Goal: Task Accomplishment & Management: Complete application form

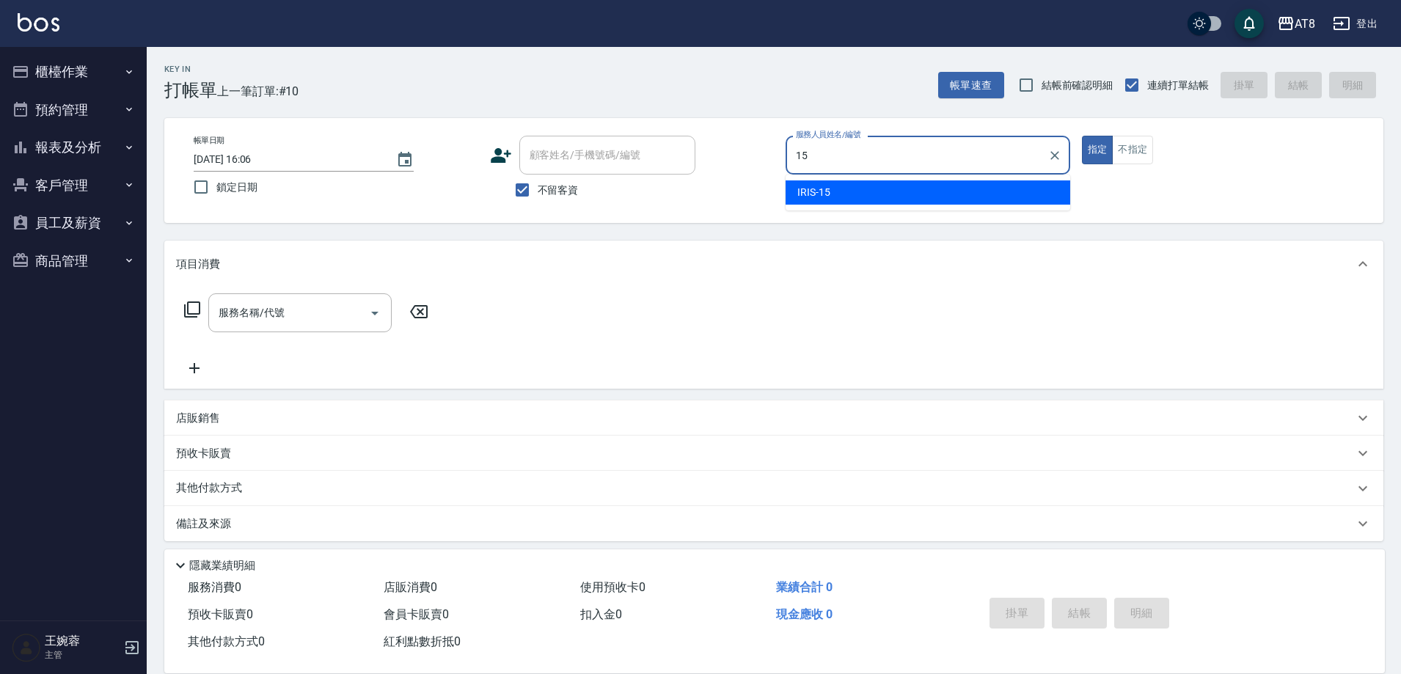
type input "IRIS-15"
type button "true"
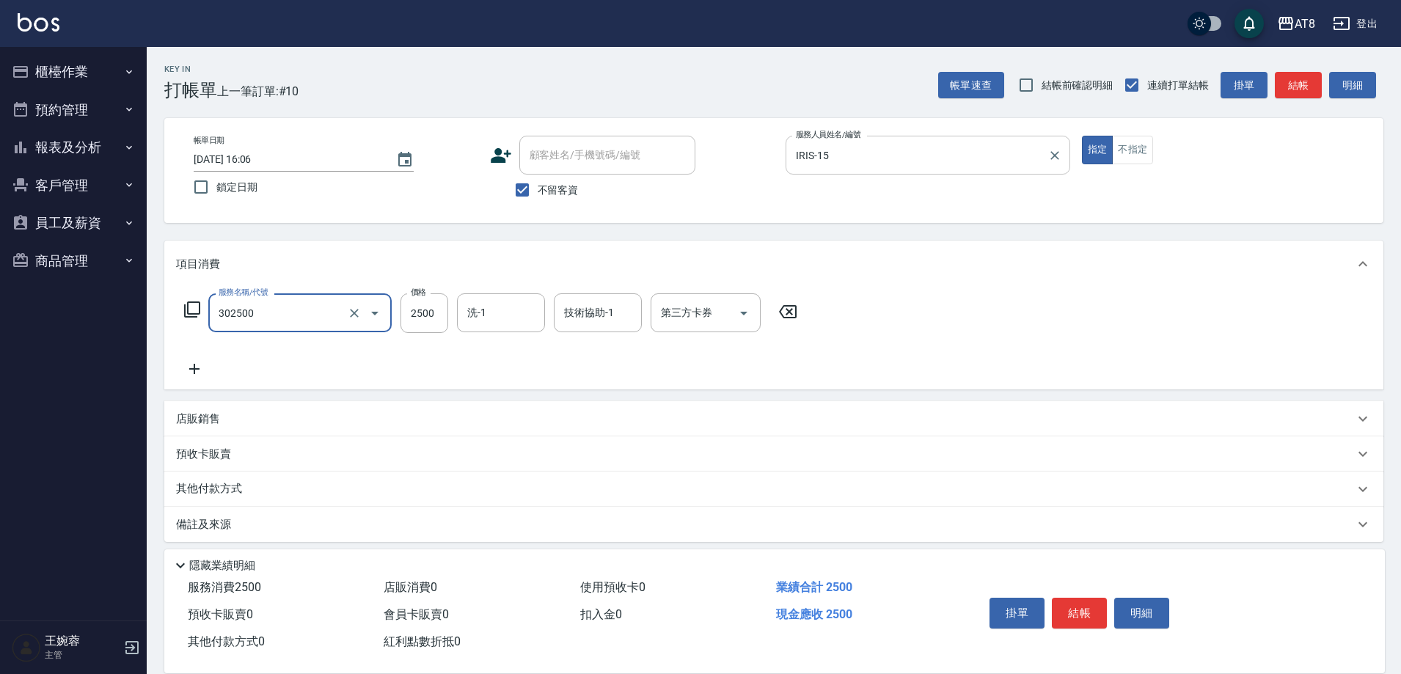
type input "入金燙髮2500(302500)"
type input "助理22-22"
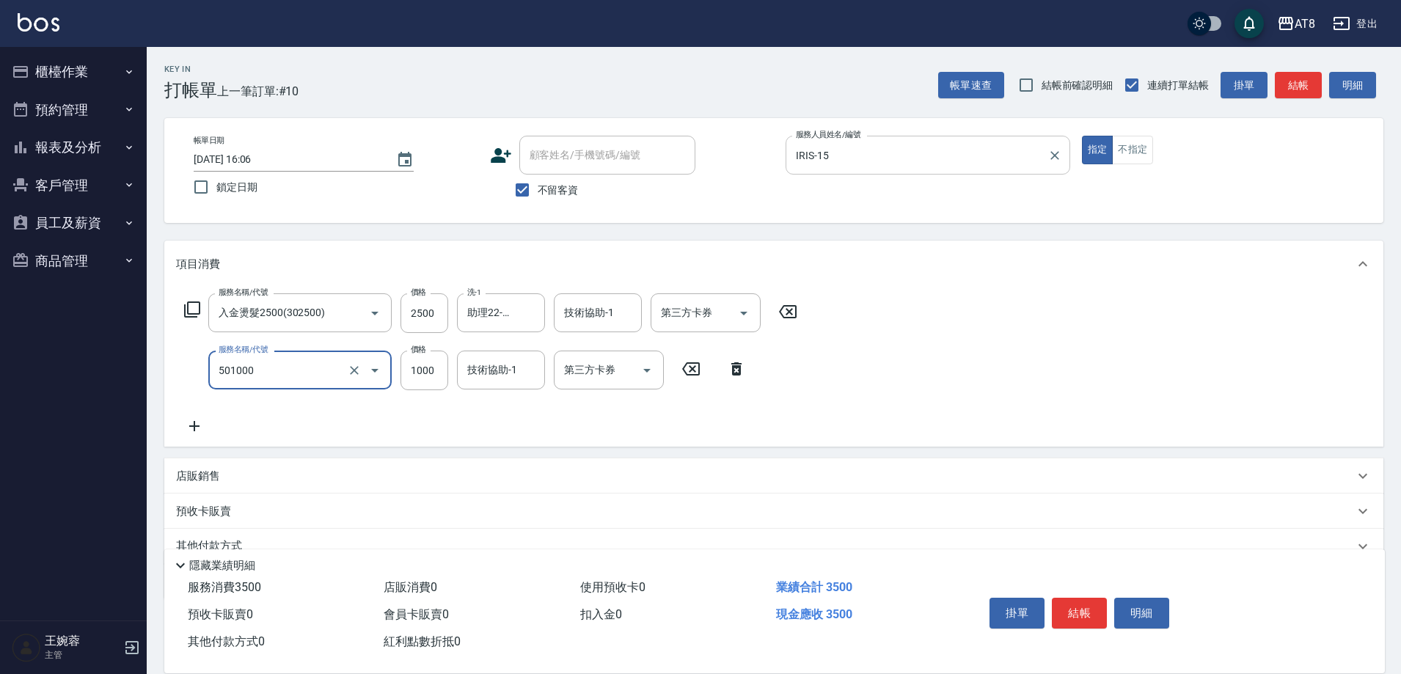
type input "入金護髮1000(501000)"
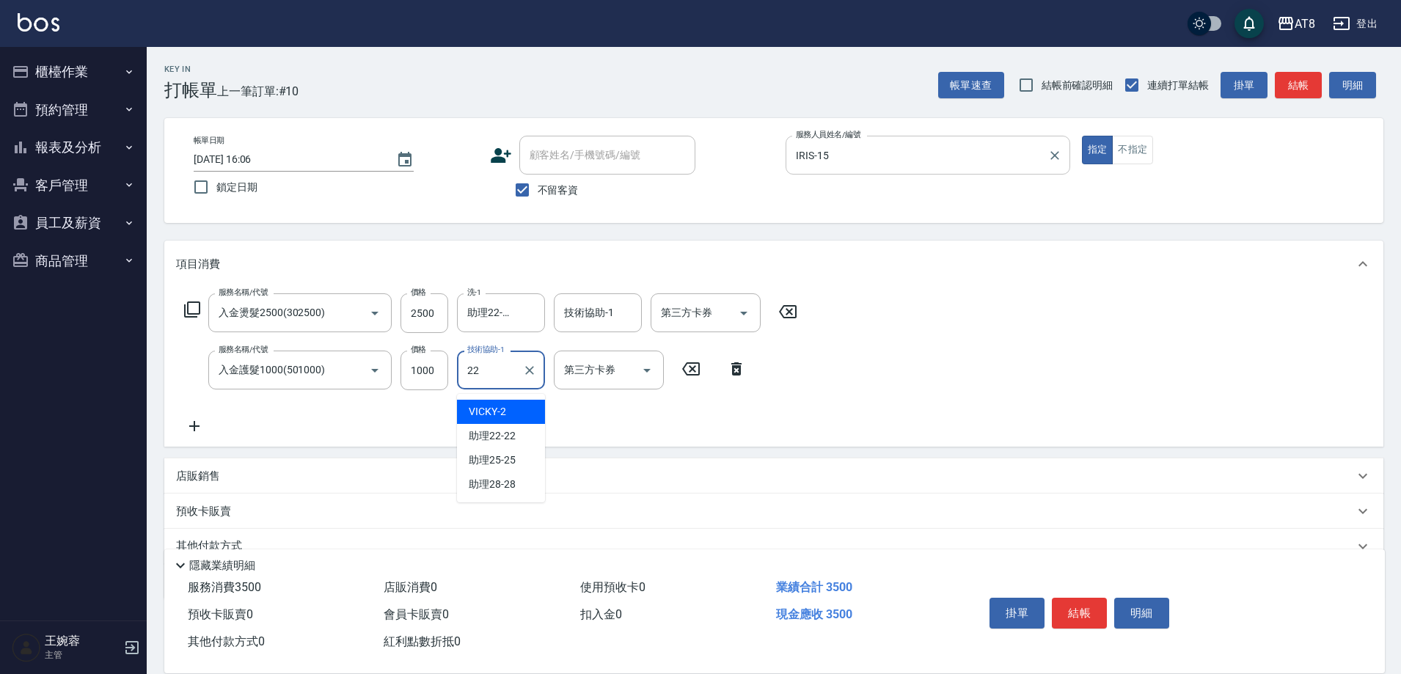
type input "助理22-22"
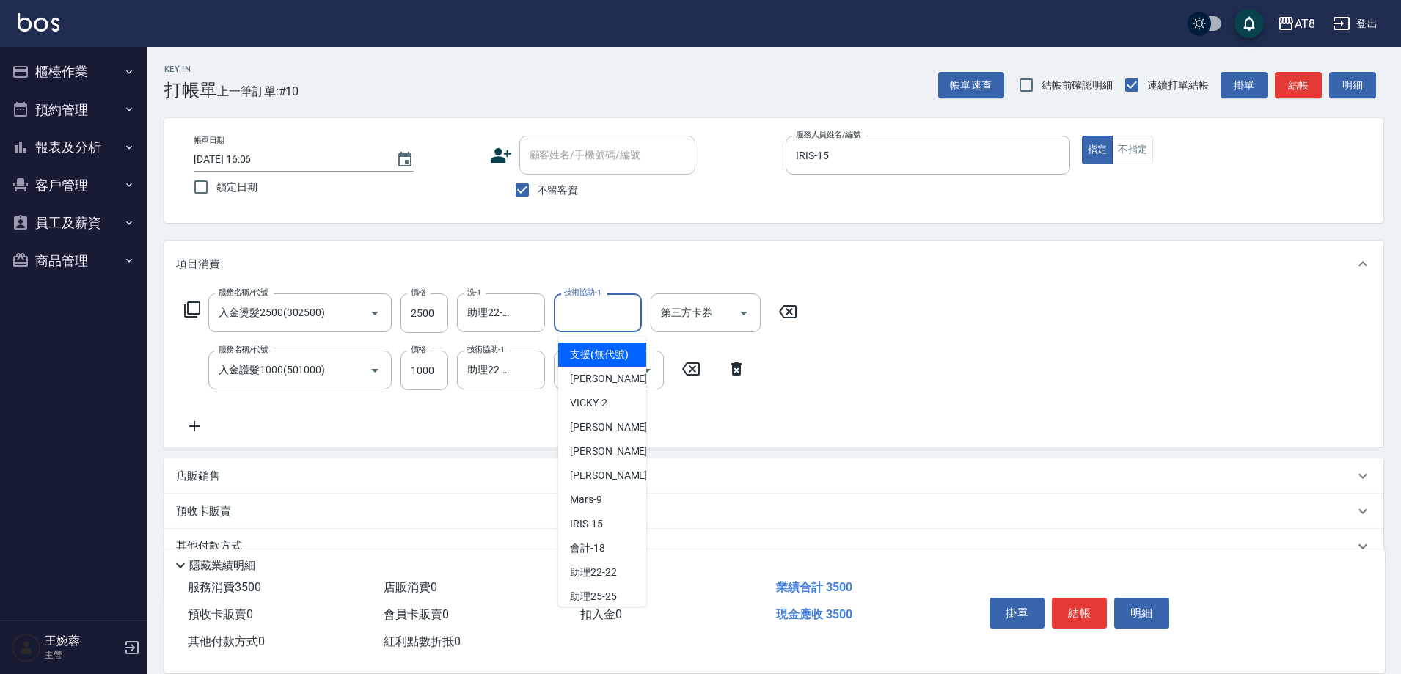
click at [599, 312] on input "技術協助-1" at bounding box center [598, 313] width 75 height 26
type input "助理22-22"
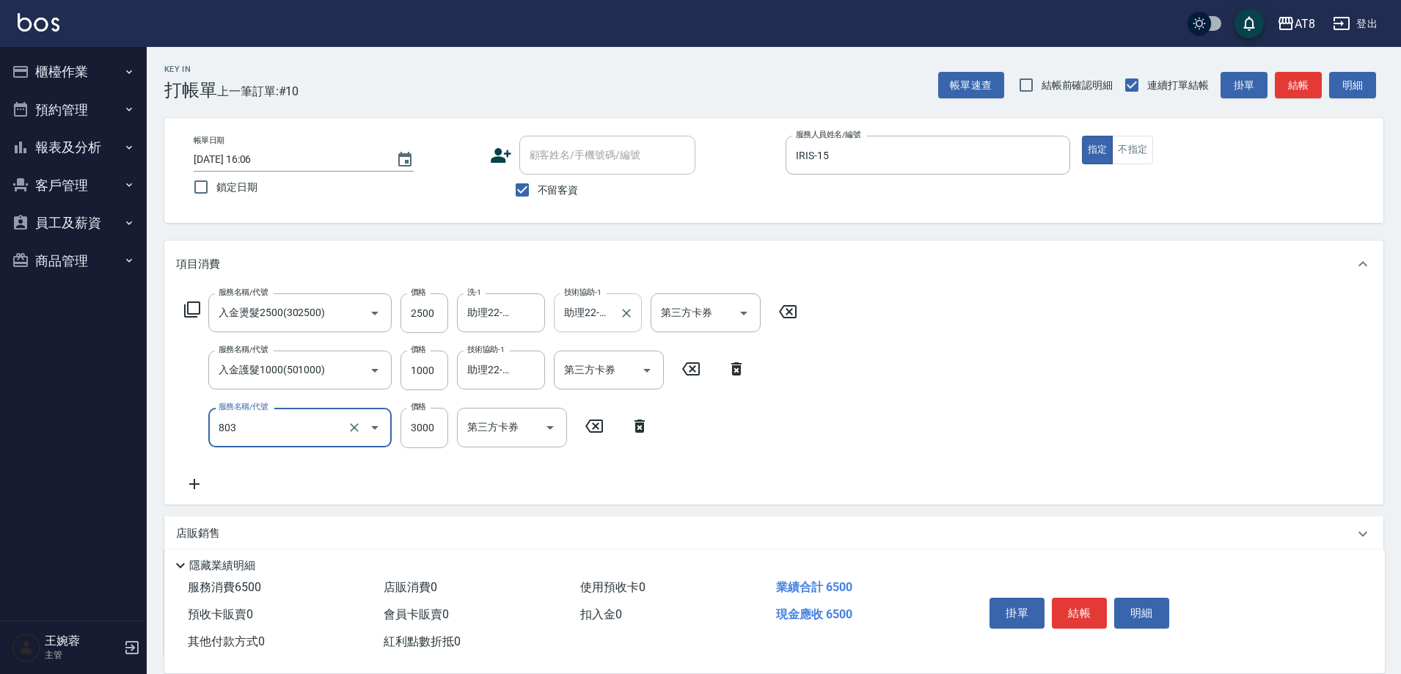
type input "頂級豪華3(803)"
type input "400"
click at [646, 379] on icon "Open" at bounding box center [647, 371] width 18 height 18
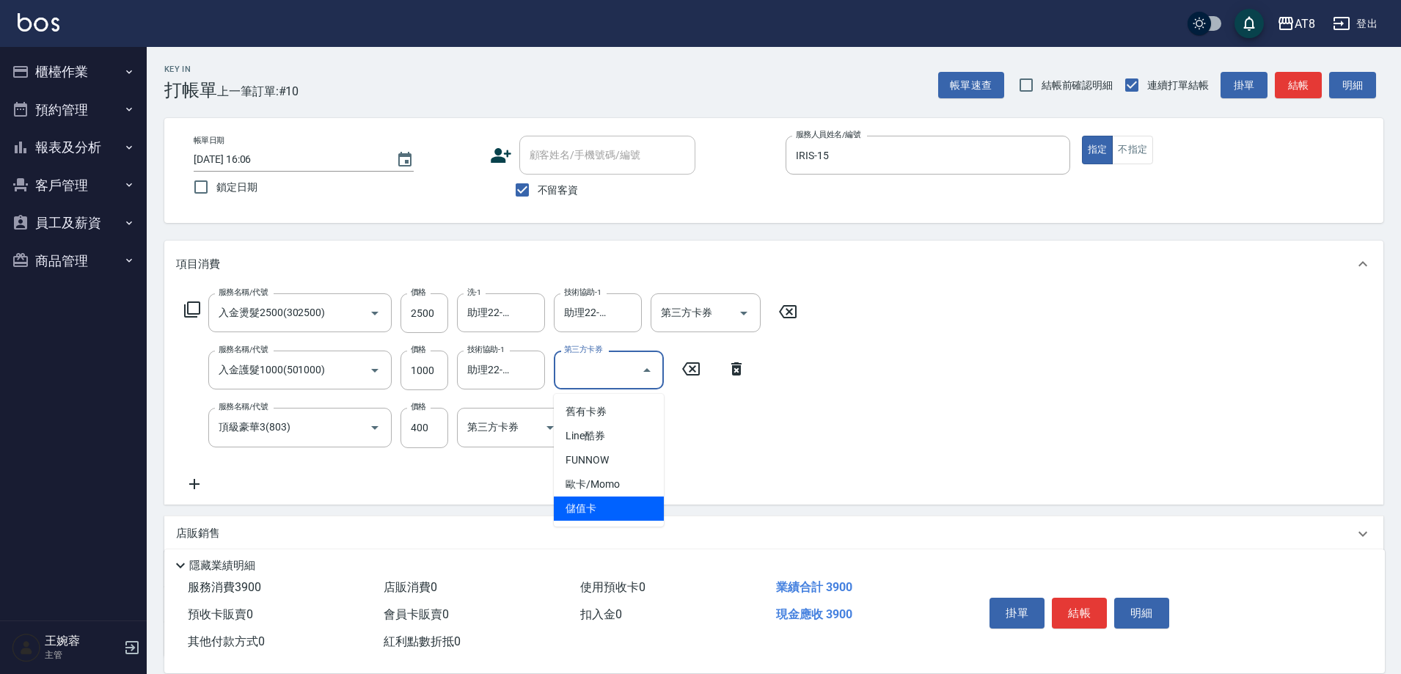
click at [585, 514] on span "儲值卡" at bounding box center [609, 509] width 110 height 24
type input "儲值卡"
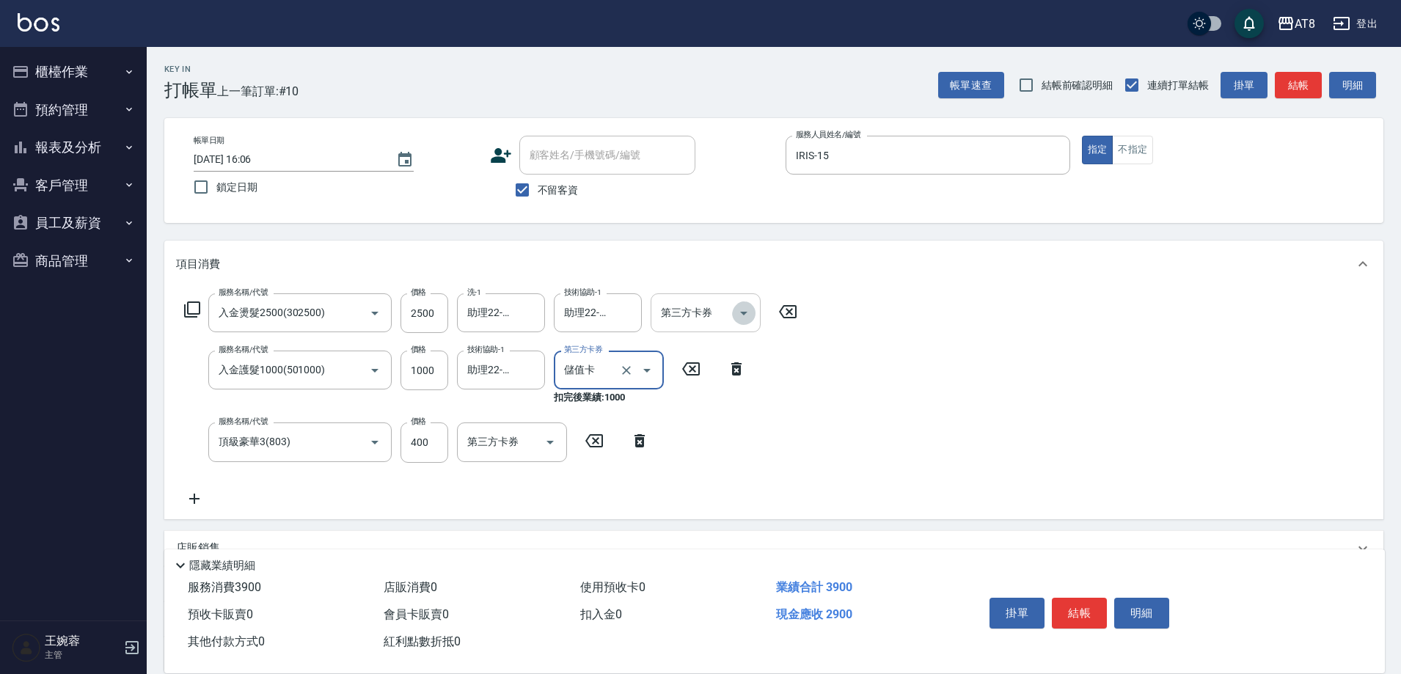
click at [756, 318] on button "Open" at bounding box center [743, 313] width 23 height 23
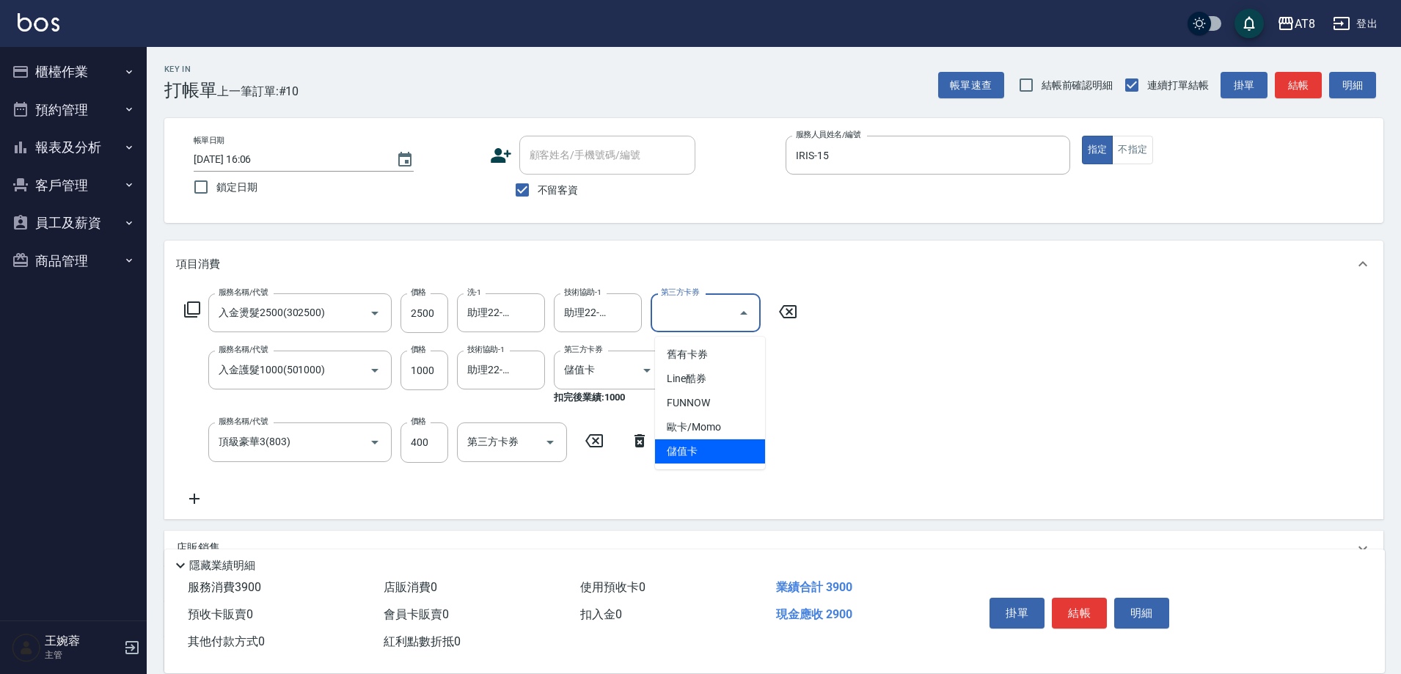
click at [707, 449] on span "儲值卡" at bounding box center [710, 451] width 110 height 24
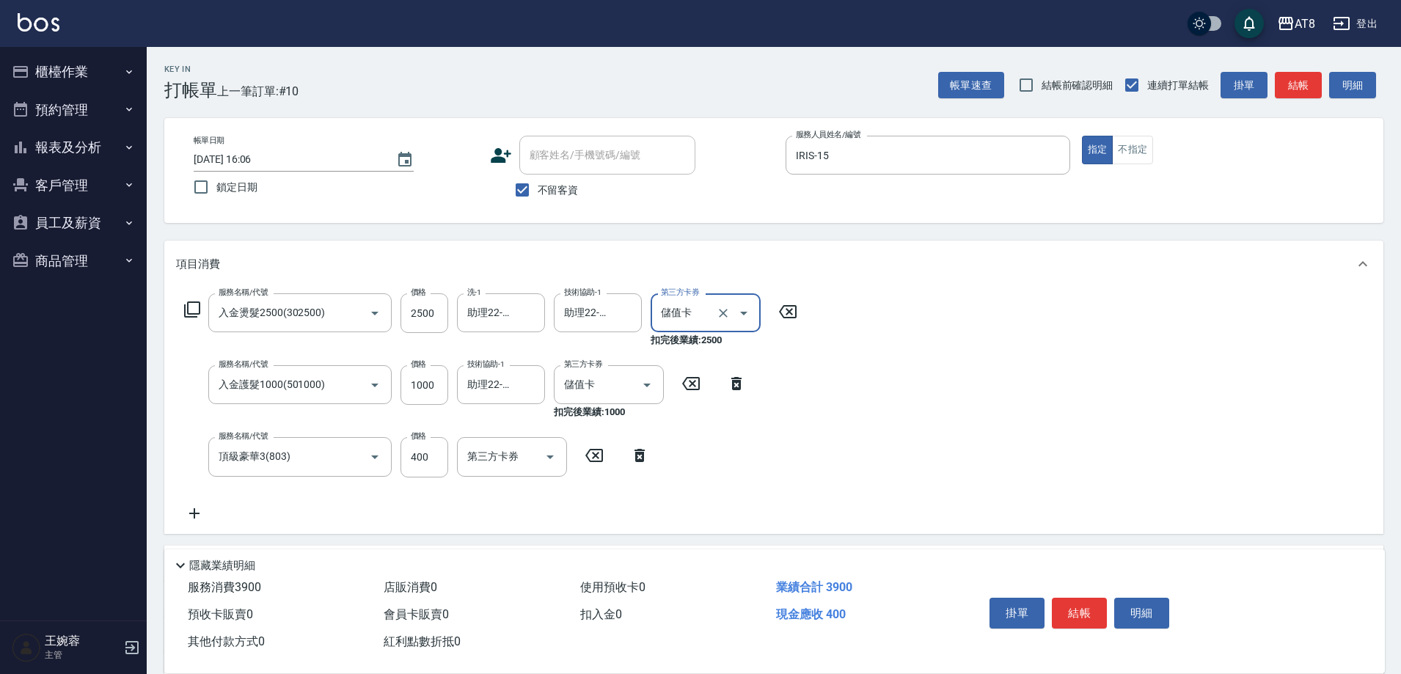
type input "儲值卡"
click at [1092, 604] on button "結帳" at bounding box center [1079, 613] width 55 height 31
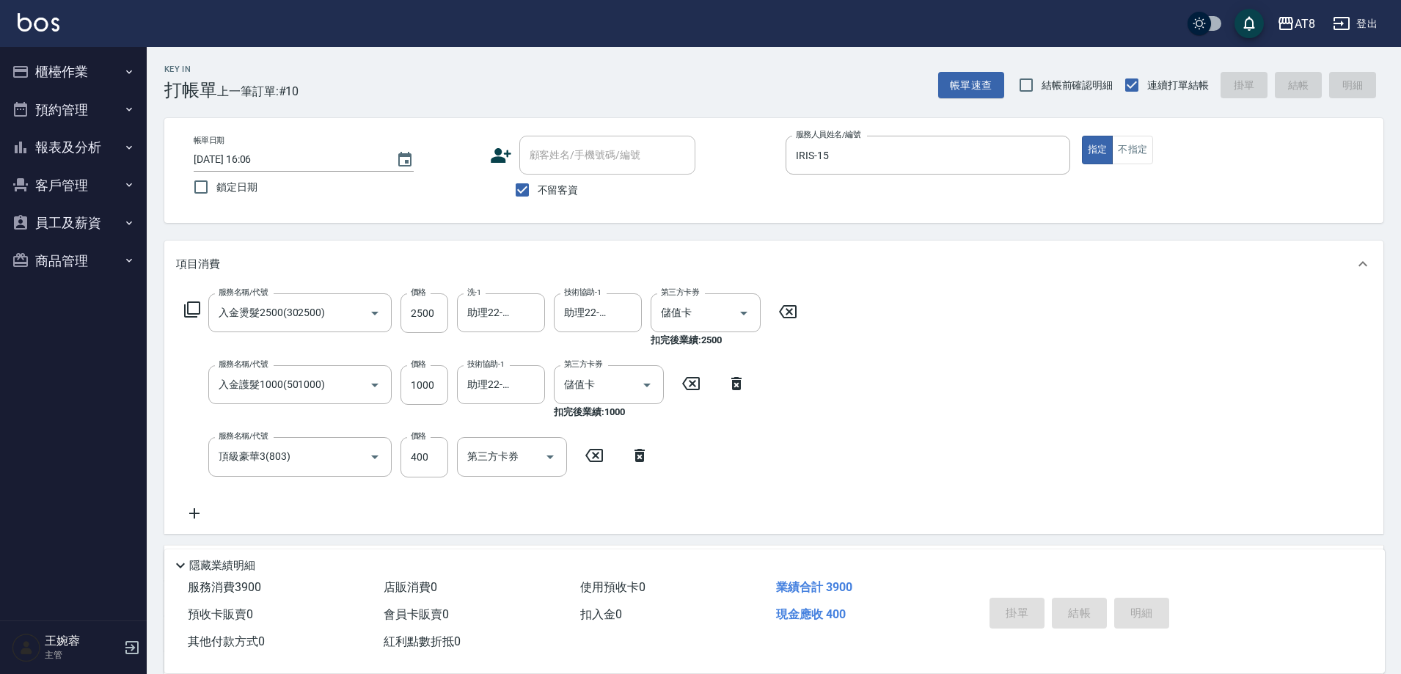
type input "[DATE] 17:03"
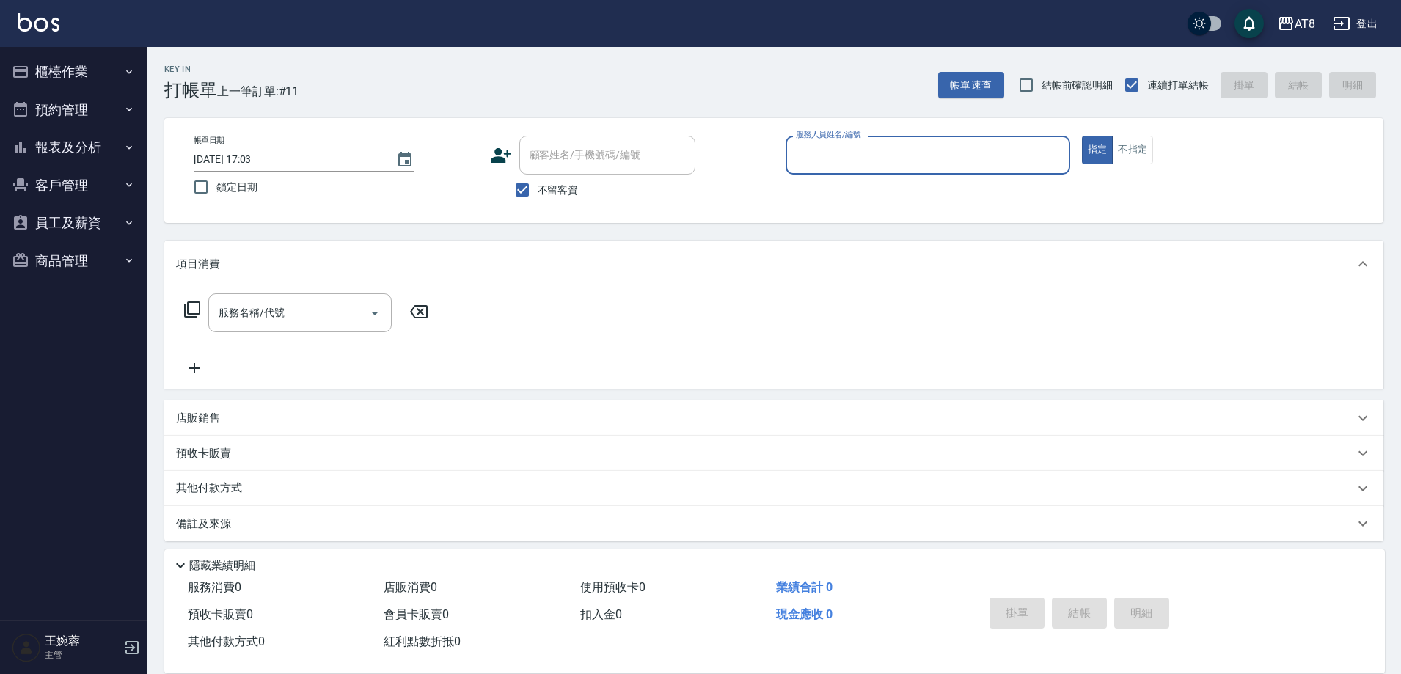
click at [88, 68] on button "櫃檯作業" at bounding box center [73, 72] width 135 height 38
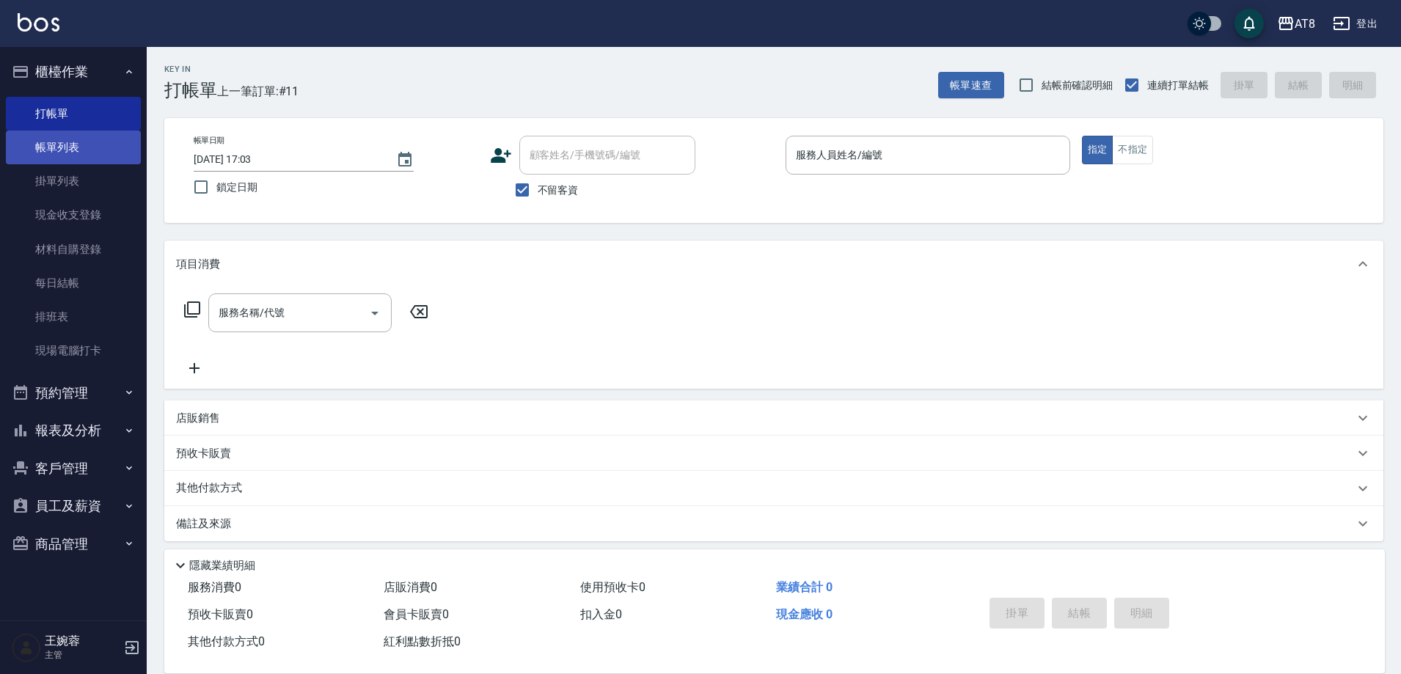
click at [87, 145] on link "帳單列表" at bounding box center [73, 148] width 135 height 34
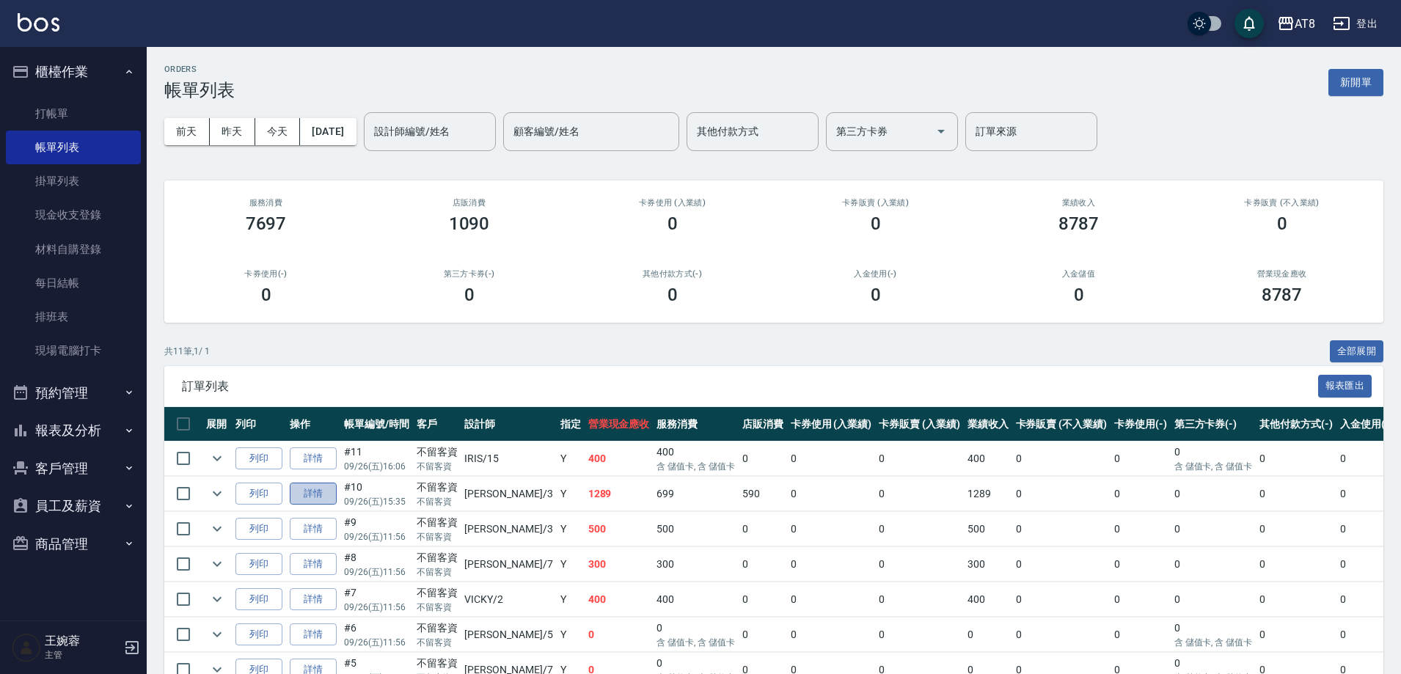
click at [313, 505] on link "詳情" at bounding box center [313, 494] width 47 height 23
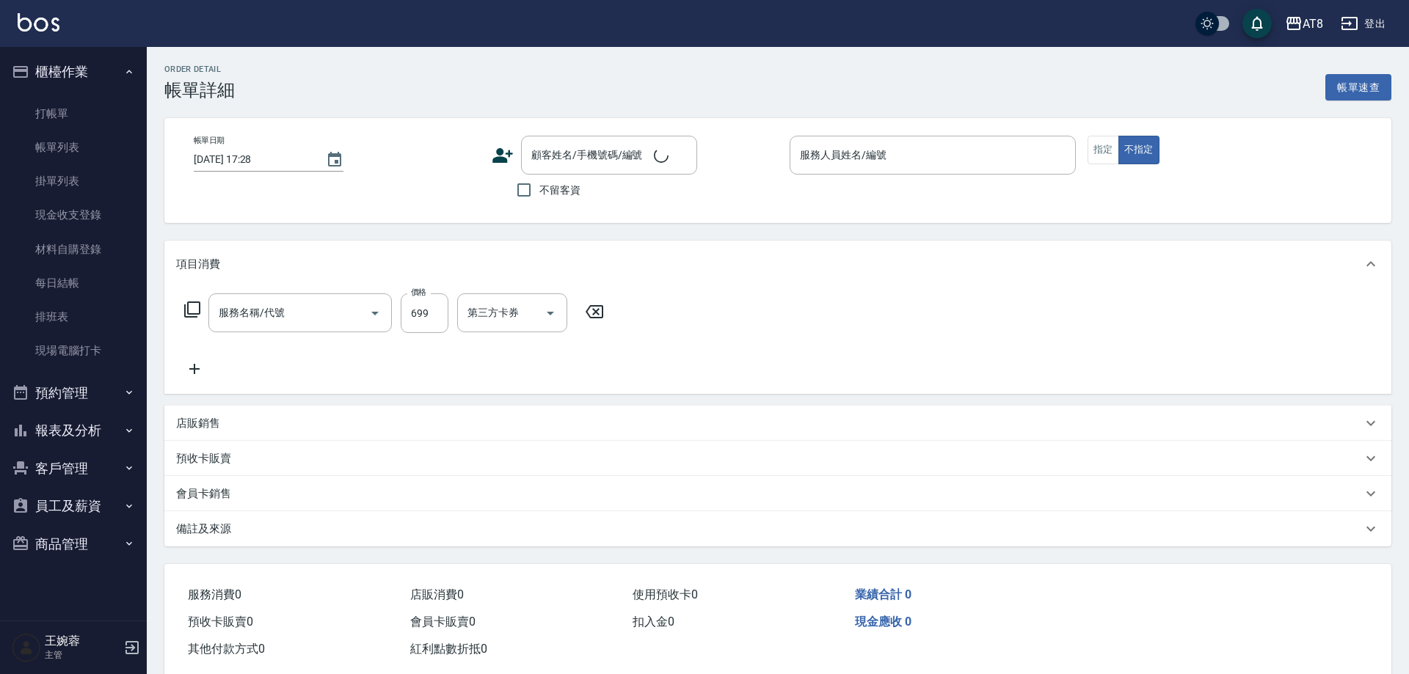
type input "[DATE] 15:35"
checkbox input "true"
type input "[PERSON_NAME]-3"
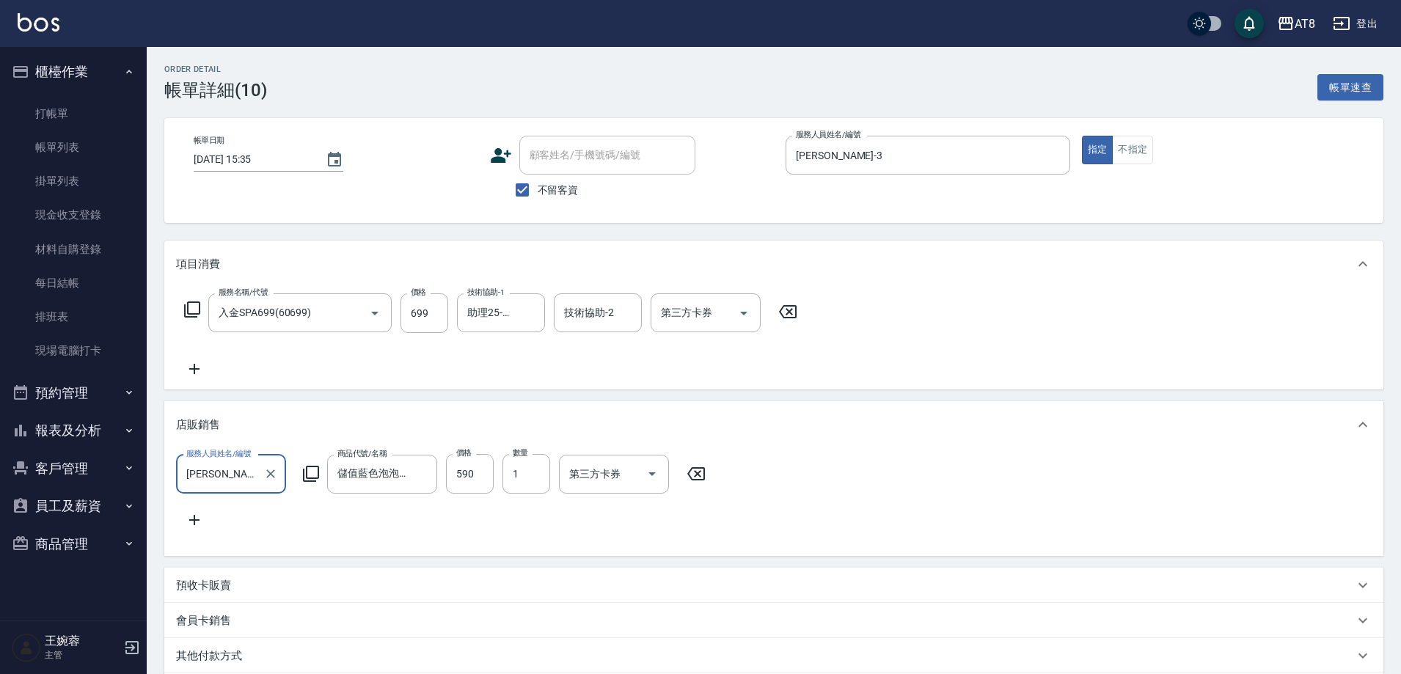
type input "入金SPA699(60699)"
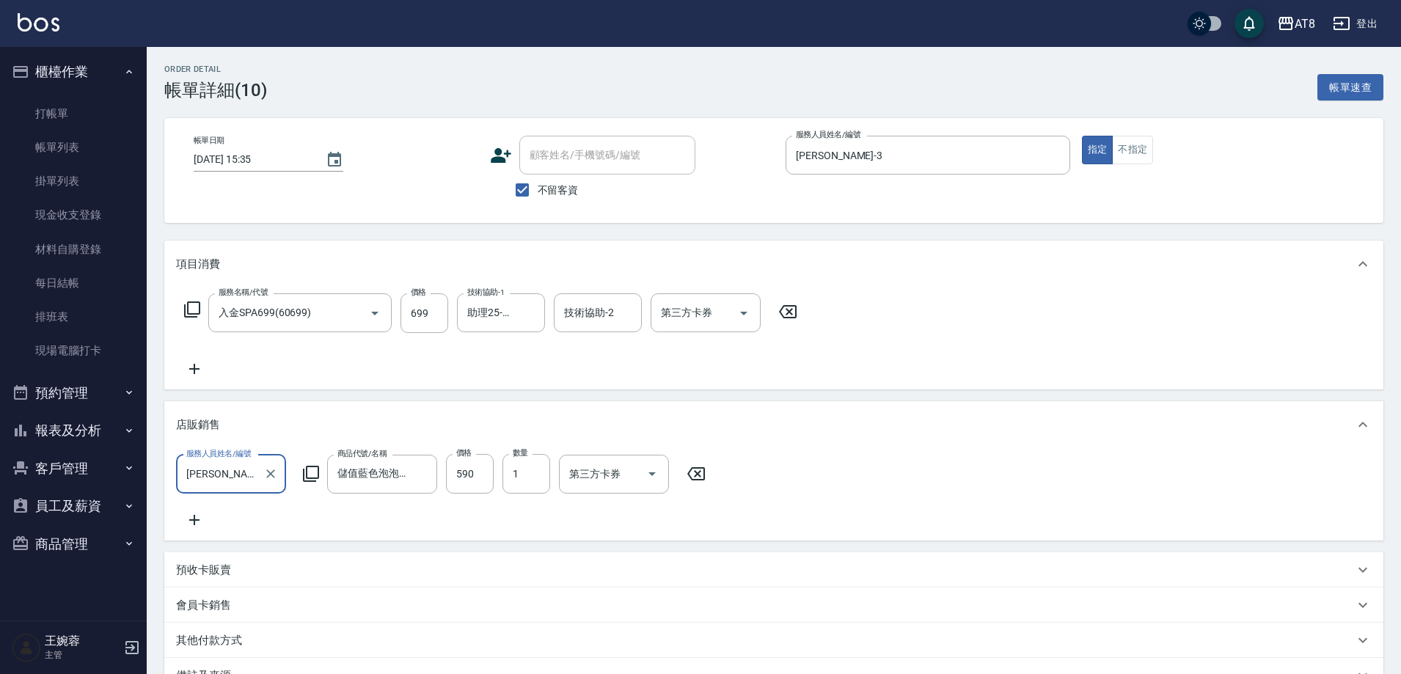
click at [193, 374] on icon at bounding box center [194, 369] width 10 height 10
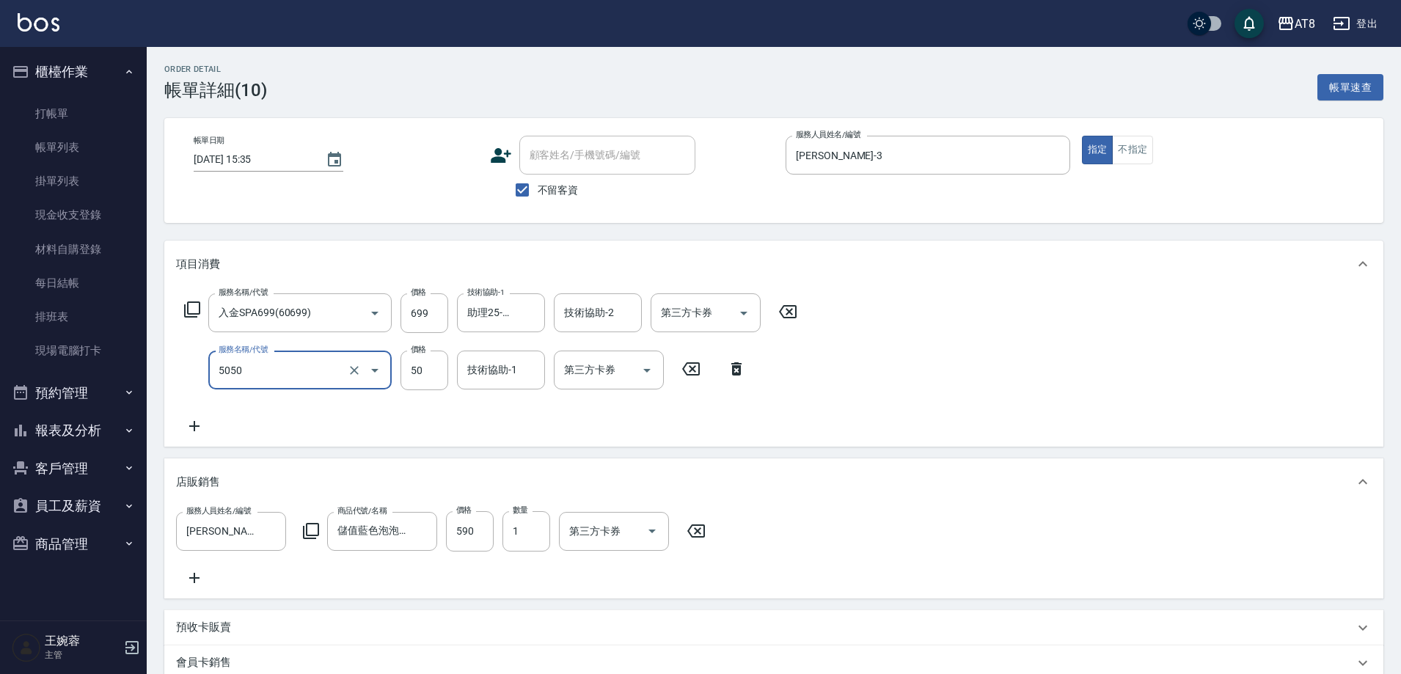
type input "入金精油50(5050)"
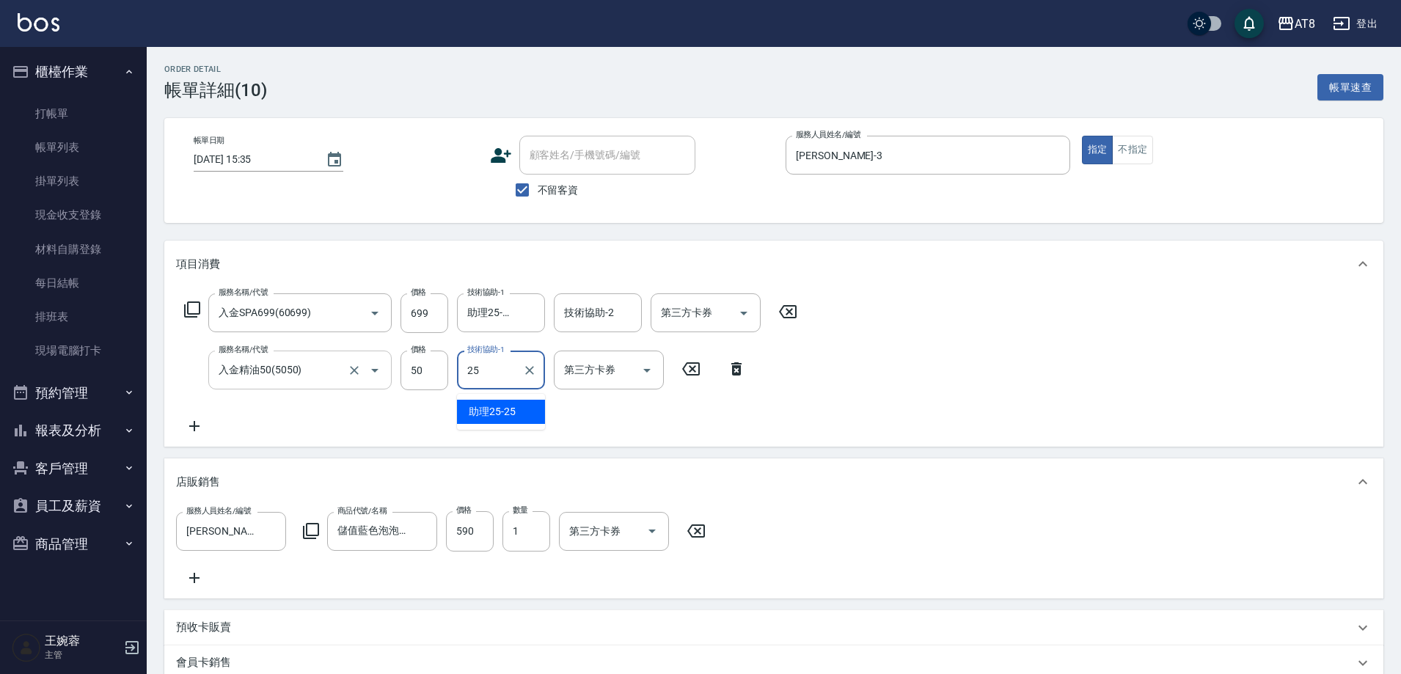
type input "助理25-25"
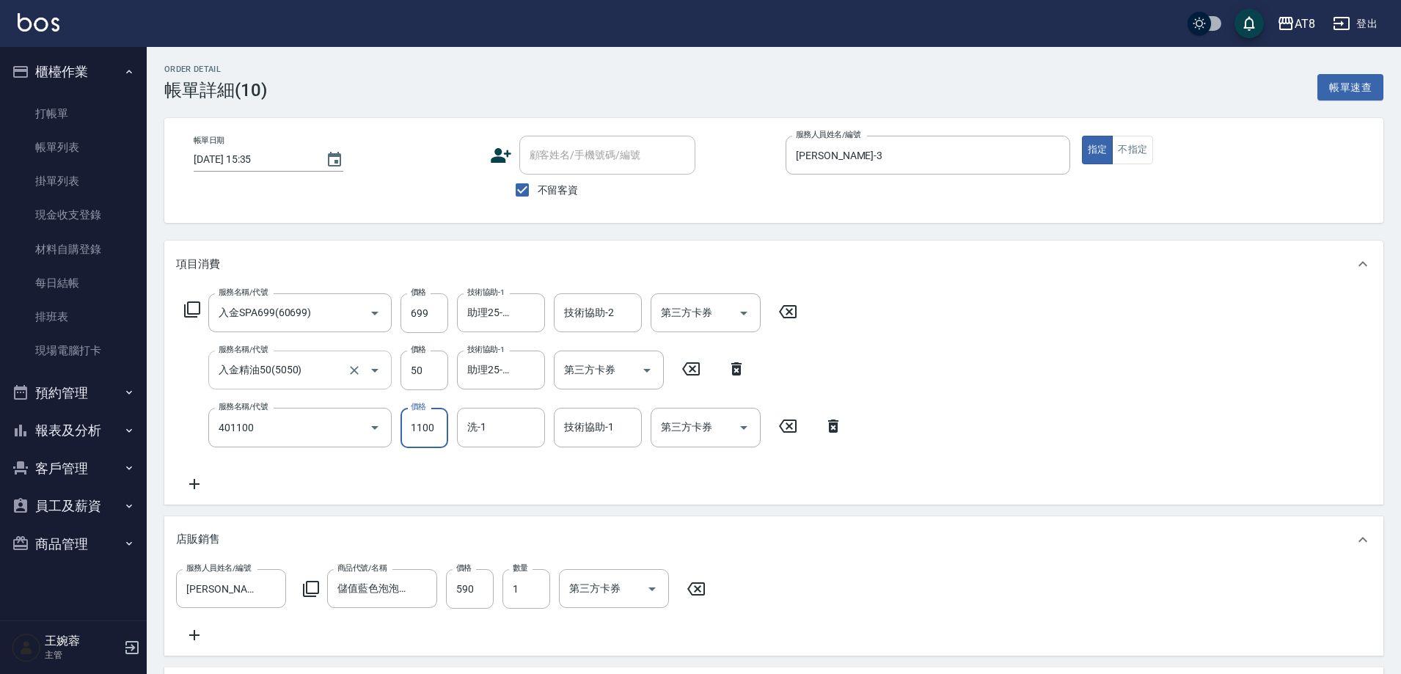
type input "入金染髮1100(401100)"
type input "1051"
type input "助理25-25"
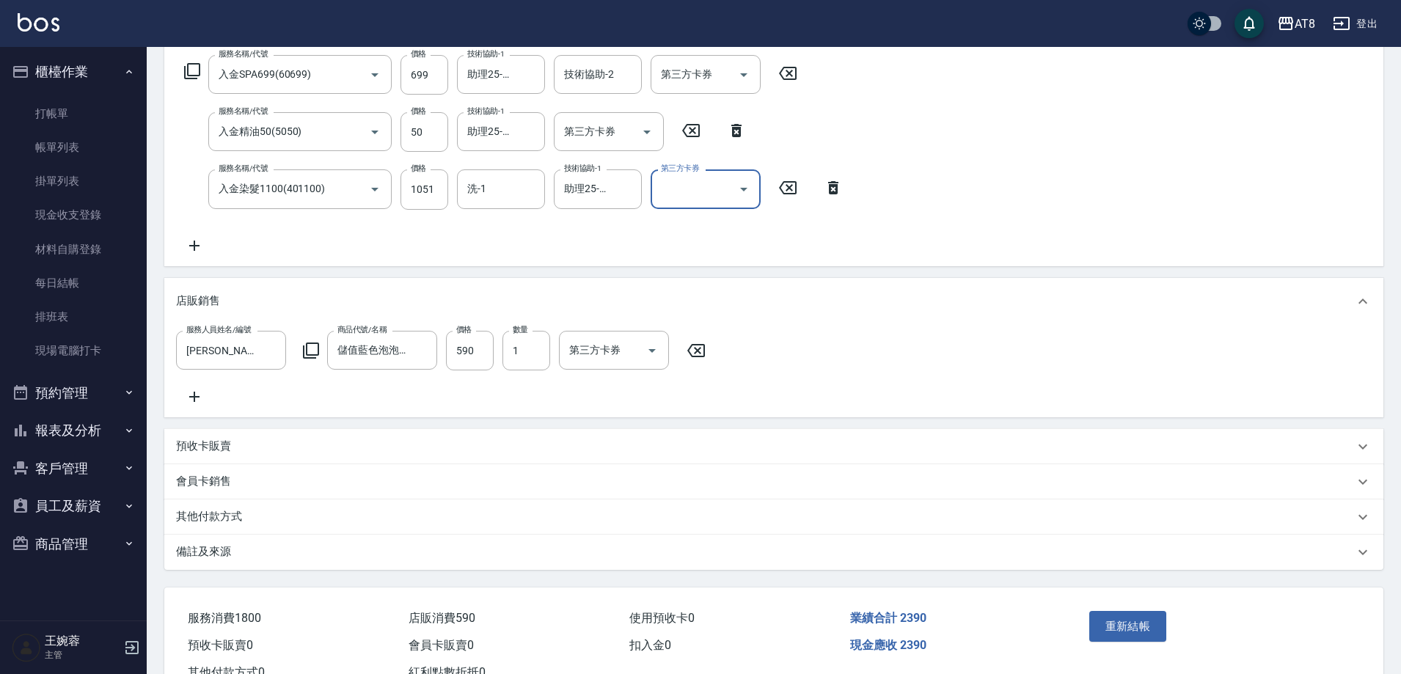
scroll to position [213, 0]
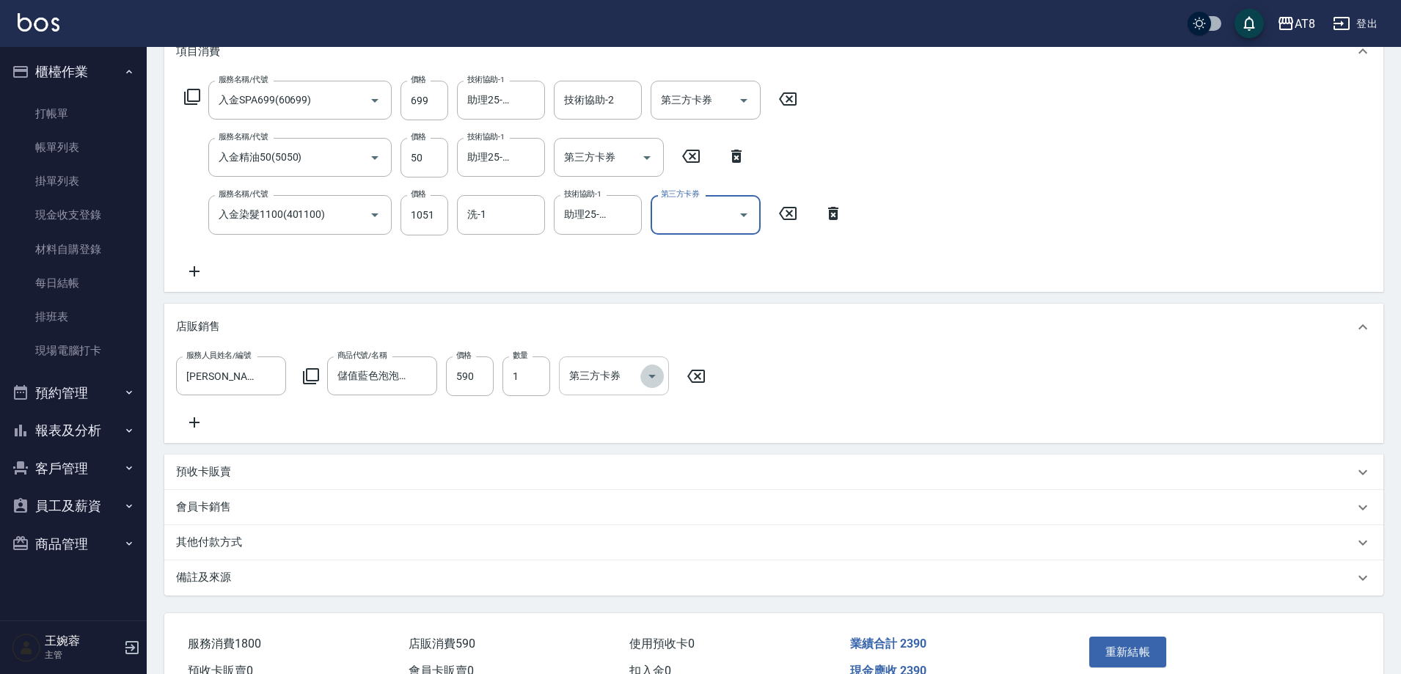
click at [660, 385] on icon "Open" at bounding box center [652, 377] width 18 height 18
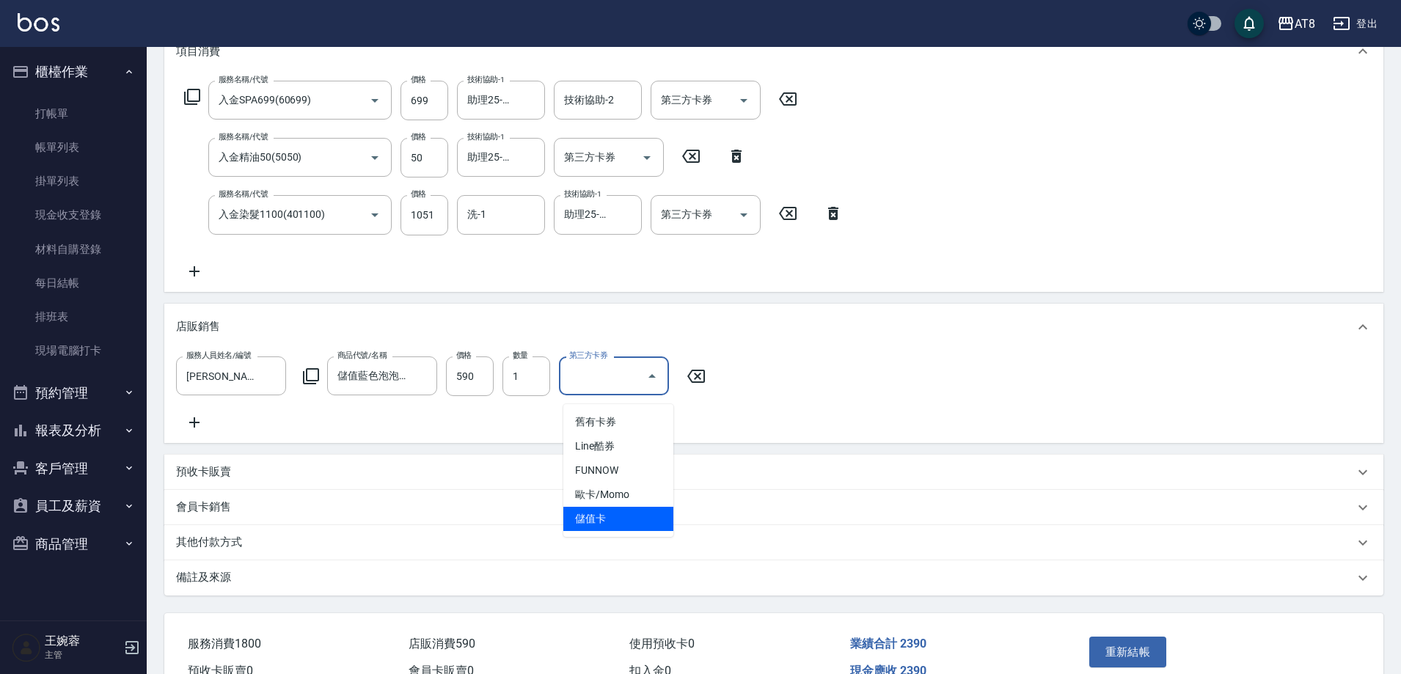
click at [623, 514] on span "儲值卡" at bounding box center [618, 519] width 110 height 24
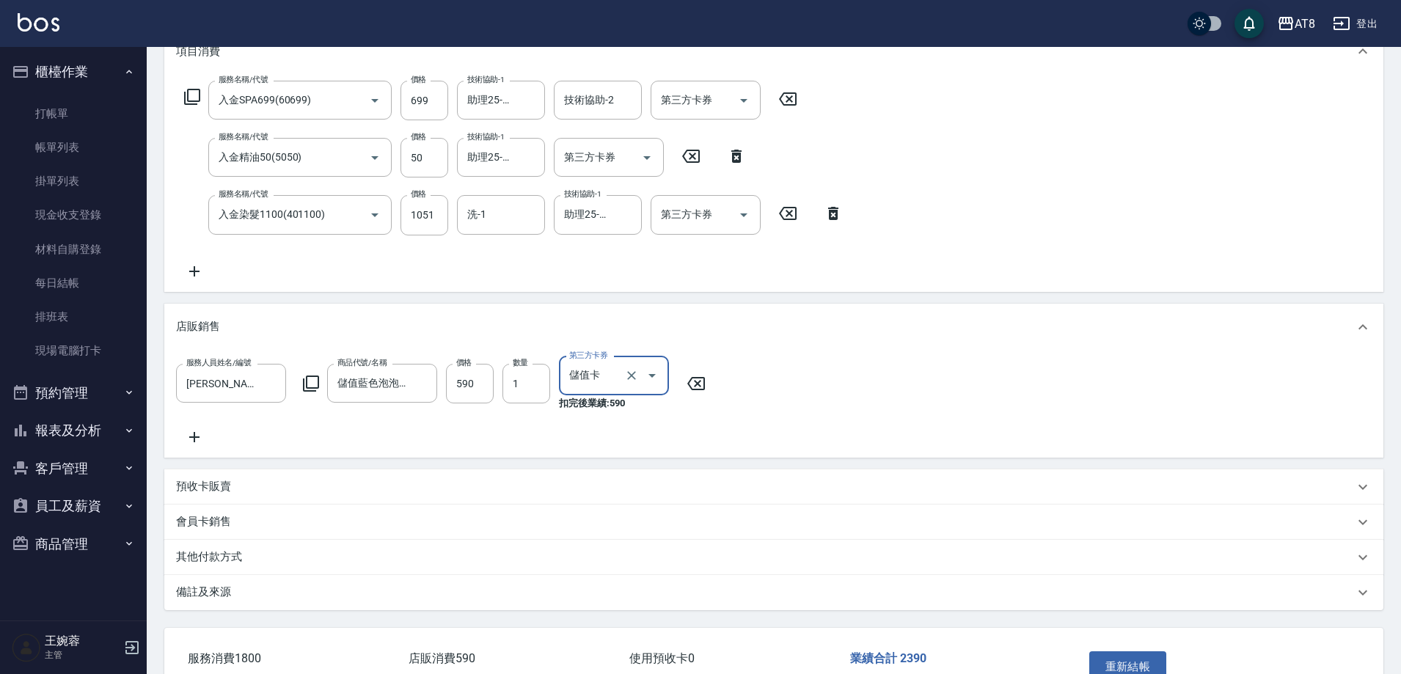
type input "儲值卡"
click at [736, 221] on icon "Open" at bounding box center [744, 215] width 18 height 18
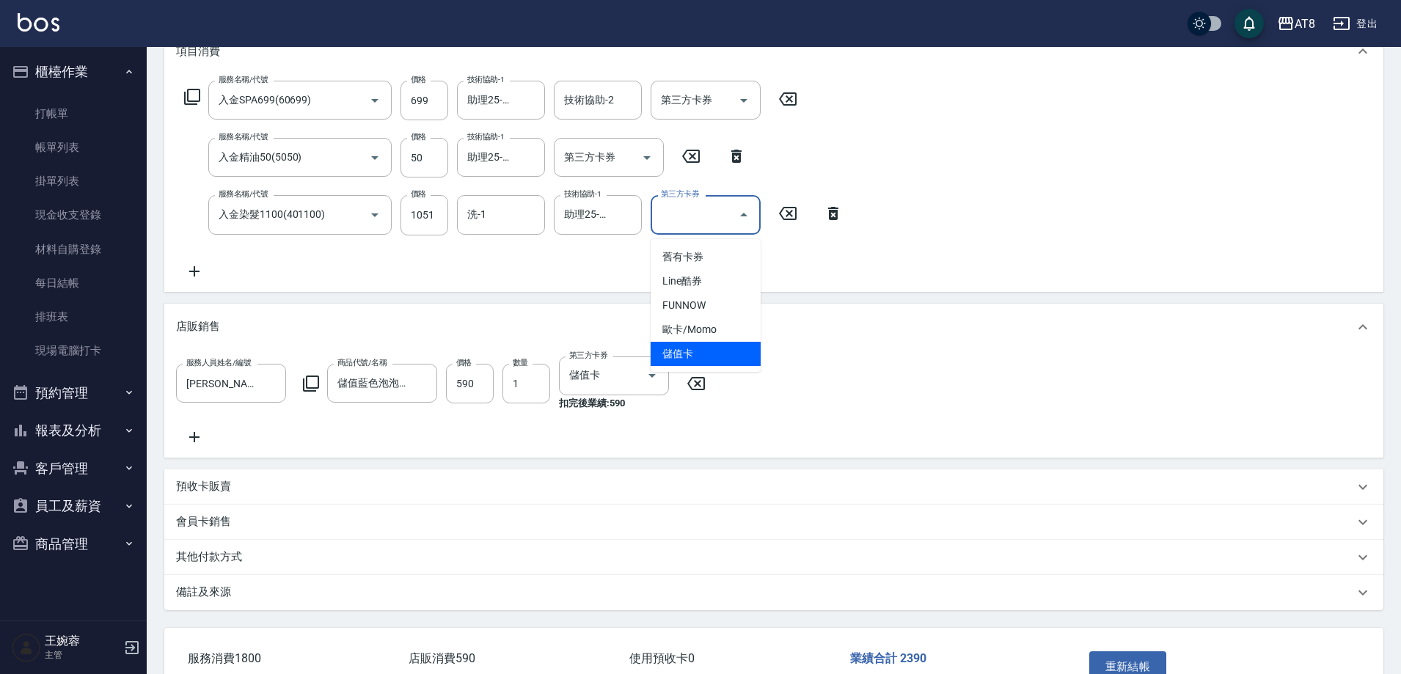
click at [737, 361] on span "儲值卡" at bounding box center [706, 354] width 110 height 24
type input "儲值卡"
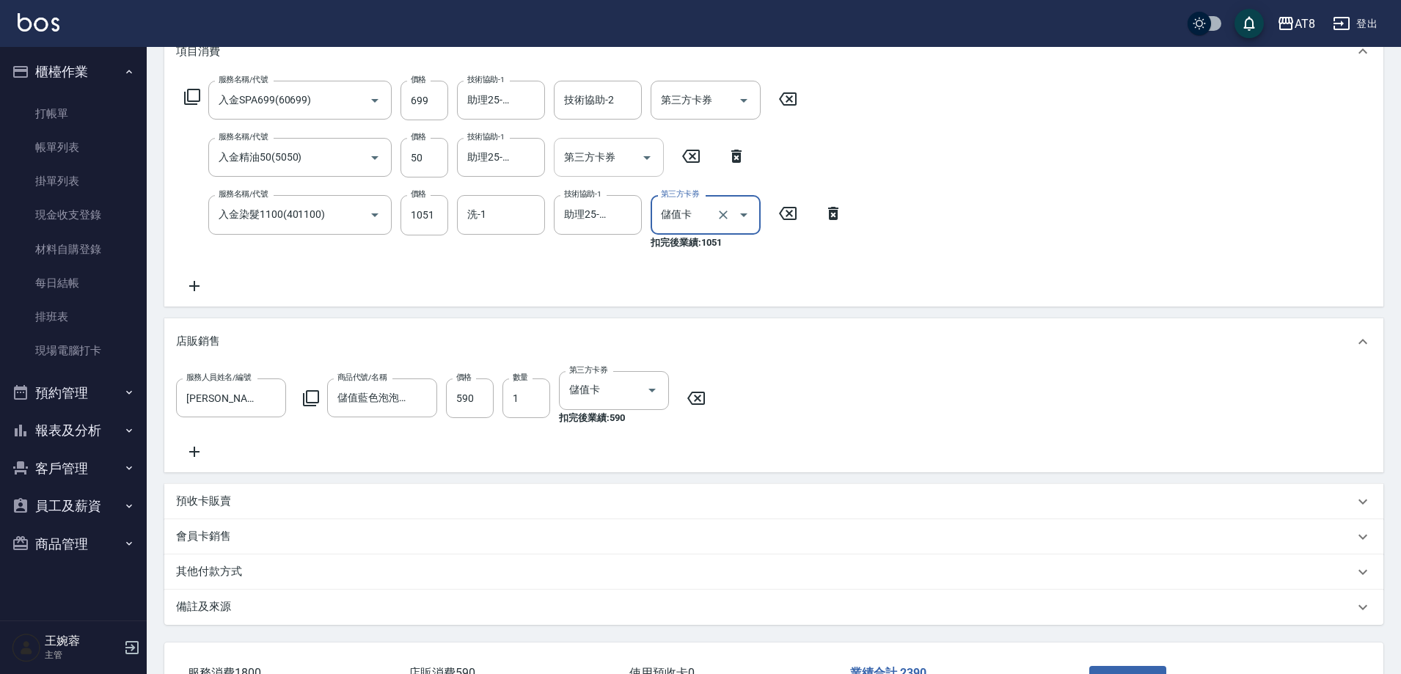
click at [638, 156] on icon "Open" at bounding box center [647, 158] width 18 height 18
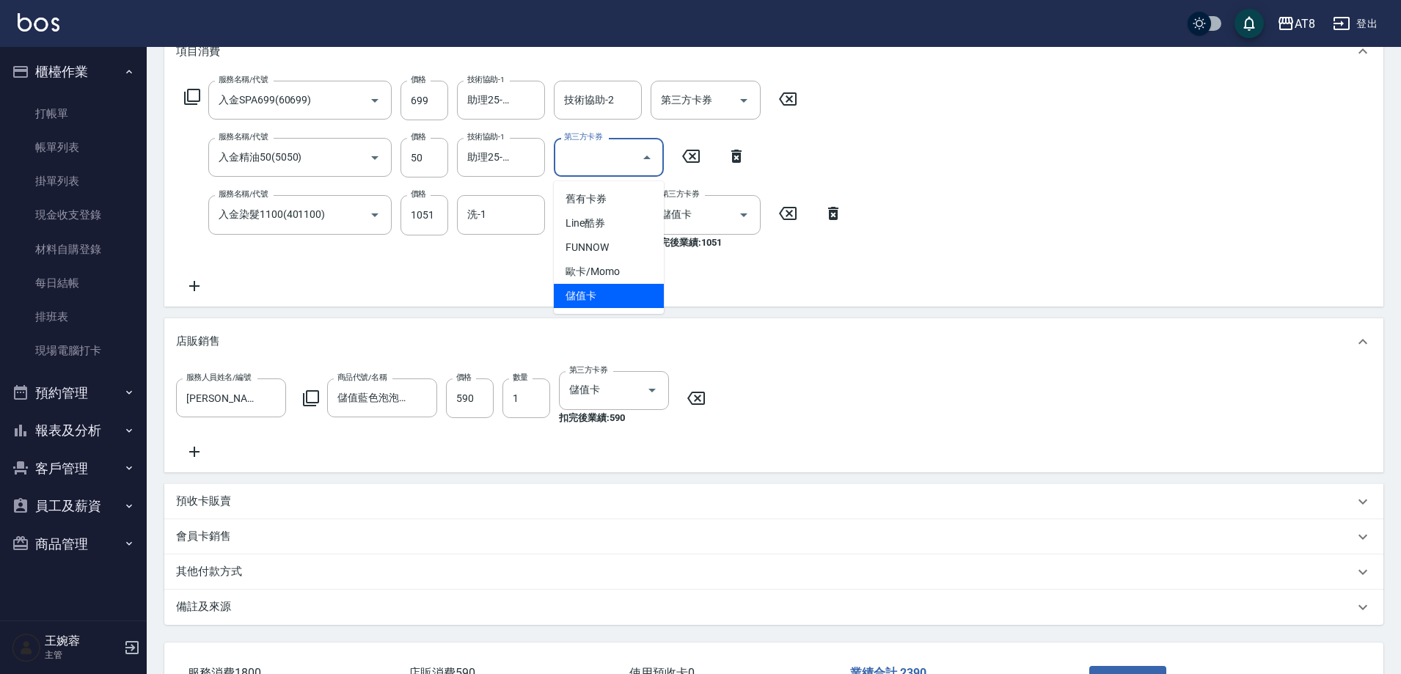
click at [619, 296] on span "儲值卡" at bounding box center [609, 296] width 110 height 24
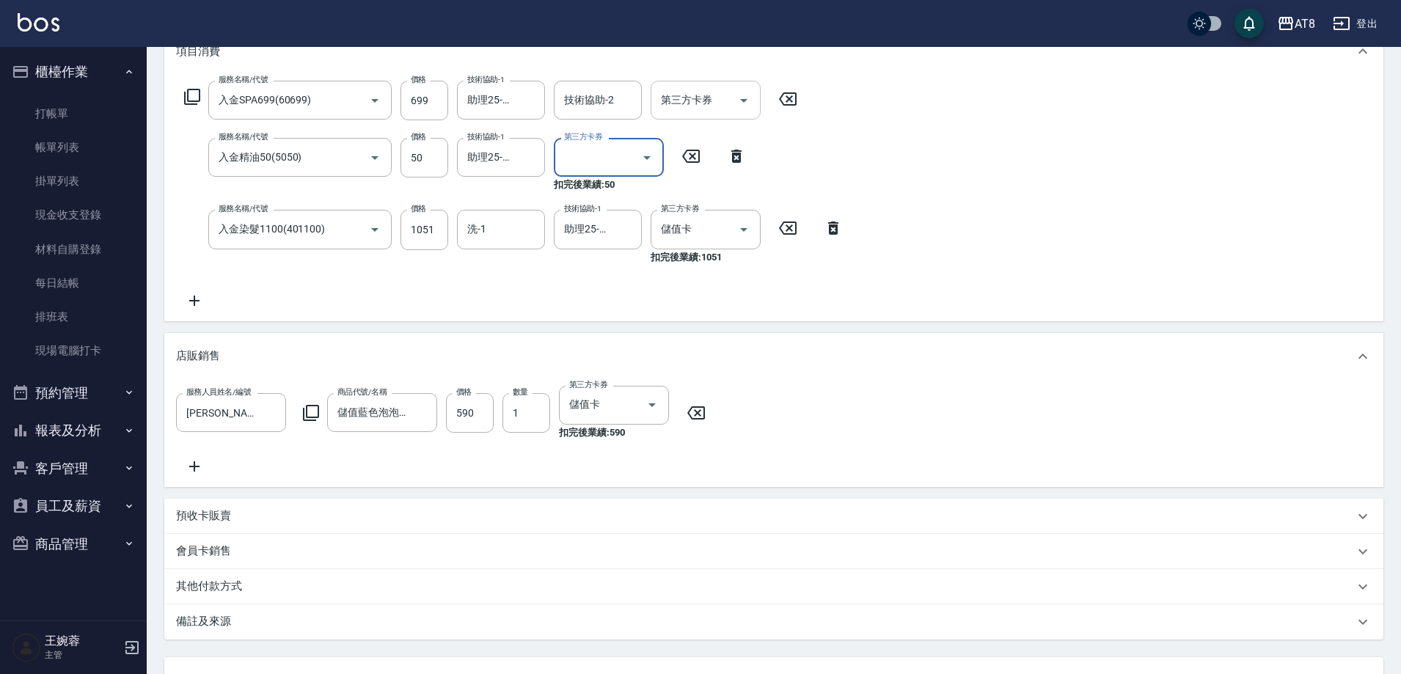
type input "儲值卡"
click at [745, 103] on icon "Open" at bounding box center [743, 101] width 7 height 4
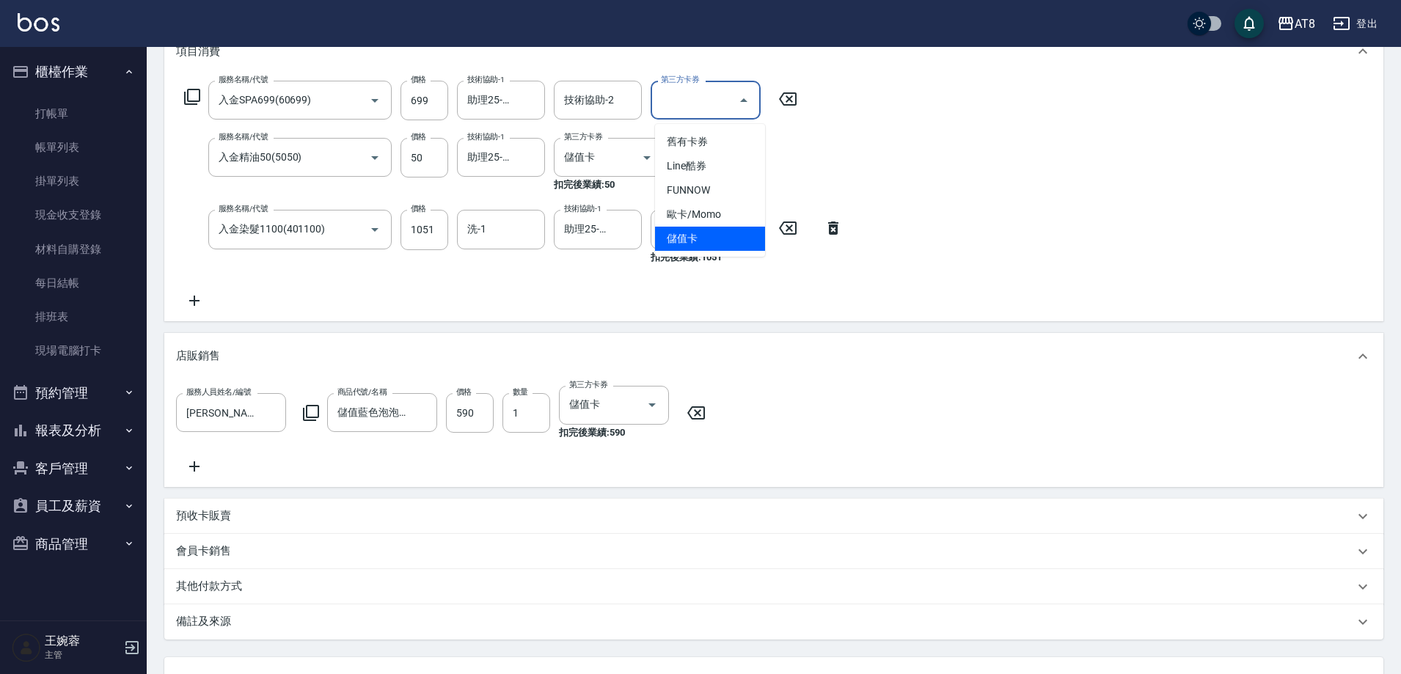
click at [751, 239] on span "儲值卡" at bounding box center [710, 239] width 110 height 24
type input "儲值卡"
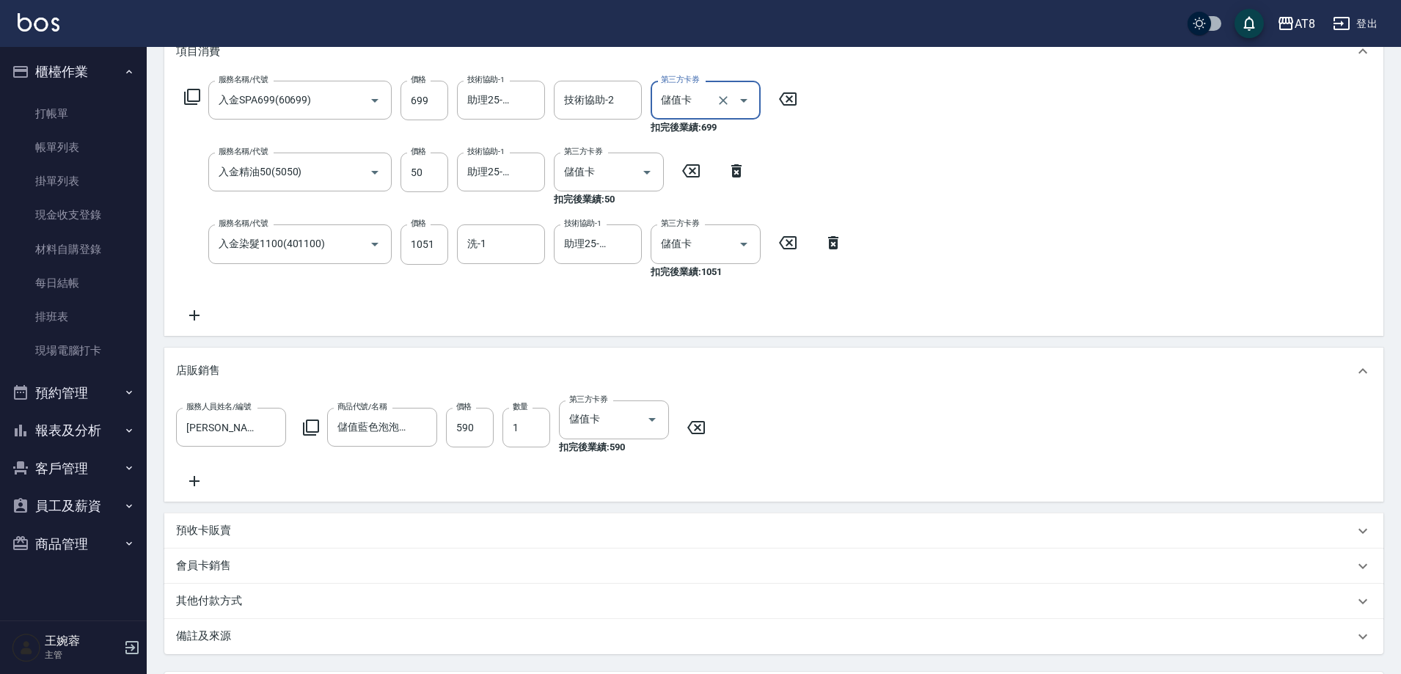
scroll to position [387, 0]
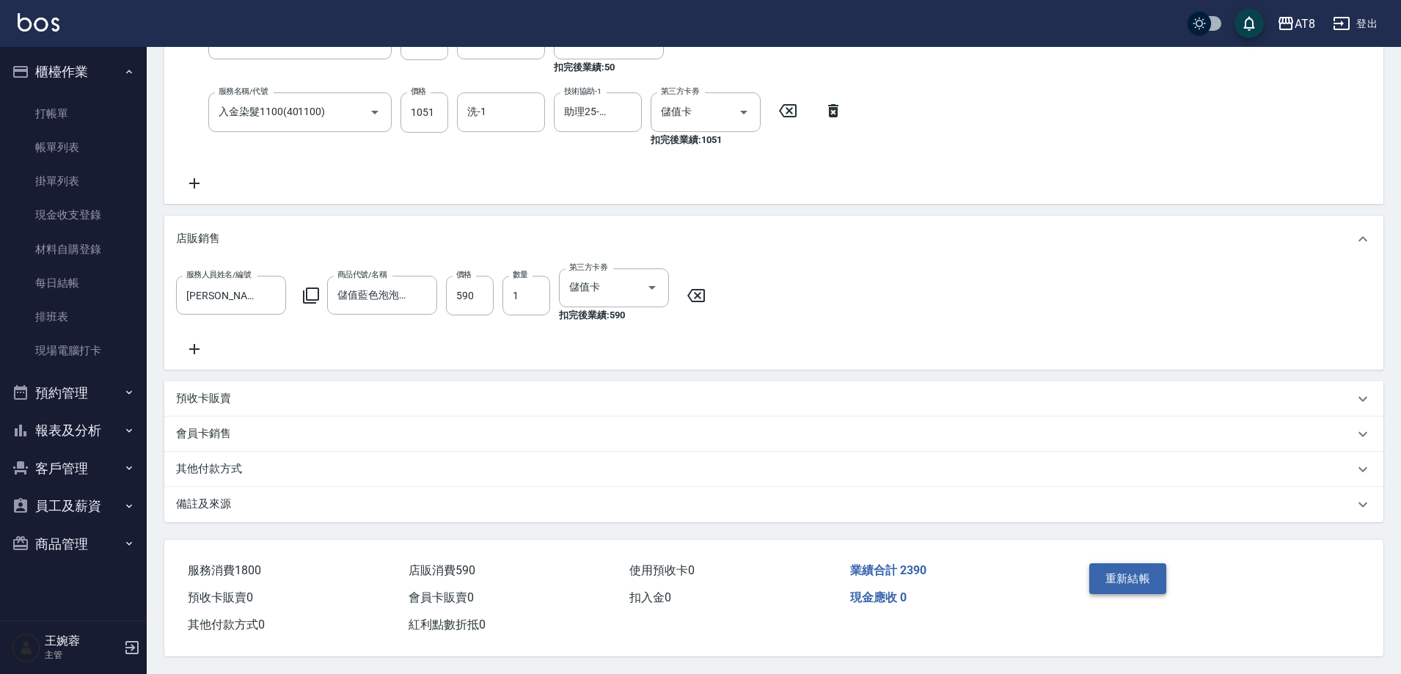
click at [1165, 563] on button "重新結帳" at bounding box center [1128, 578] width 78 height 31
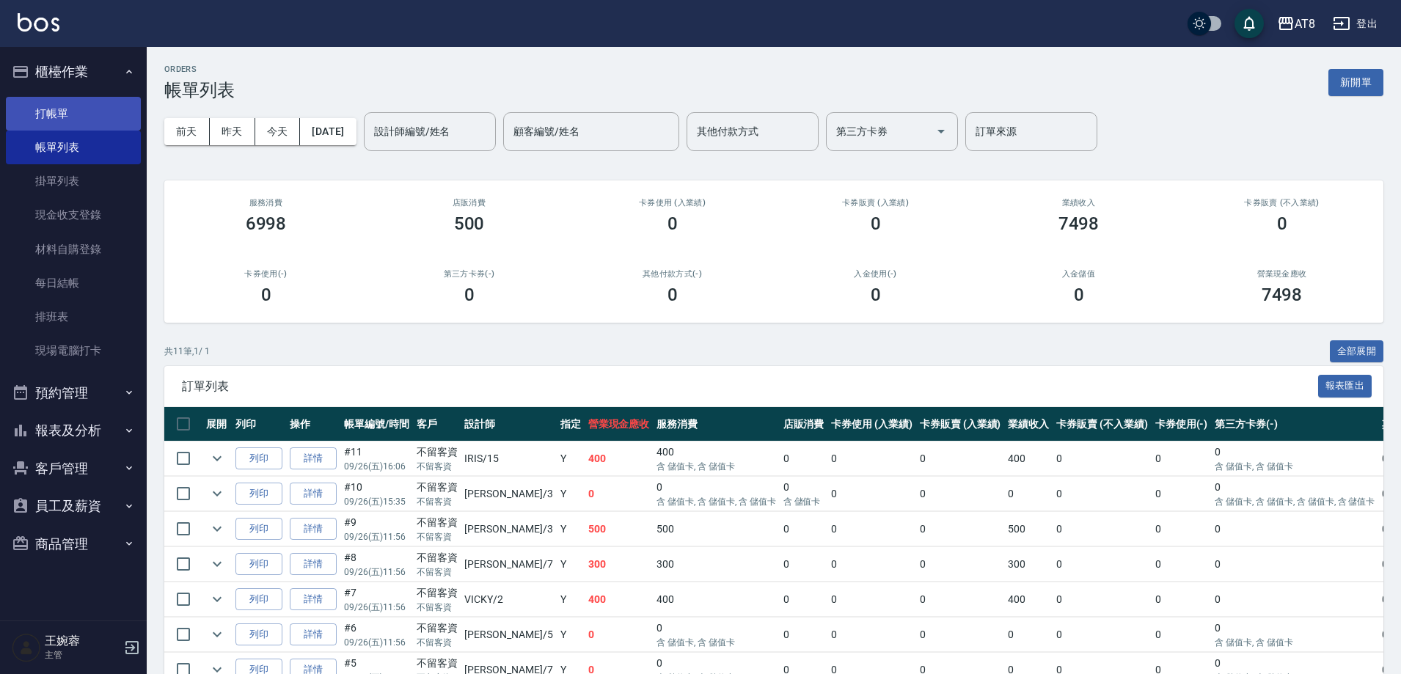
click at [45, 108] on link "打帳單" at bounding box center [73, 114] width 135 height 34
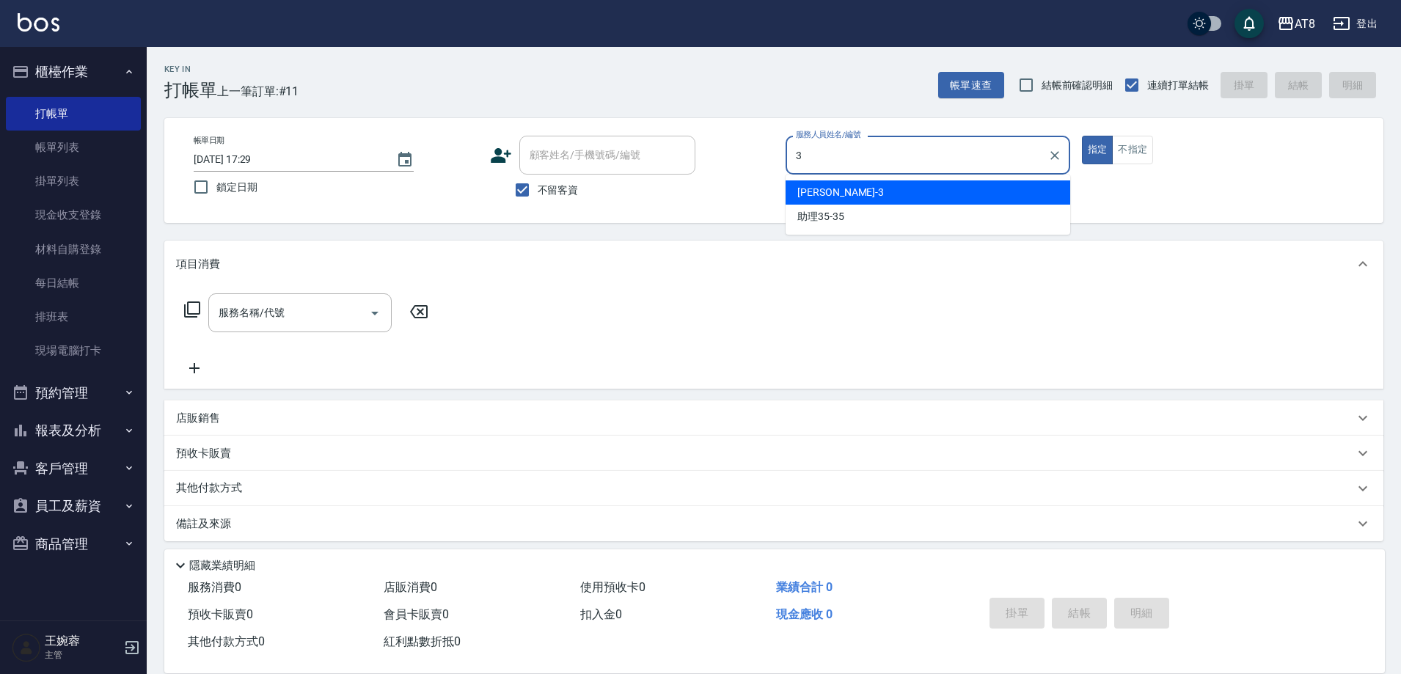
type input "[PERSON_NAME]-3"
type button "true"
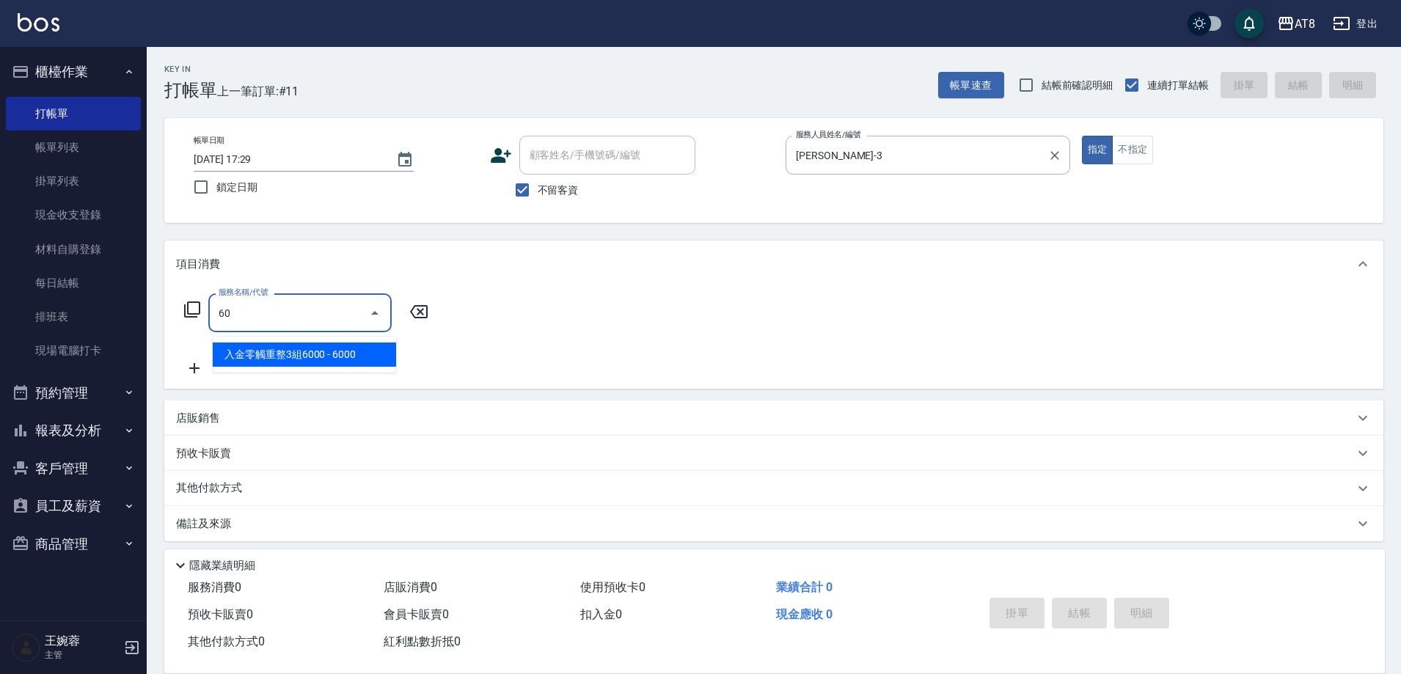
type input "6"
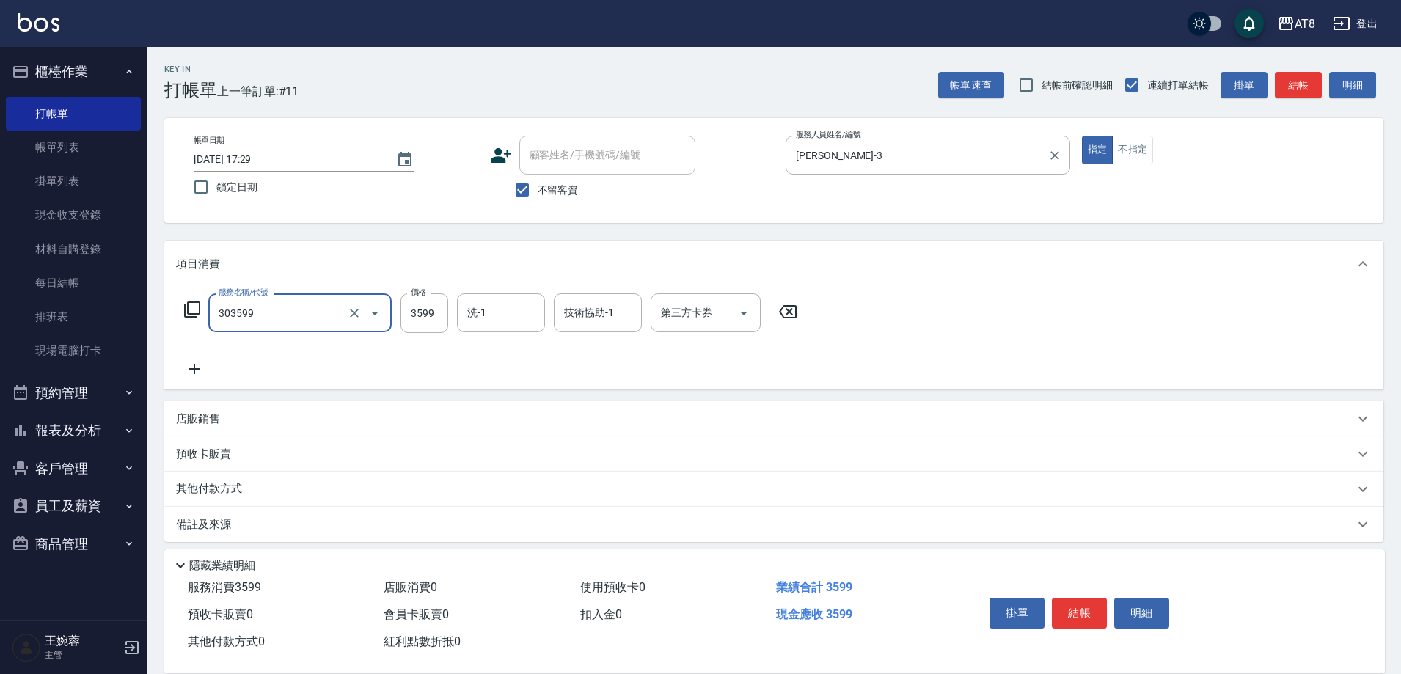
type input "入金ovc調配燙3599(303599)"
type input "助理25-25"
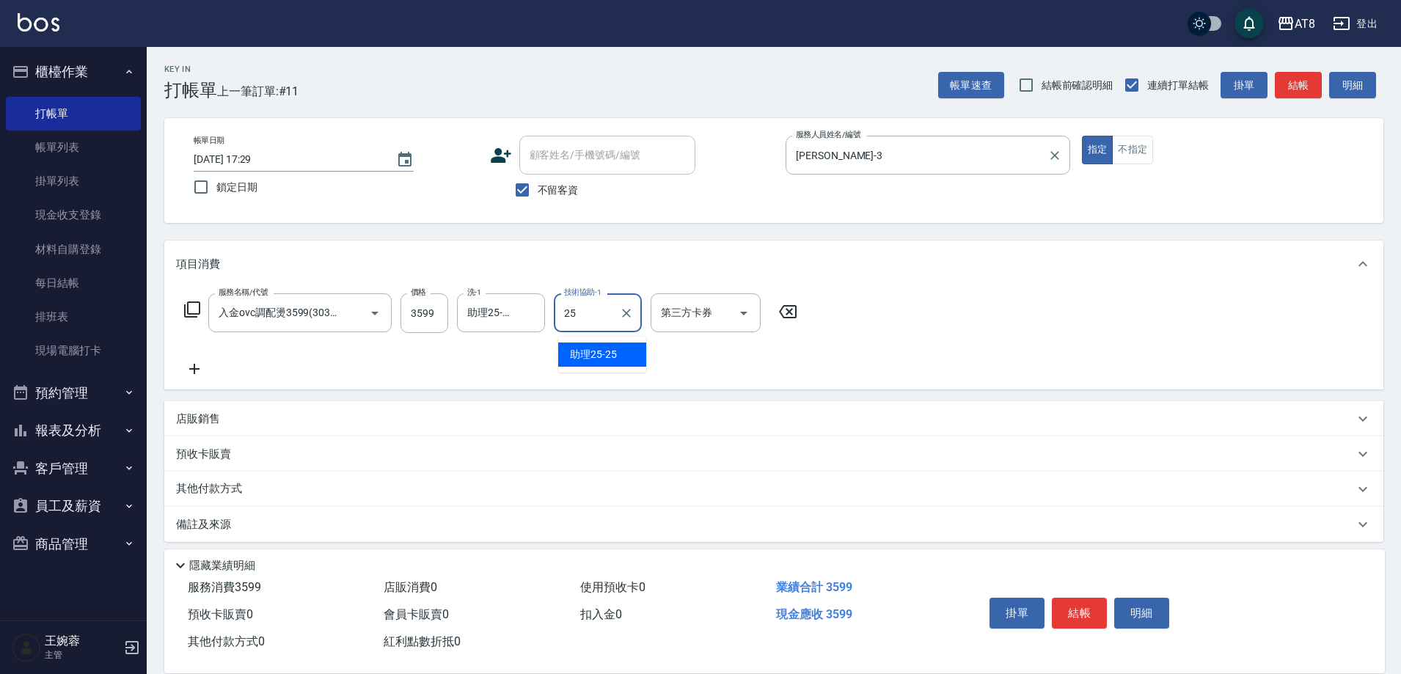
type input "助理25-25"
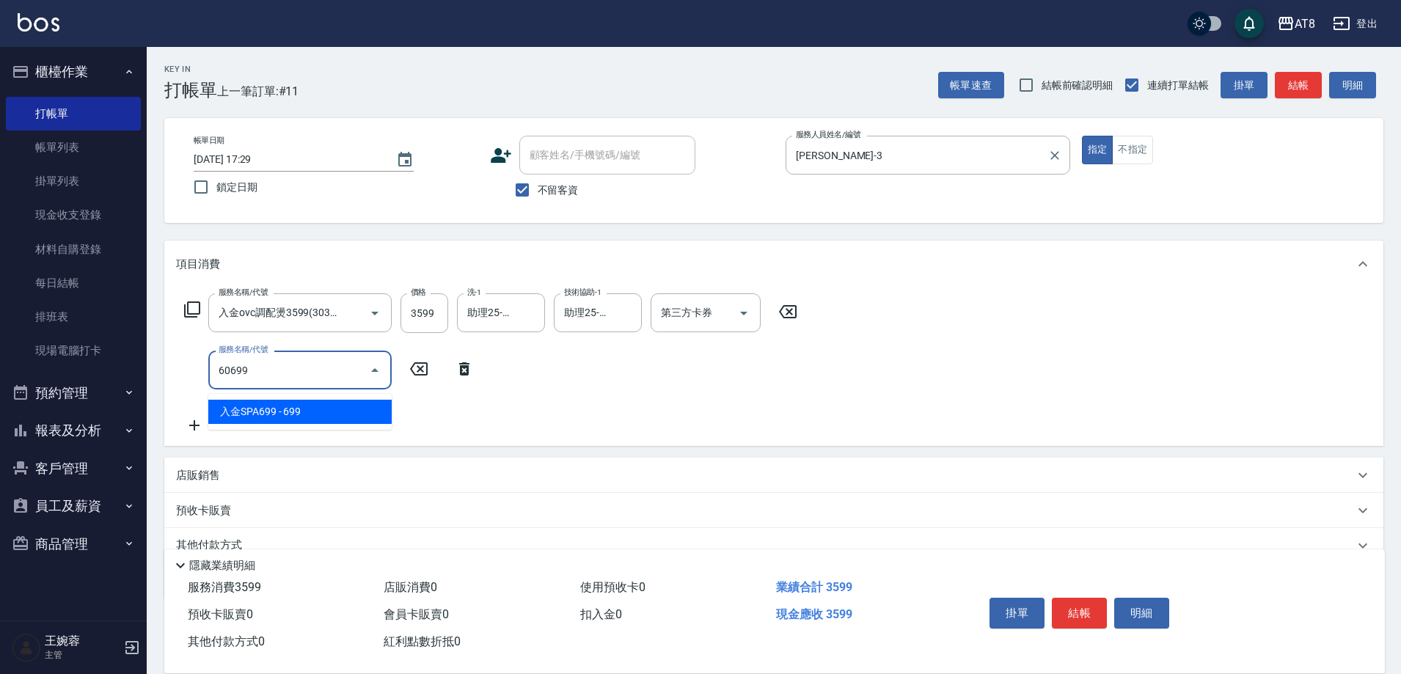
type input "入金SPA699(60699)"
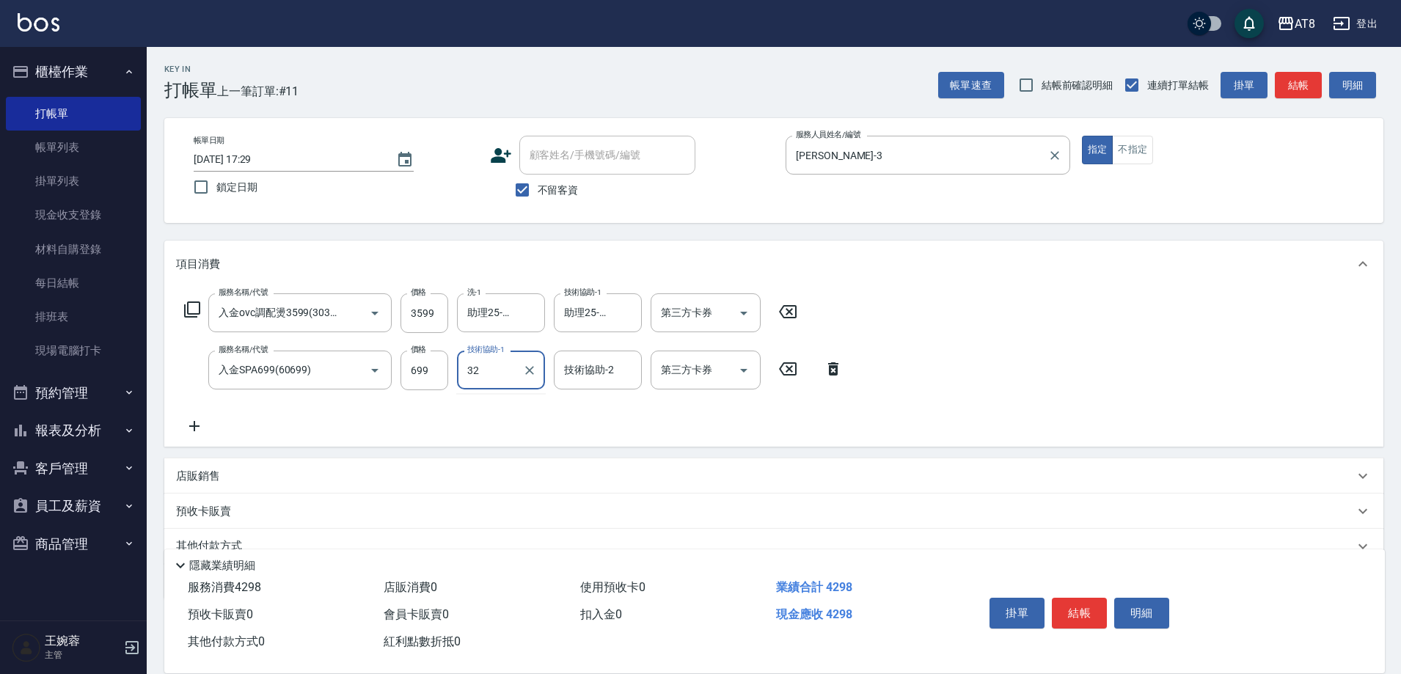
type input "3"
type input "助理25-25"
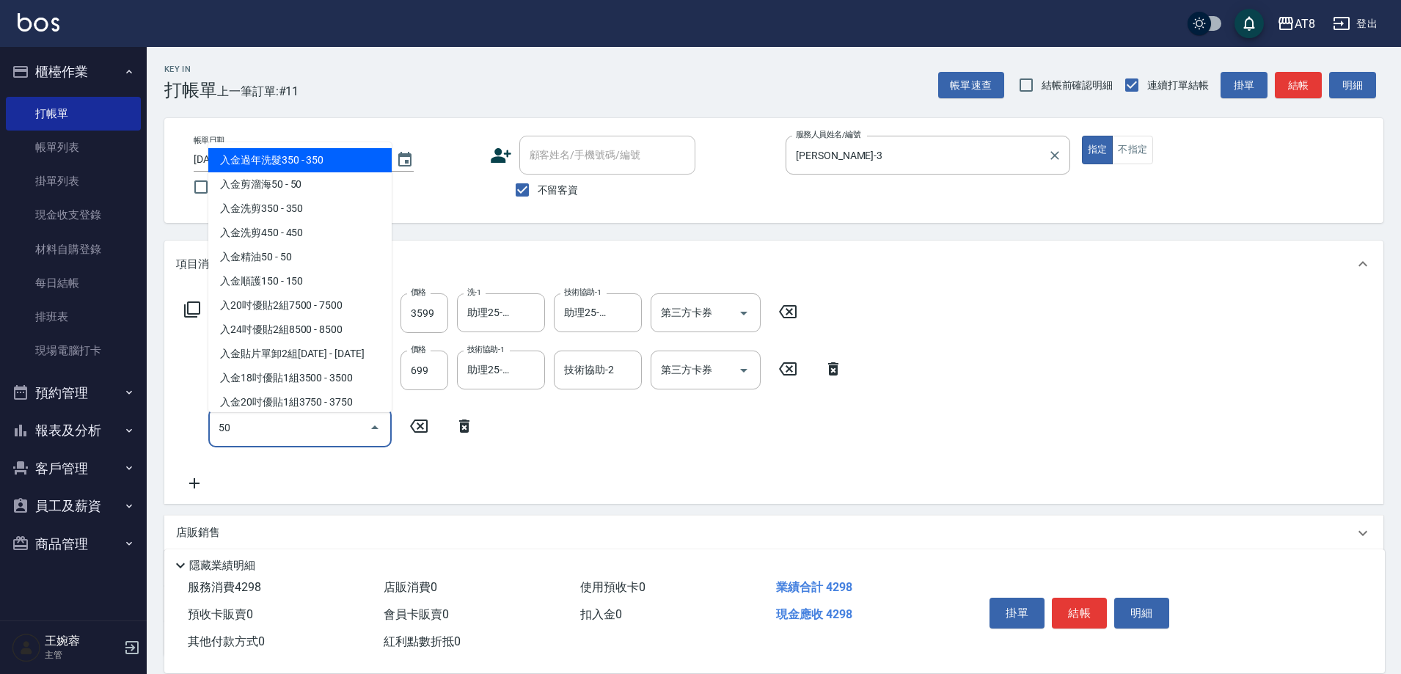
type input "5"
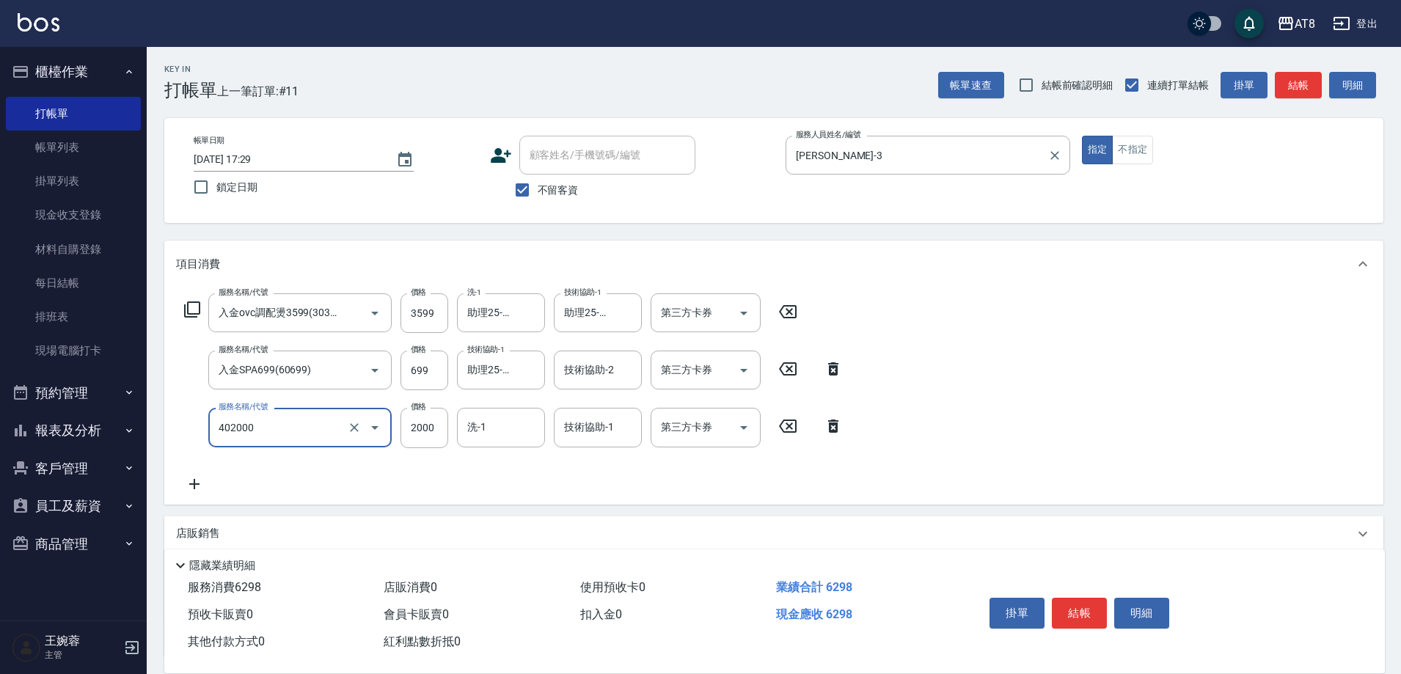
type input "入金染髮2000(402000)"
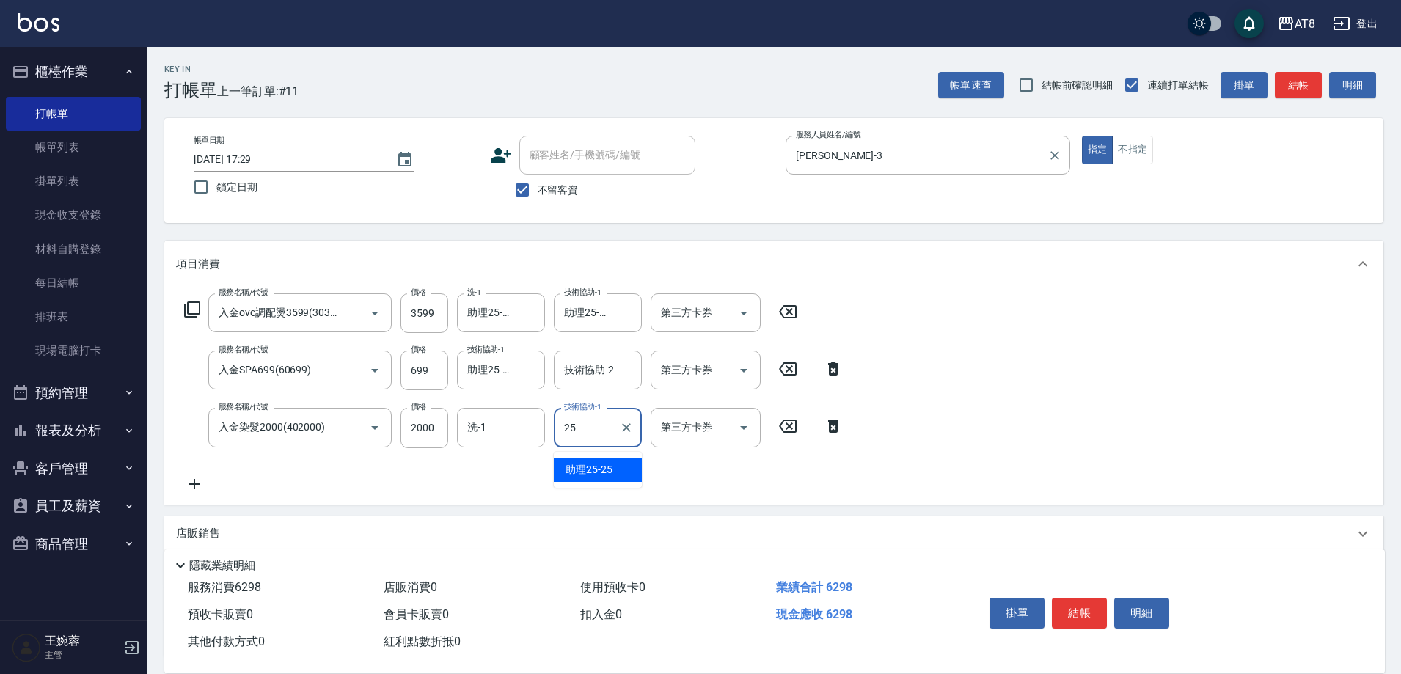
type input "助理25-25"
click at [415, 428] on input "2000" at bounding box center [425, 428] width 48 height 40
type input "2100"
click at [1081, 599] on button "結帳" at bounding box center [1079, 613] width 55 height 31
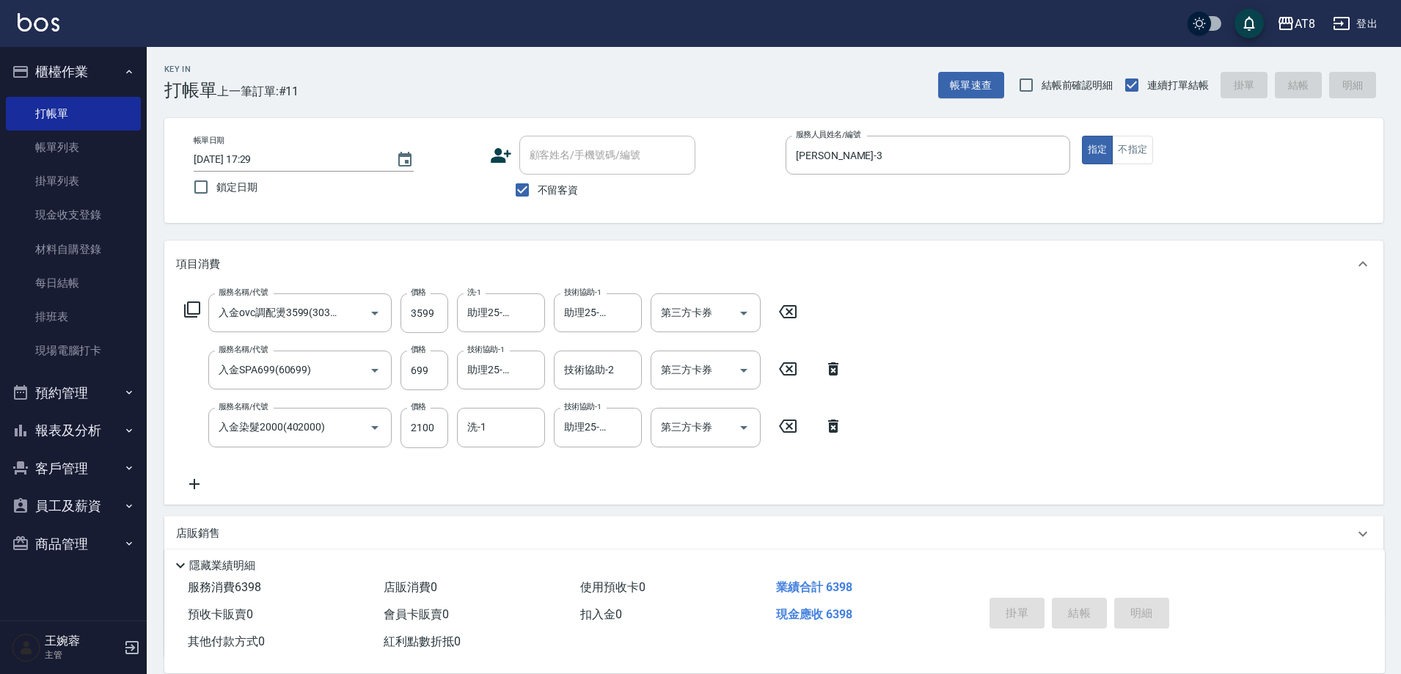
type input "[DATE] 17:30"
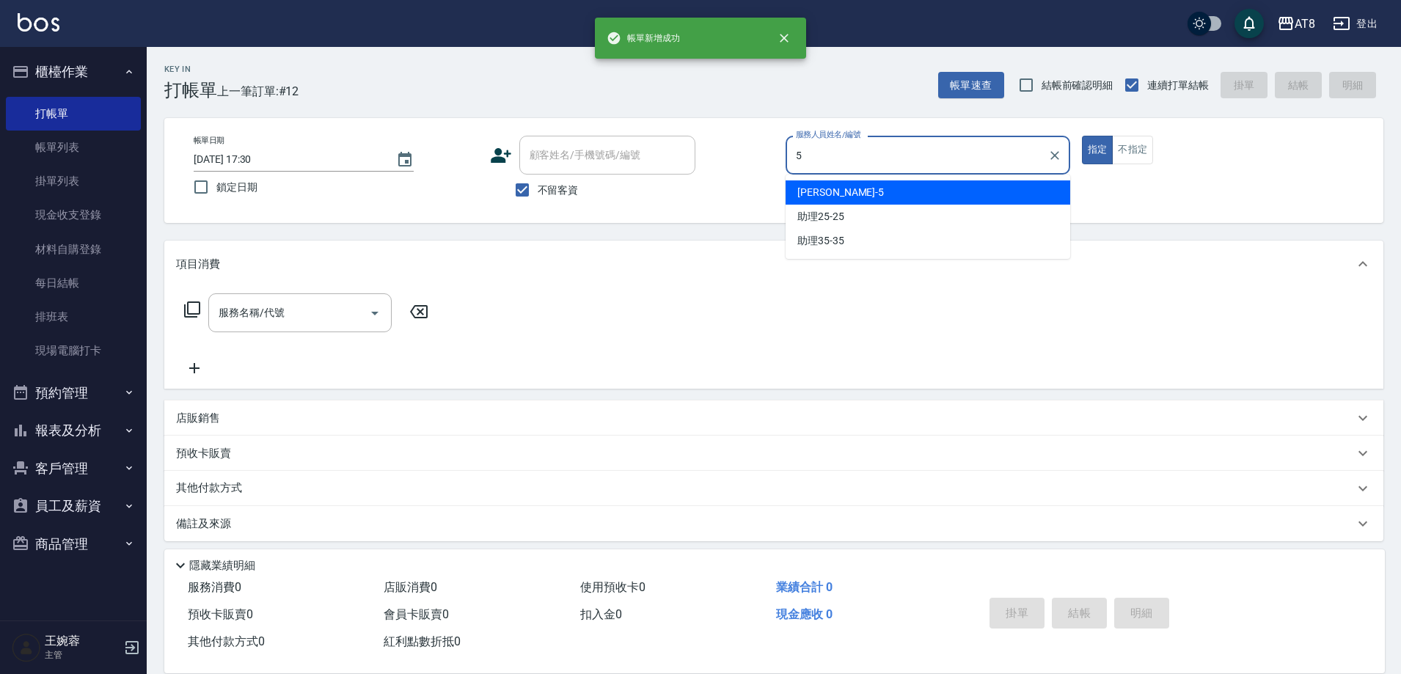
type input "HANK-5"
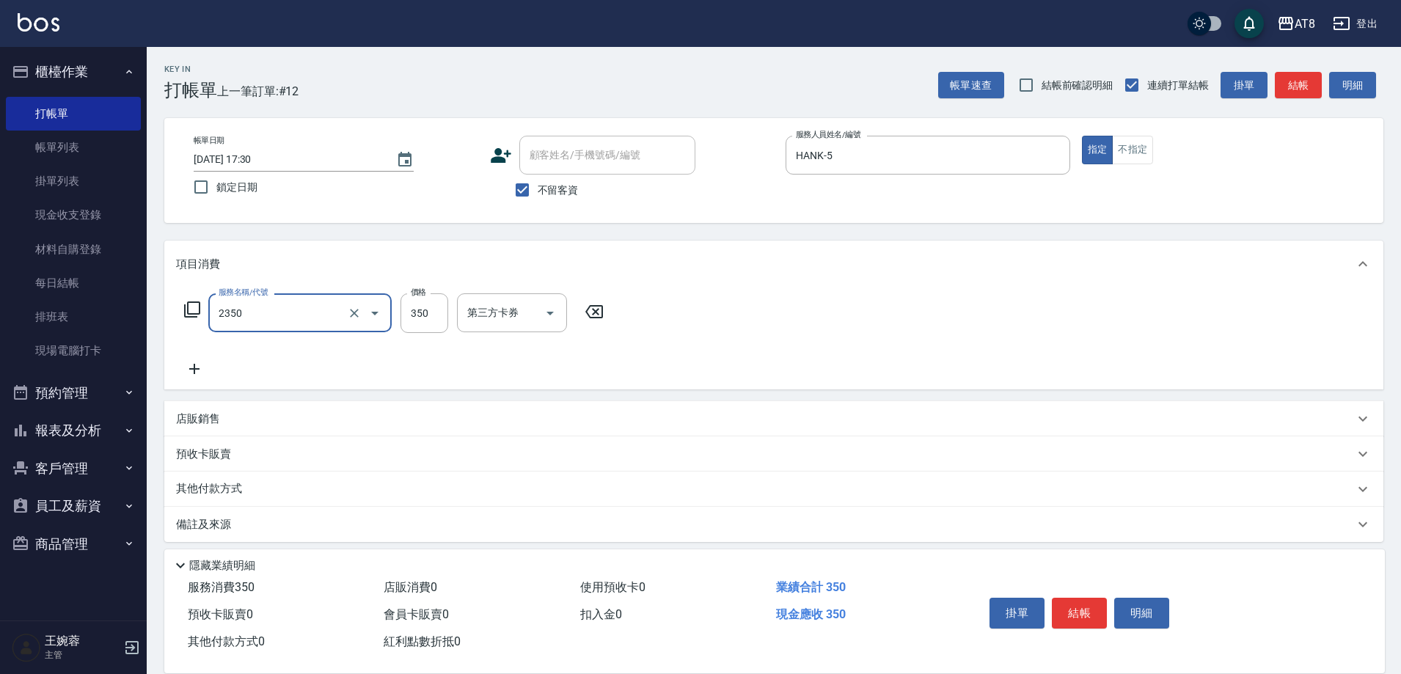
type input "入金洗剪350(2350)"
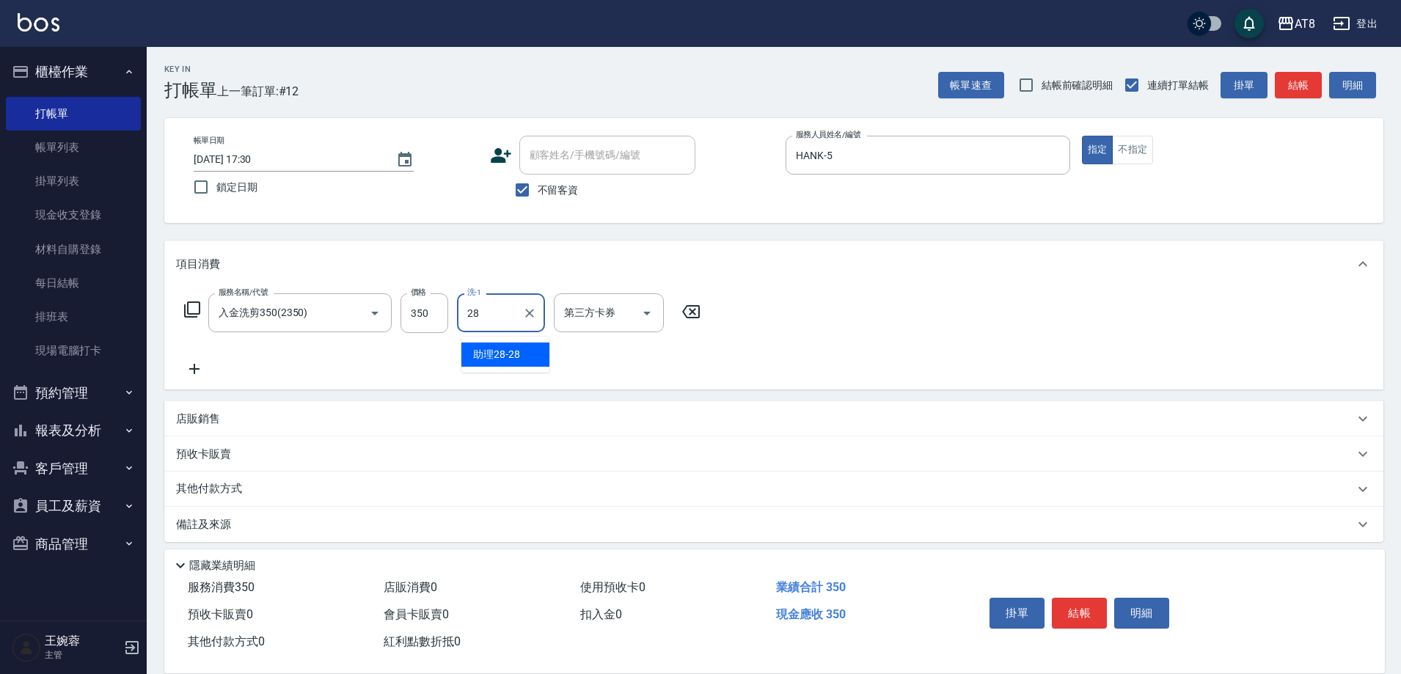
type input "助理28-28"
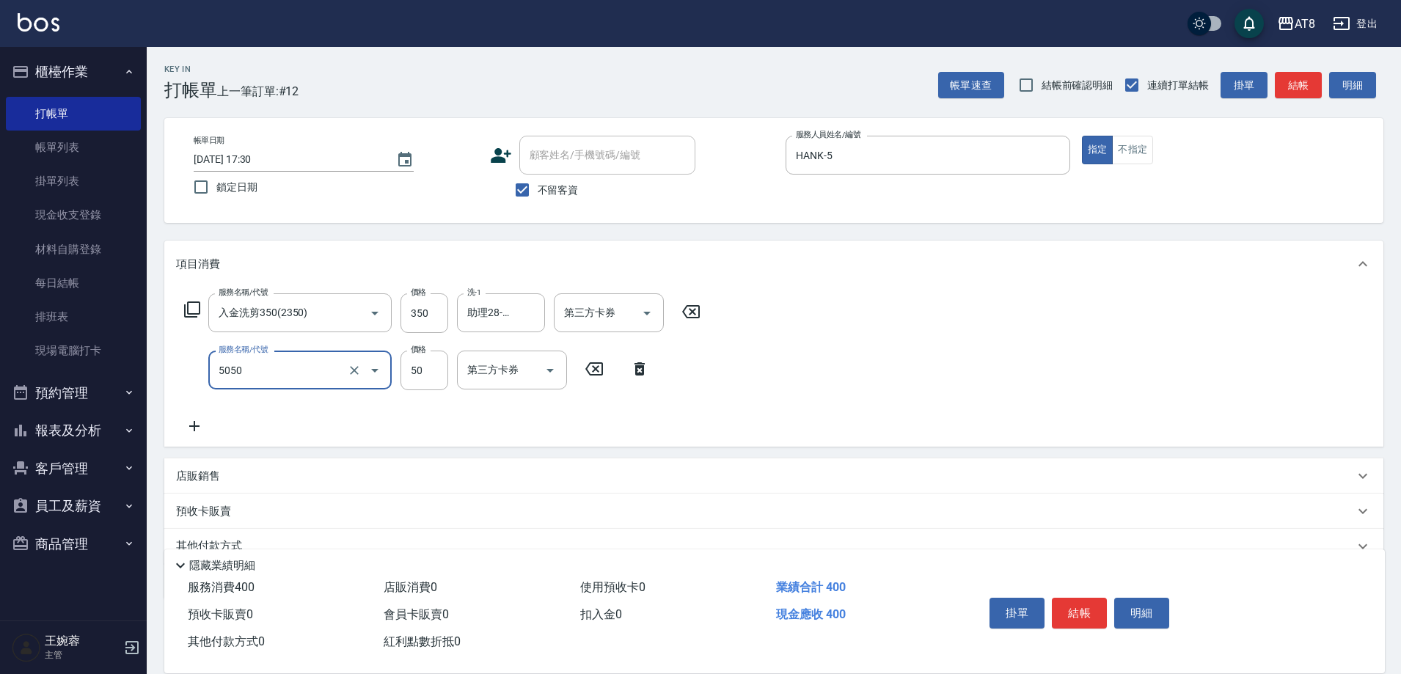
type input "入金精油50(5050)"
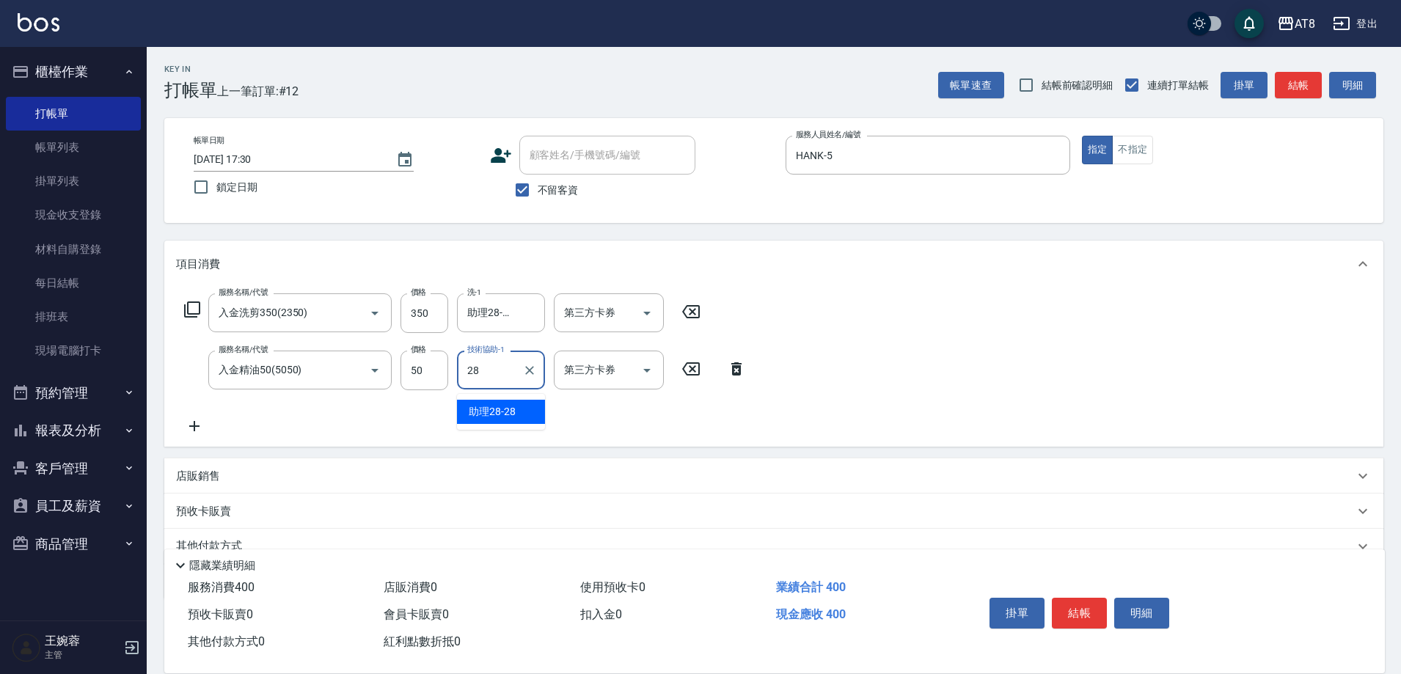
type input "助理28-28"
click at [652, 322] on icon "Open" at bounding box center [647, 313] width 18 height 18
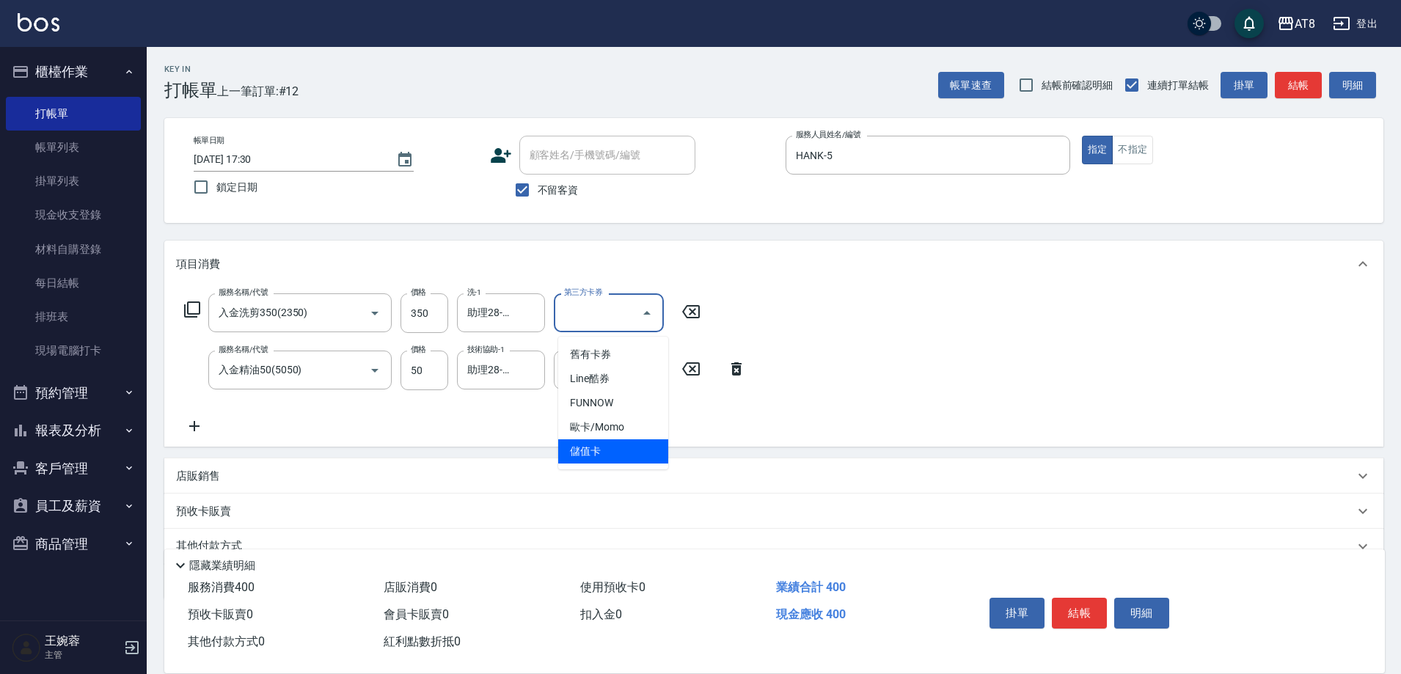
click at [602, 458] on span "儲值卡" at bounding box center [613, 451] width 110 height 24
type input "儲值卡"
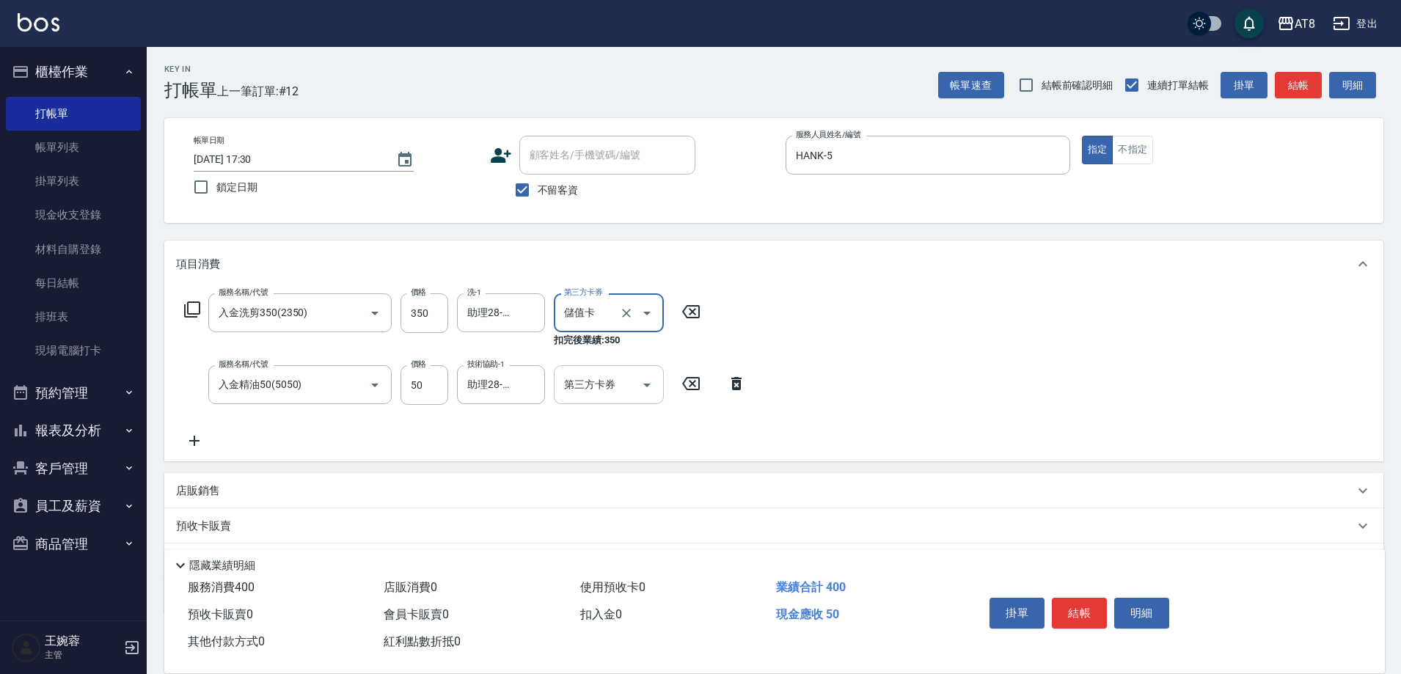
click at [635, 395] on button "Open" at bounding box center [646, 384] width 23 height 23
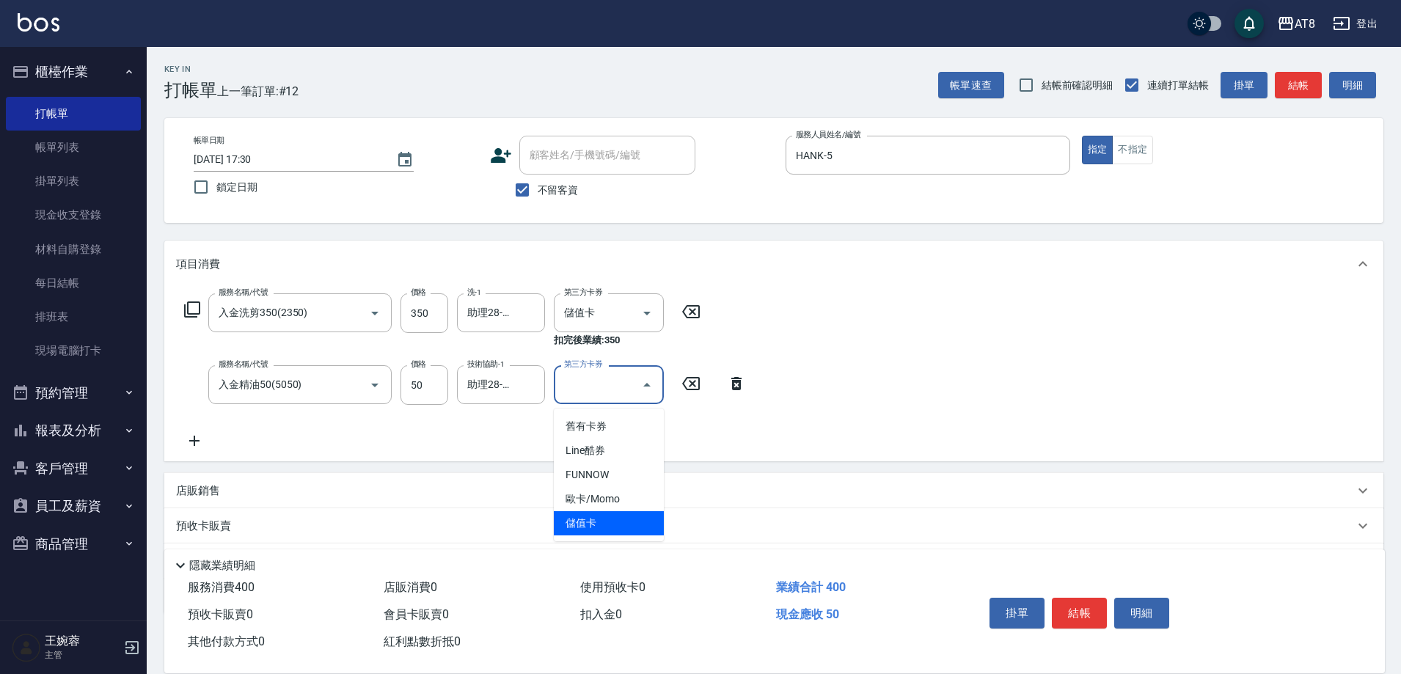
click at [638, 530] on span "儲值卡" at bounding box center [609, 523] width 110 height 24
type input "儲值卡"
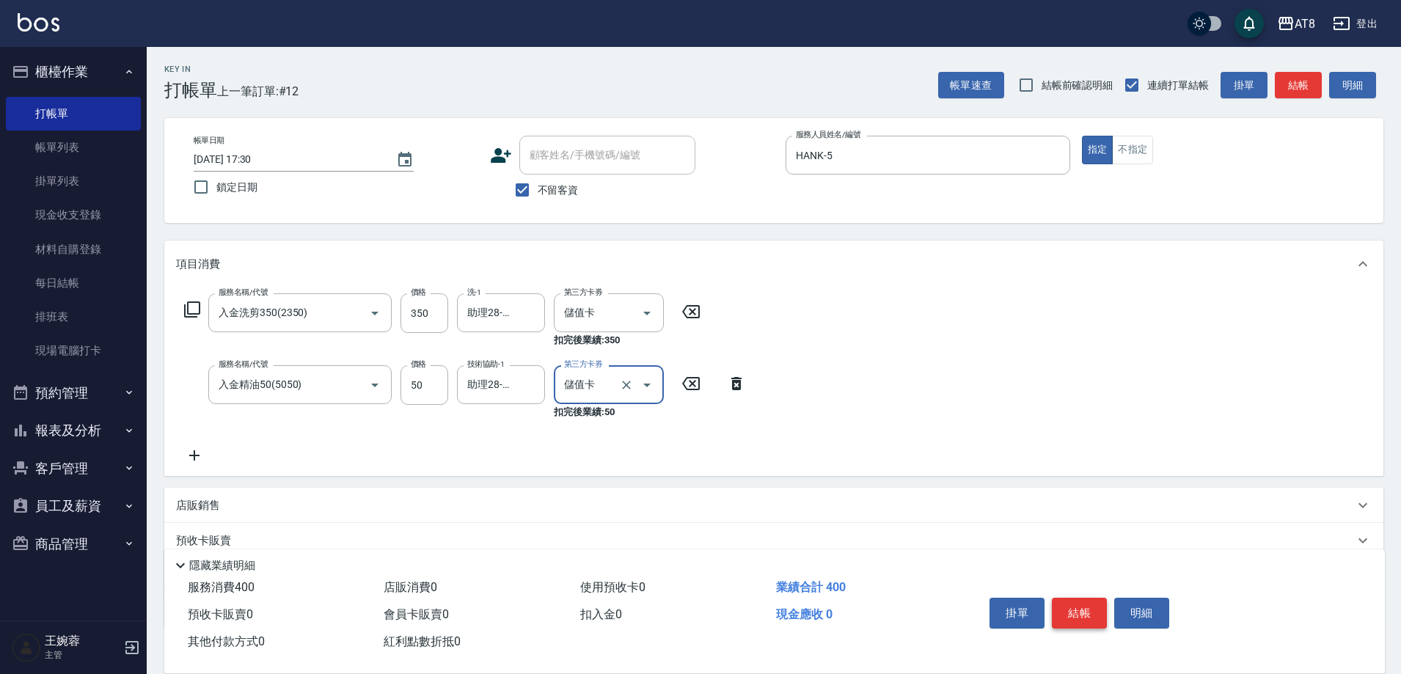
click at [1089, 608] on button "結帳" at bounding box center [1079, 613] width 55 height 31
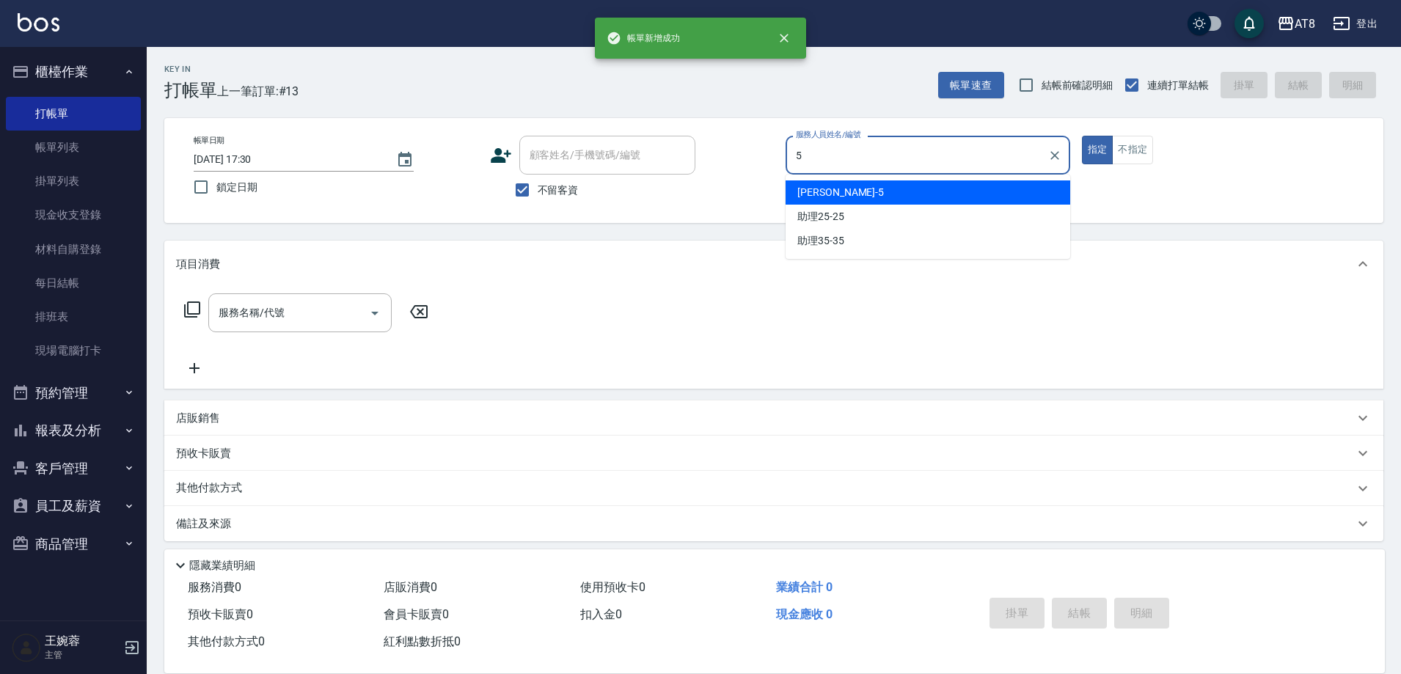
type input "HANK-5"
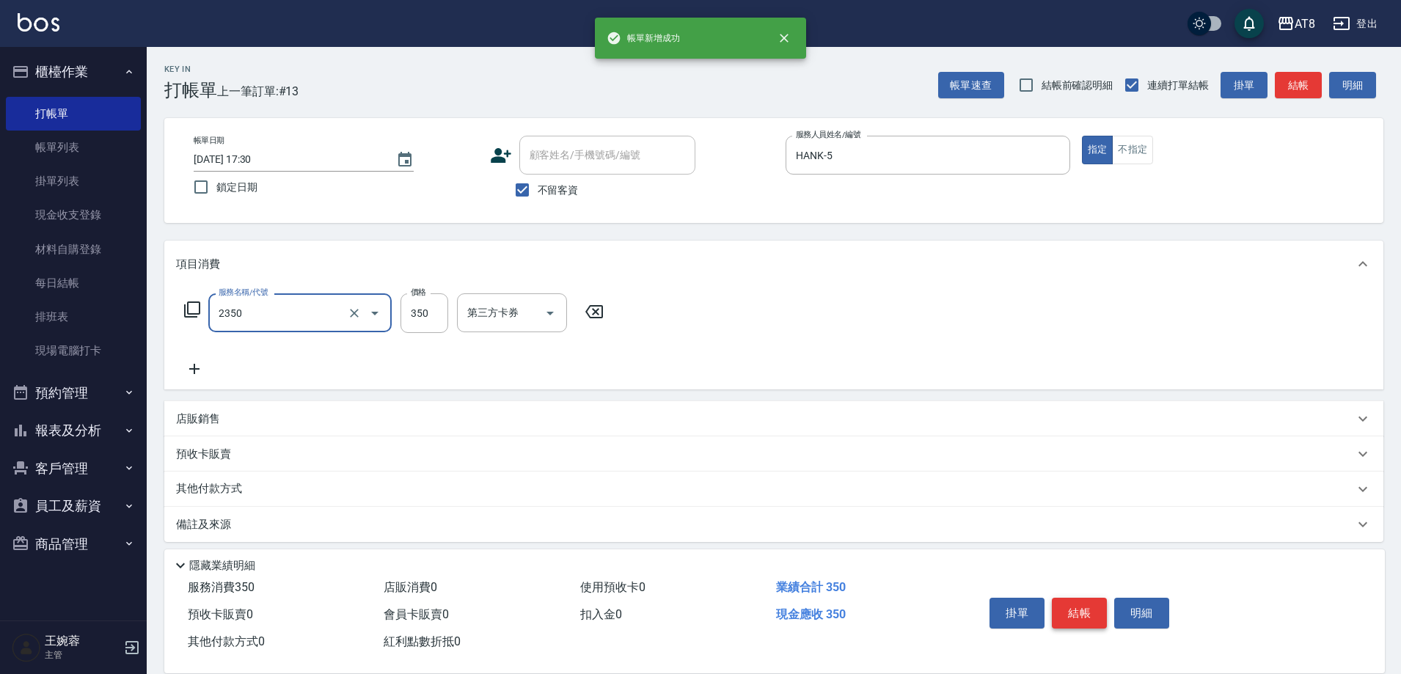
type input "入金洗剪350(2350)"
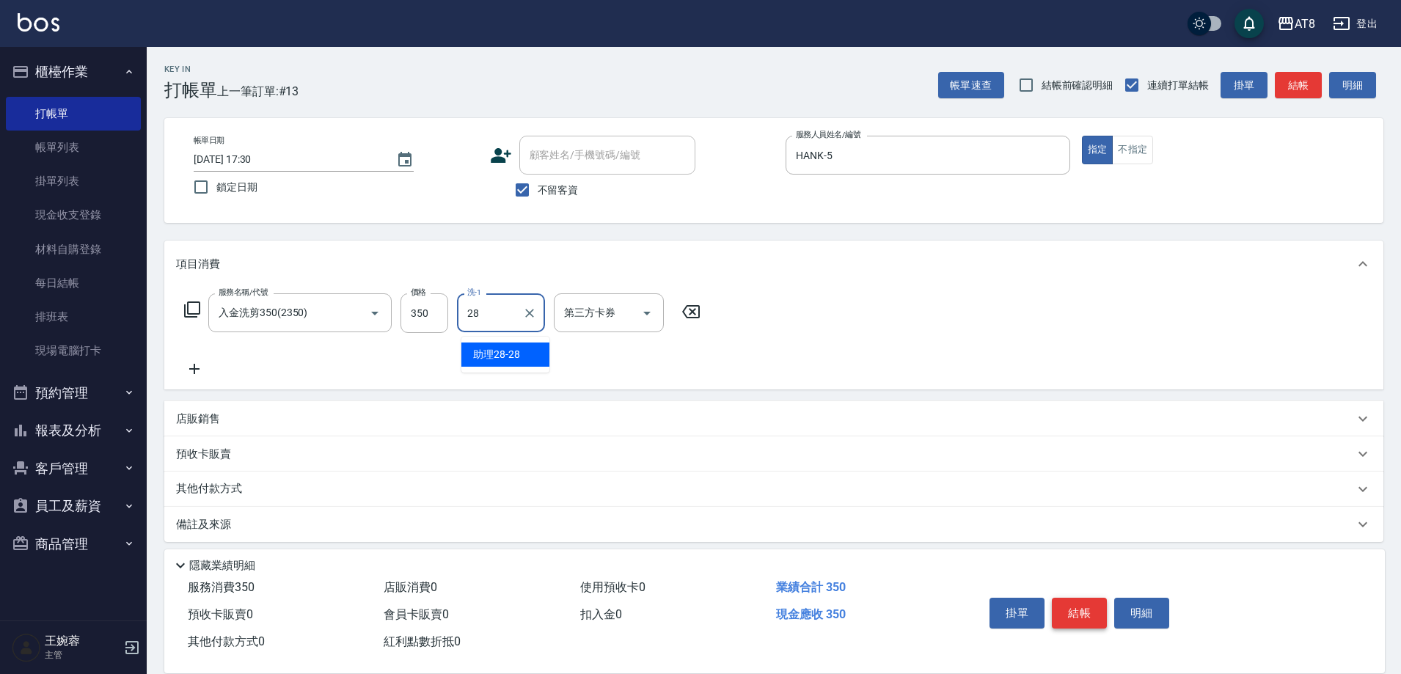
type input "助理28-28"
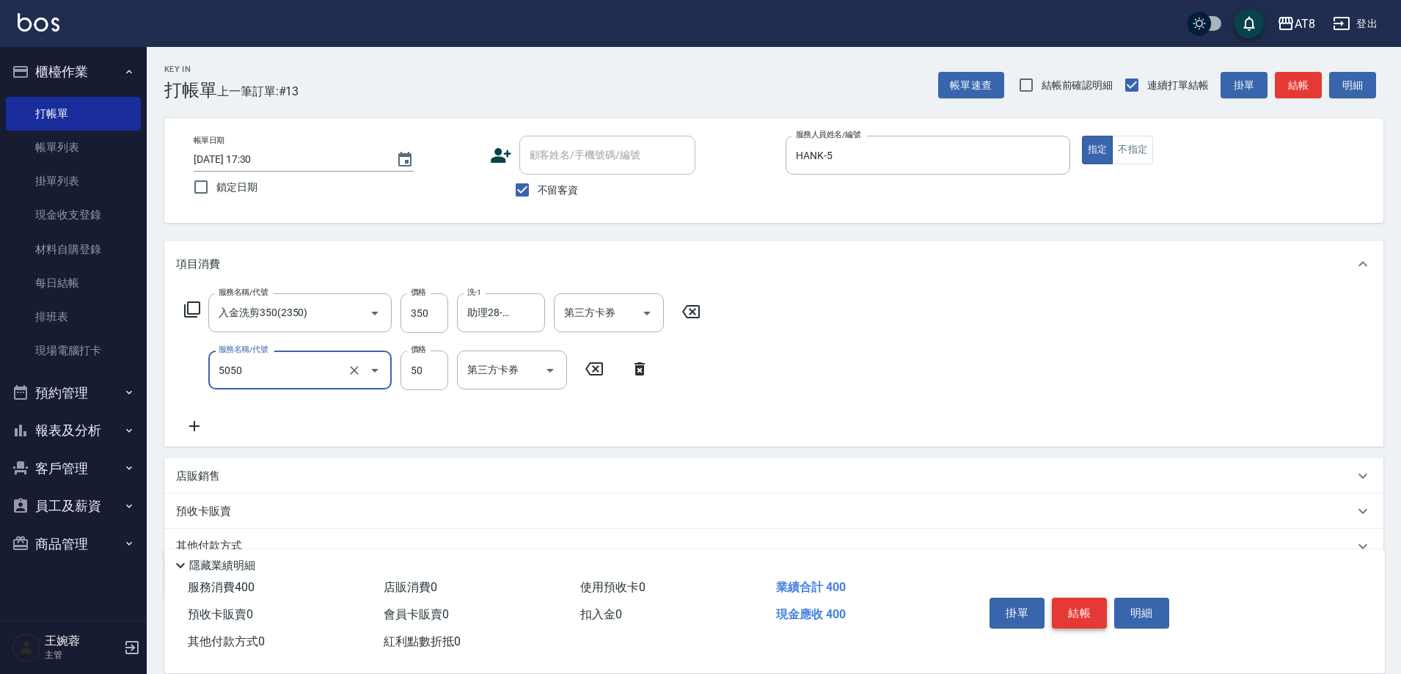
type input "入金精油50(5050)"
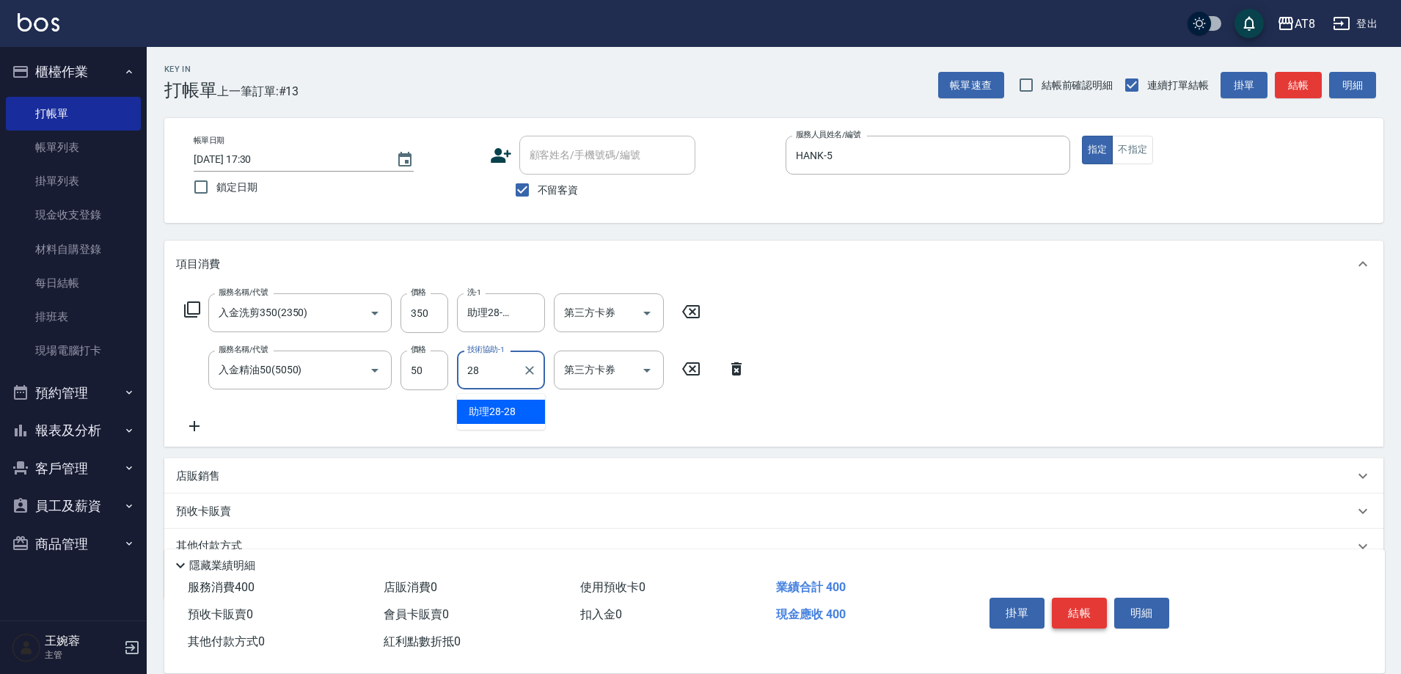
type input "助理28-28"
click at [640, 321] on icon "Open" at bounding box center [647, 313] width 18 height 18
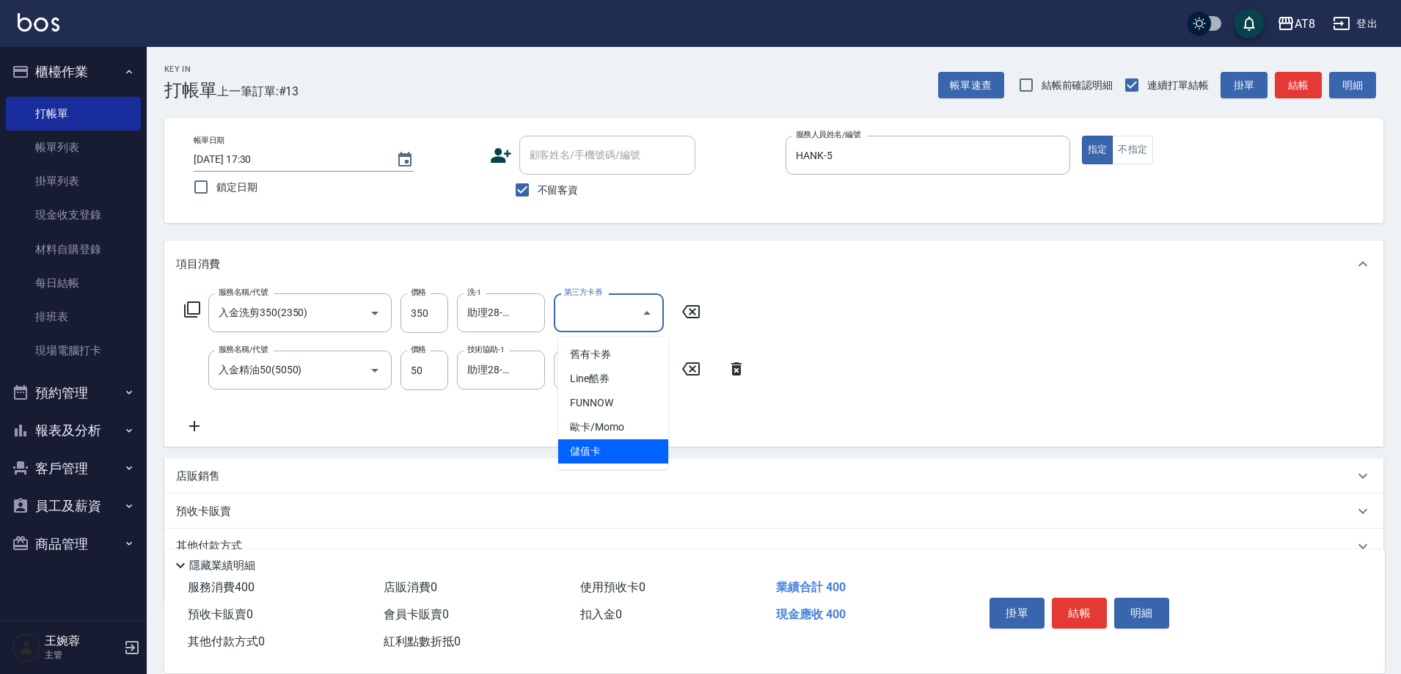
click at [628, 448] on span "儲值卡" at bounding box center [613, 451] width 110 height 24
type input "儲值卡"
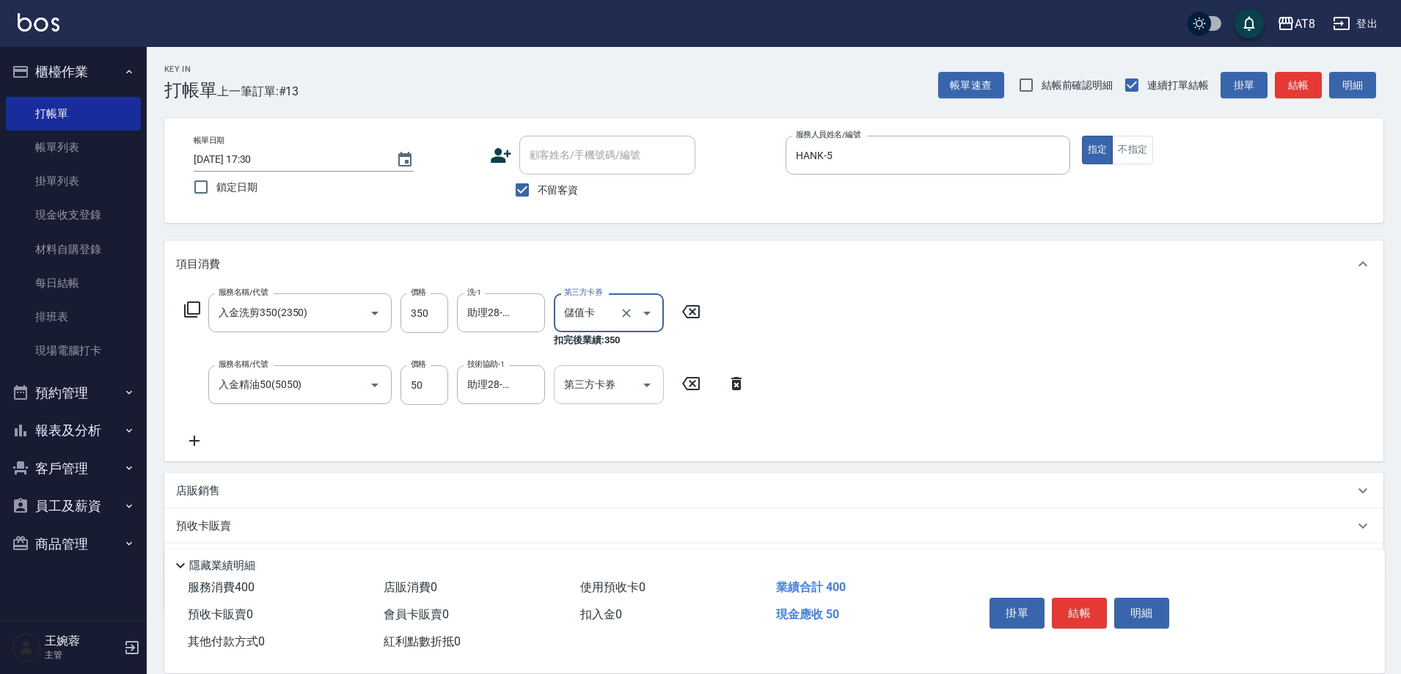
click at [637, 371] on div at bounding box center [646, 384] width 22 height 39
click at [640, 394] on icon "Open" at bounding box center [647, 385] width 18 height 18
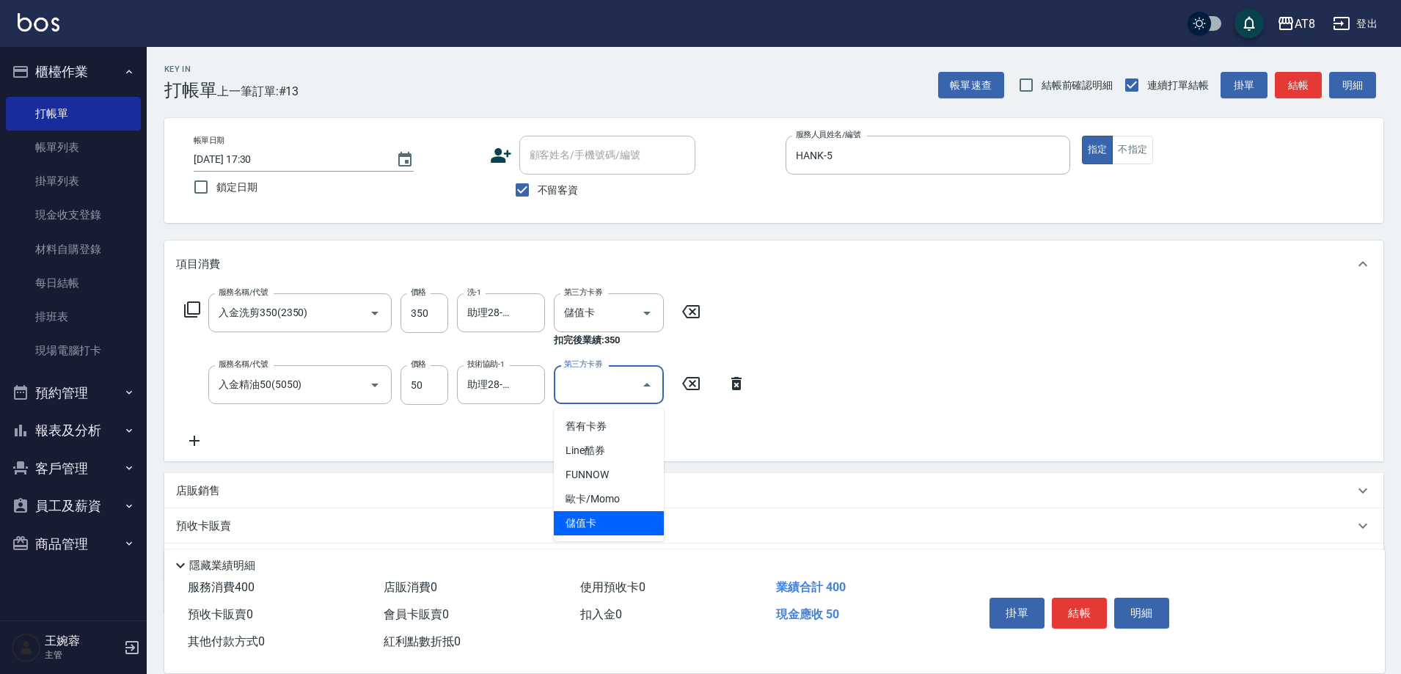
click at [614, 532] on span "儲值卡" at bounding box center [609, 523] width 110 height 24
type input "儲值卡"
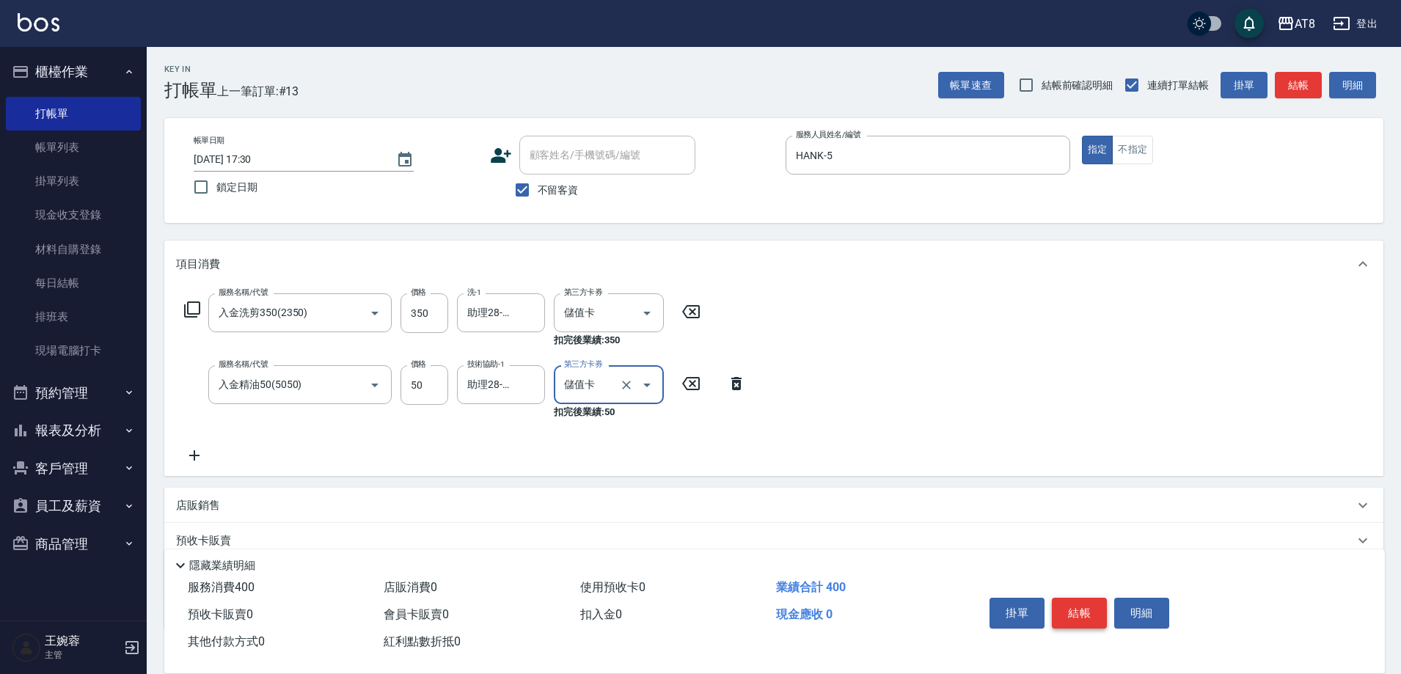
click at [1100, 605] on button "結帳" at bounding box center [1079, 613] width 55 height 31
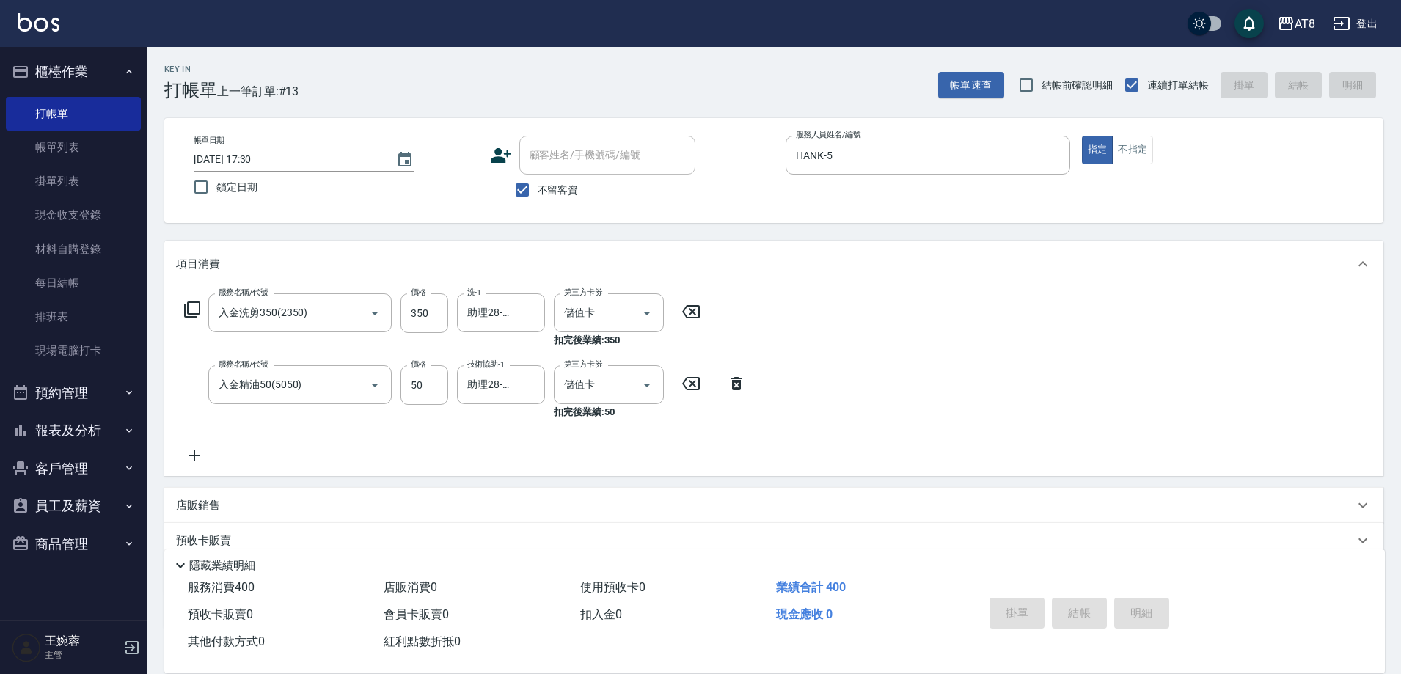
type input "[DATE] 17:31"
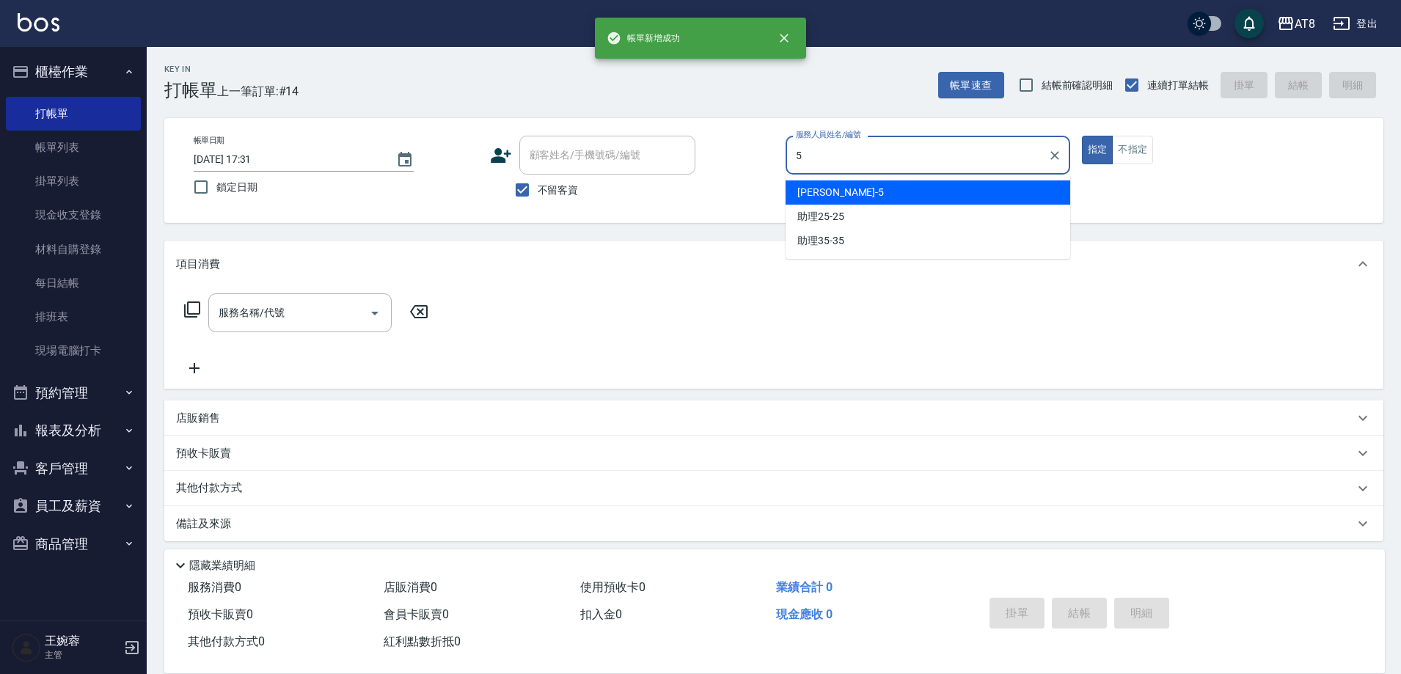
type input "HANK-5"
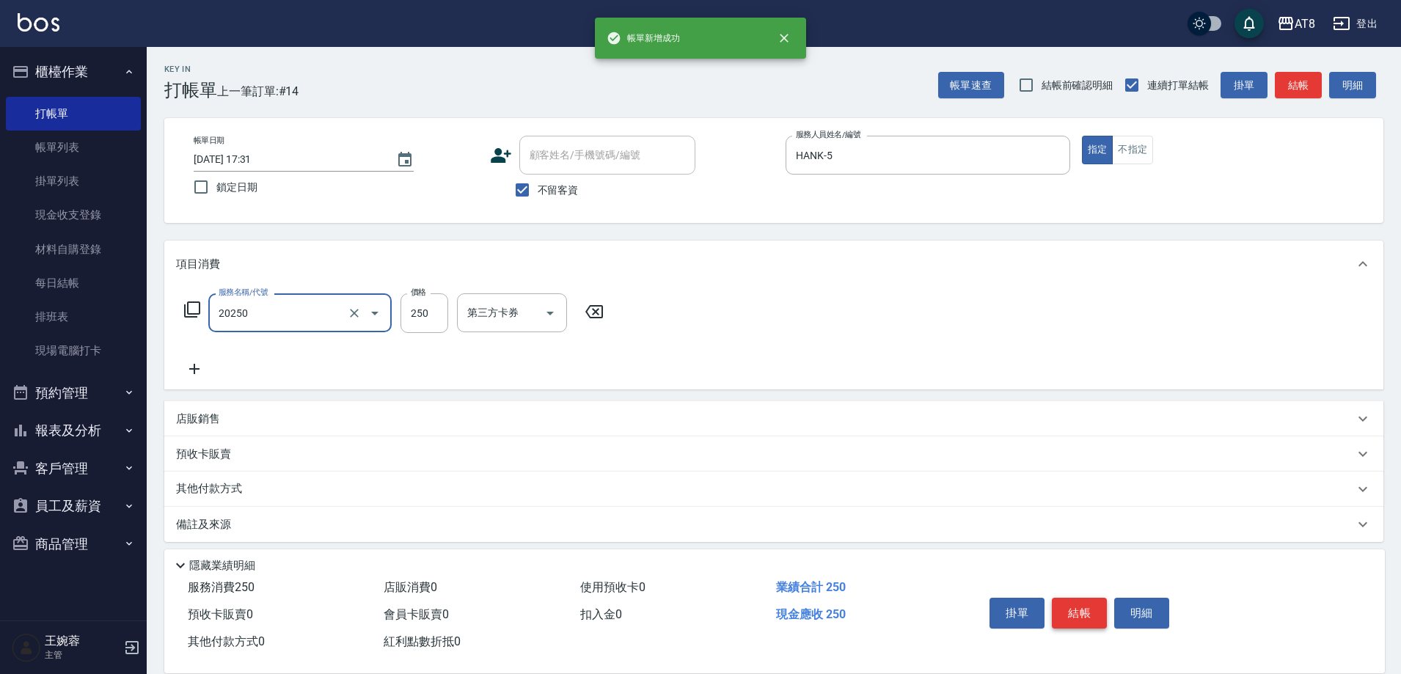
type input "入金剪250(20250)"
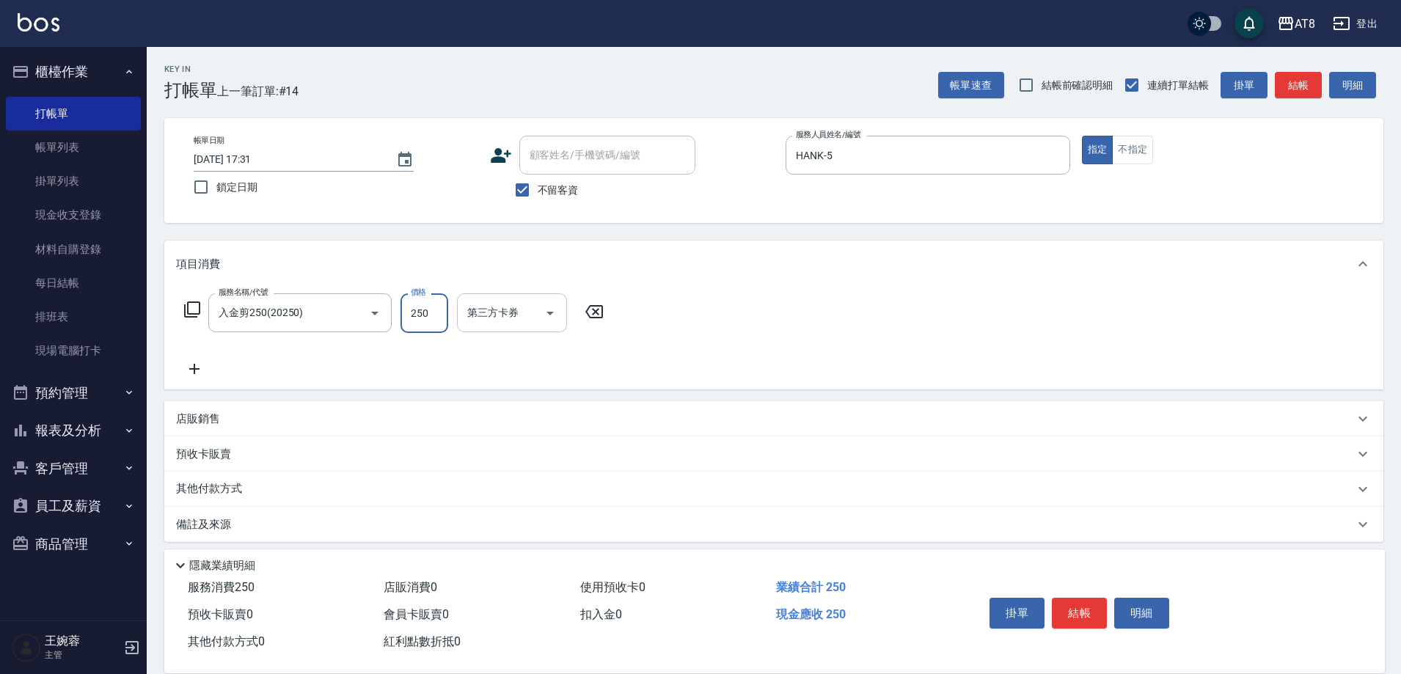
click at [557, 322] on icon "Open" at bounding box center [550, 313] width 18 height 18
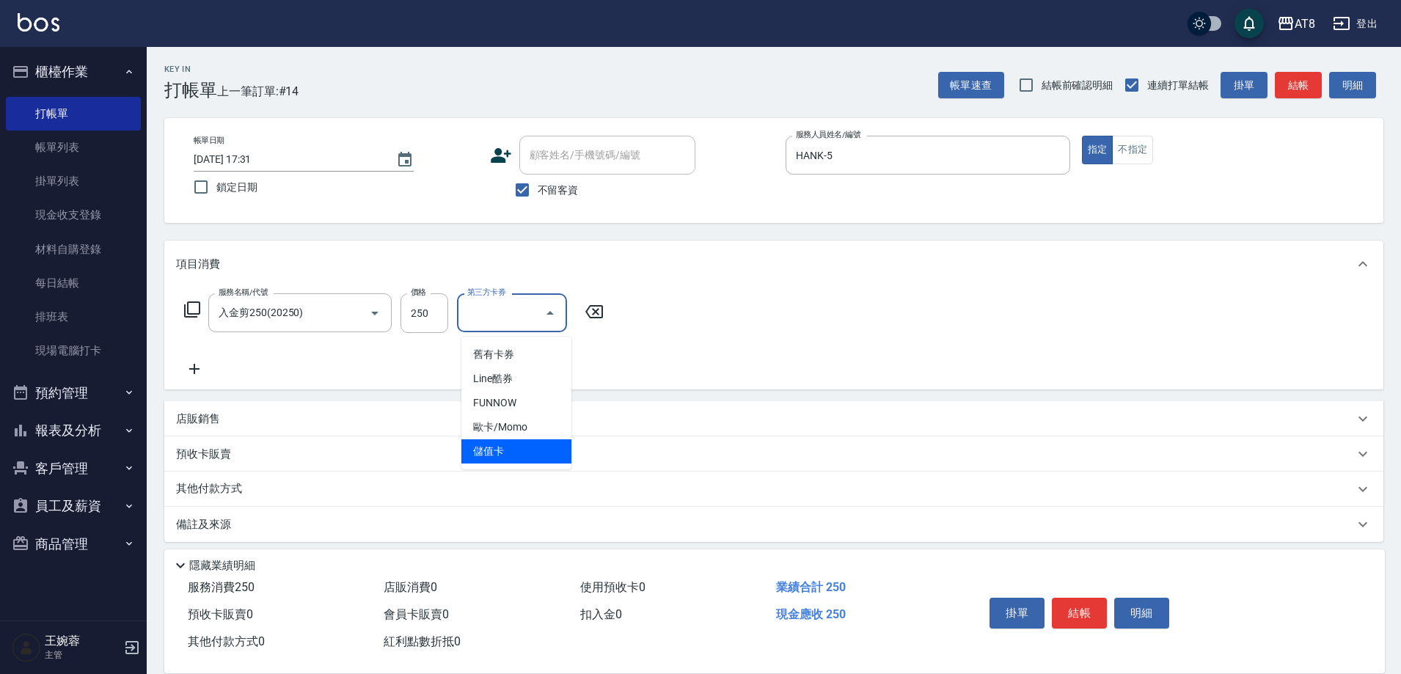
click at [540, 460] on span "儲值卡" at bounding box center [516, 451] width 110 height 24
type input "儲值卡"
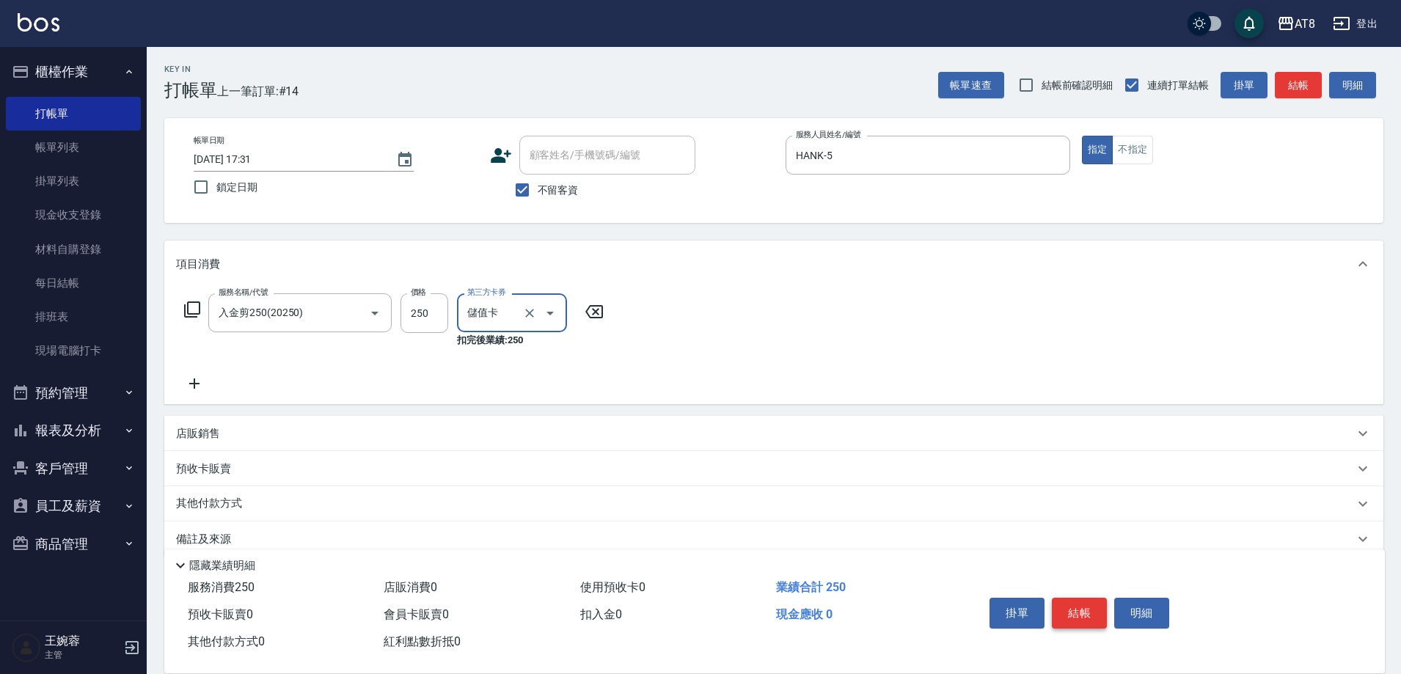
click at [1087, 606] on button "結帳" at bounding box center [1079, 613] width 55 height 31
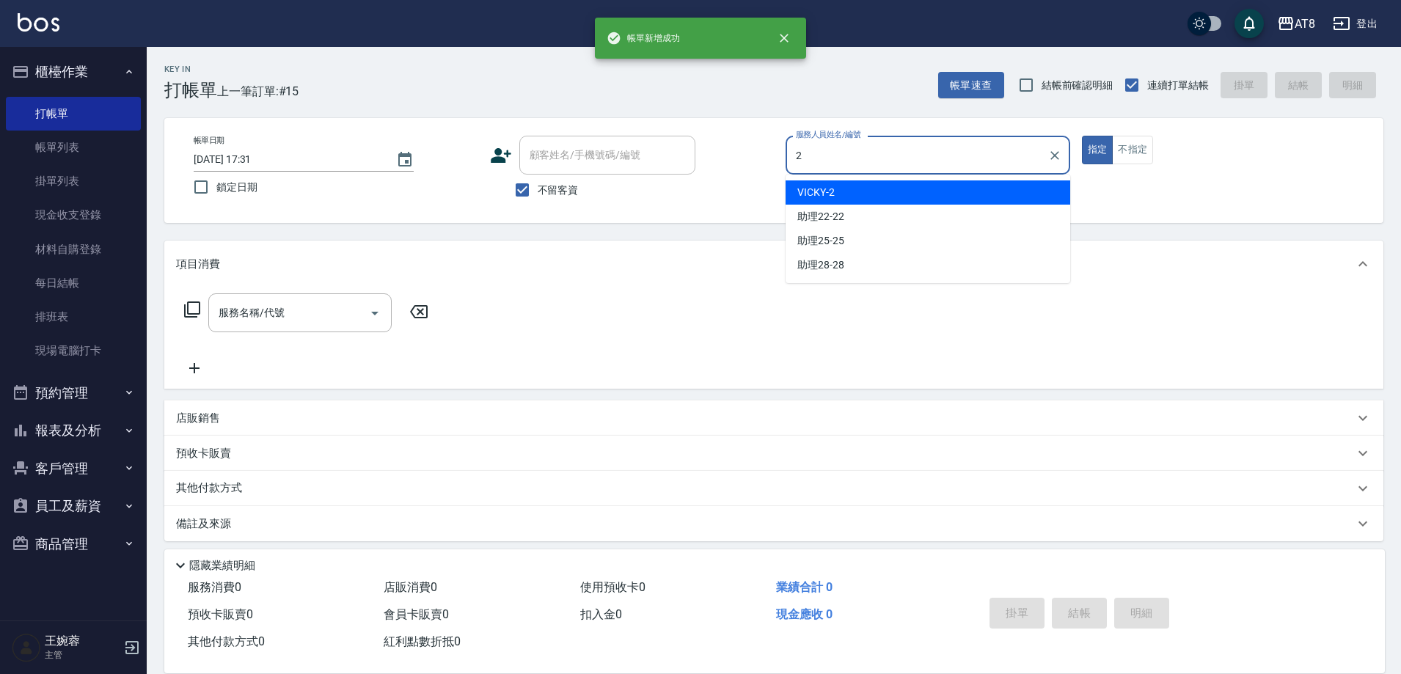
type input "VICKY-2"
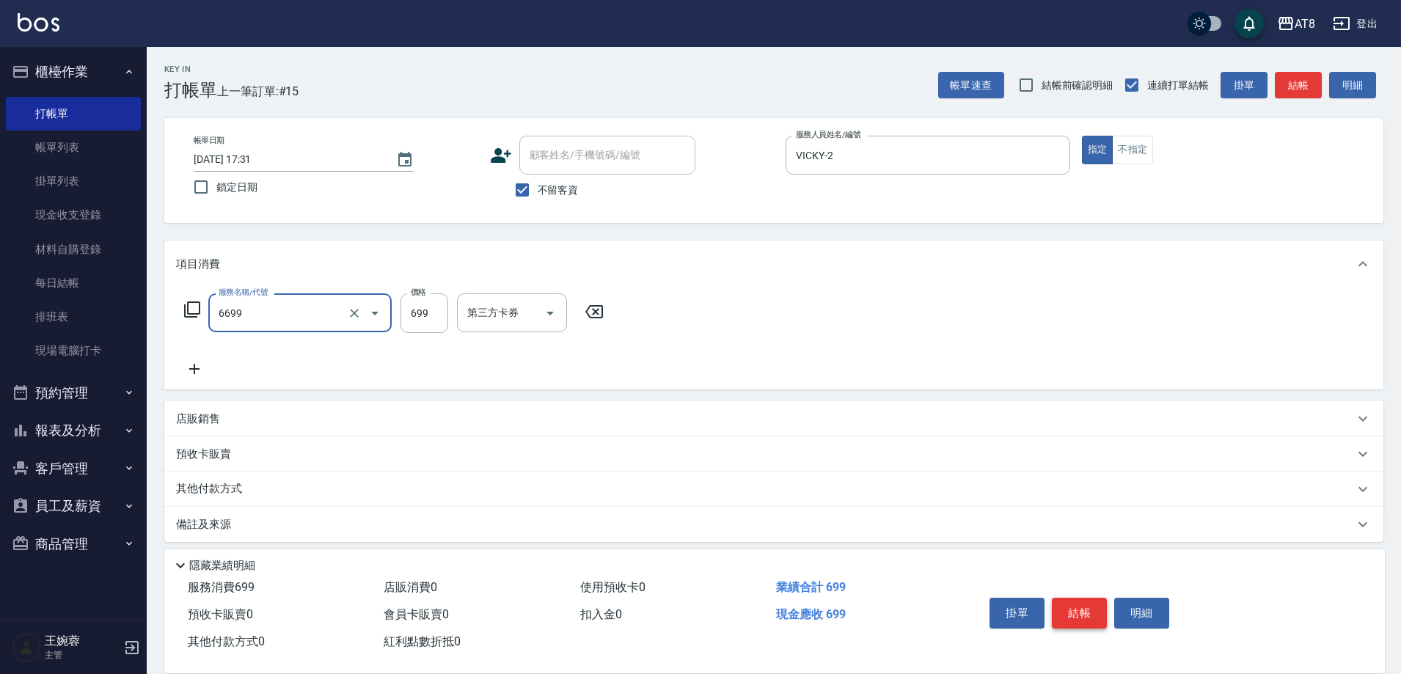
type input "SPA699(6699)"
type input "助理28-28"
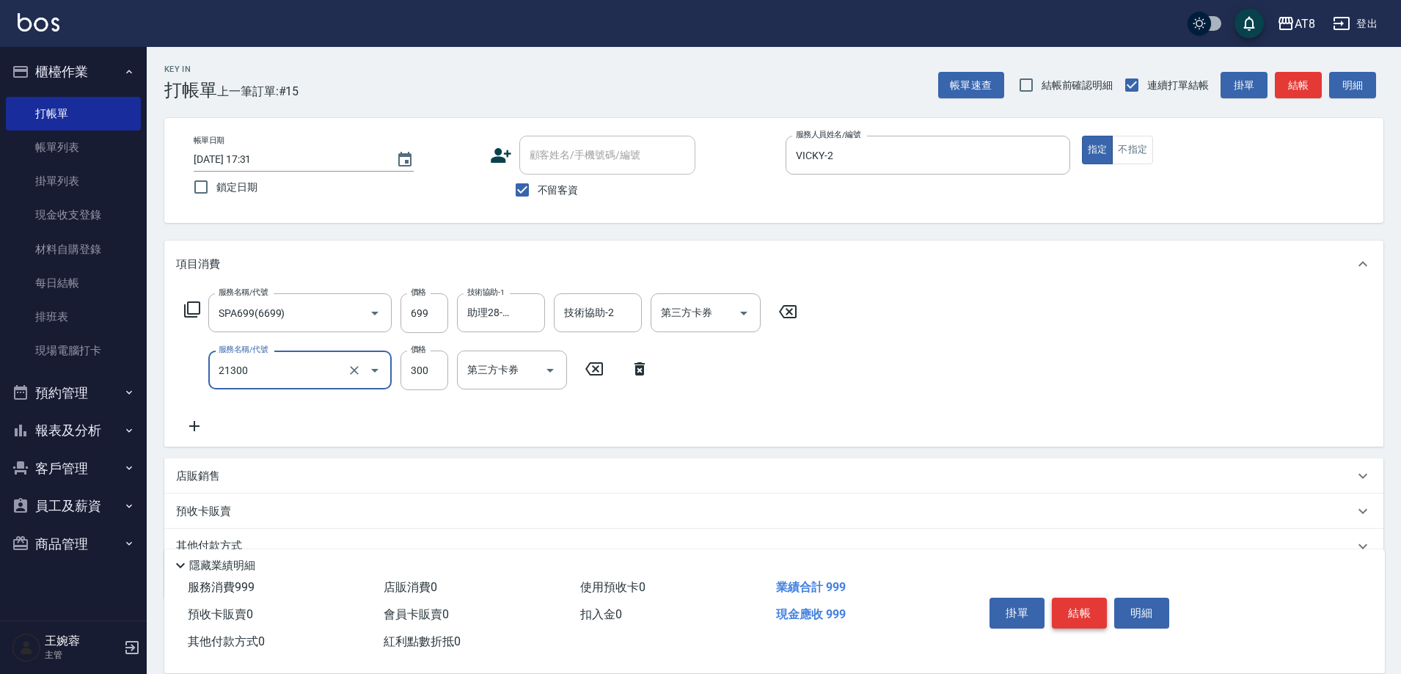
type input "剪髮(21300)"
click at [1087, 606] on button "結帳" at bounding box center [1079, 613] width 55 height 31
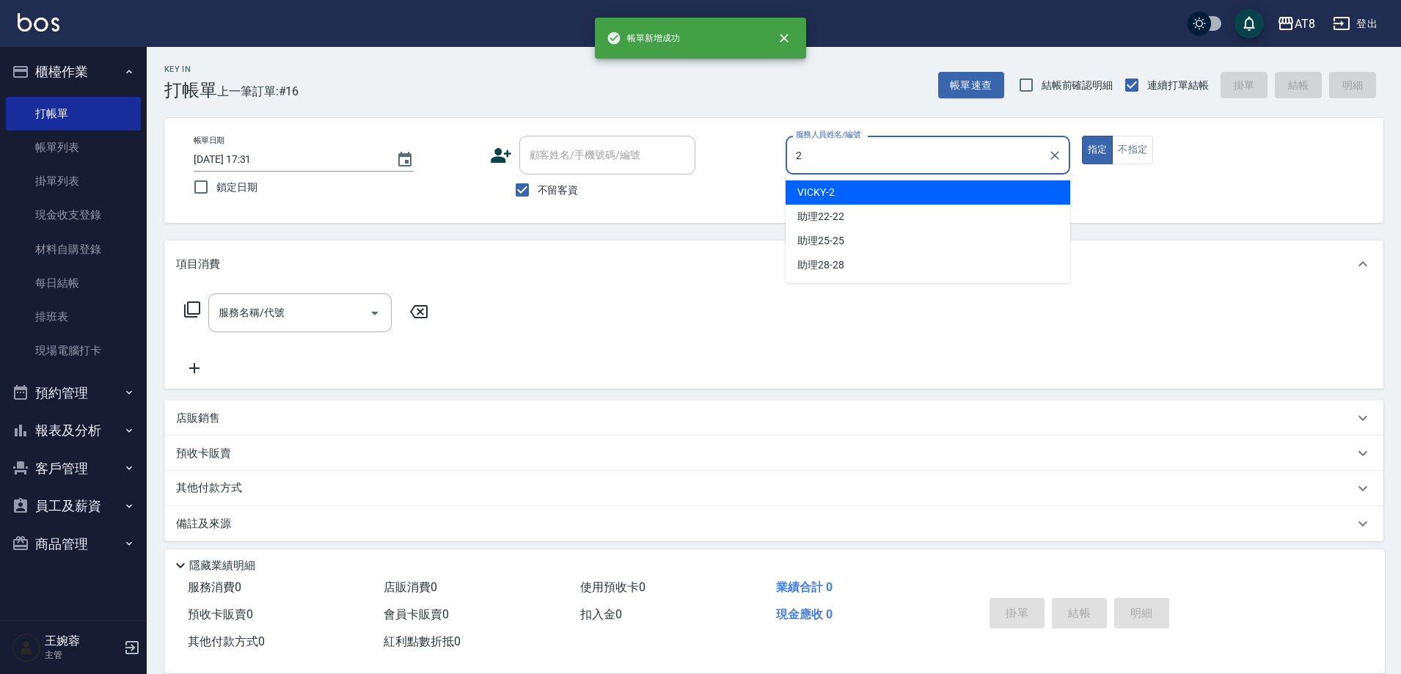
type input "VICKY-2"
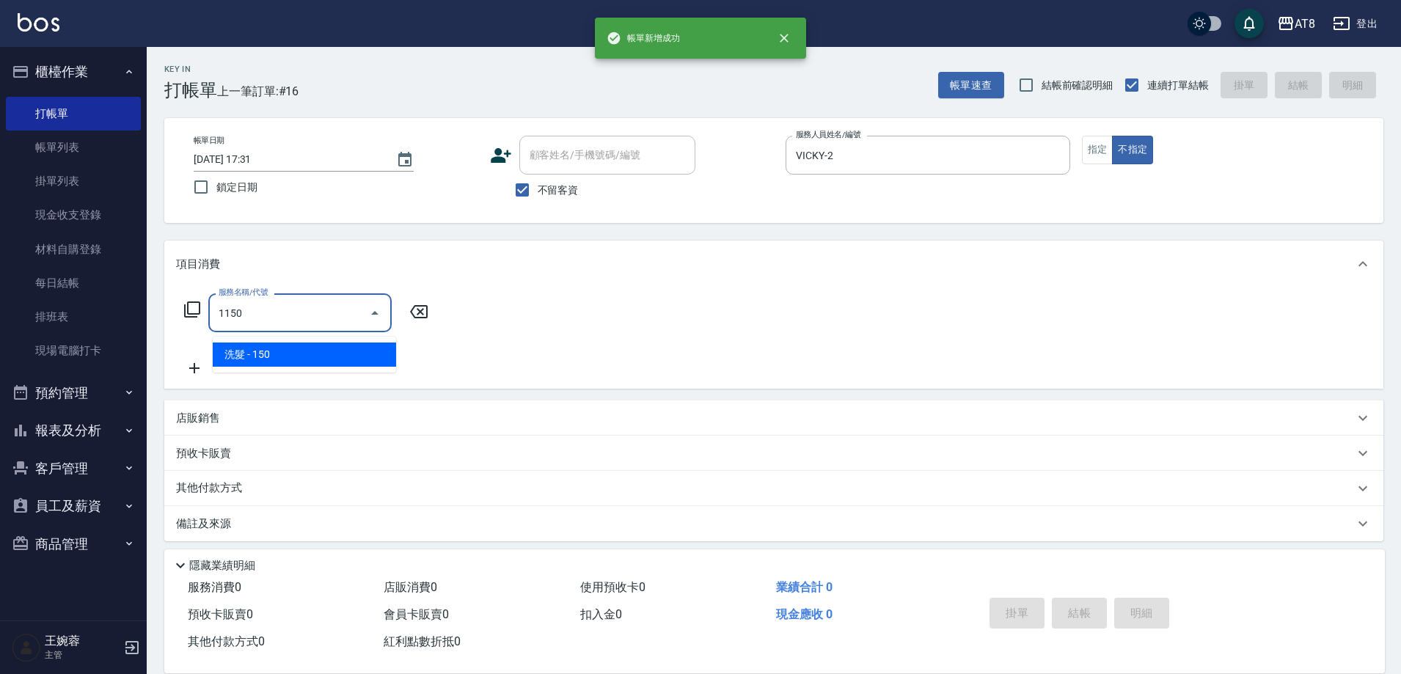
type input "洗髮(1150)"
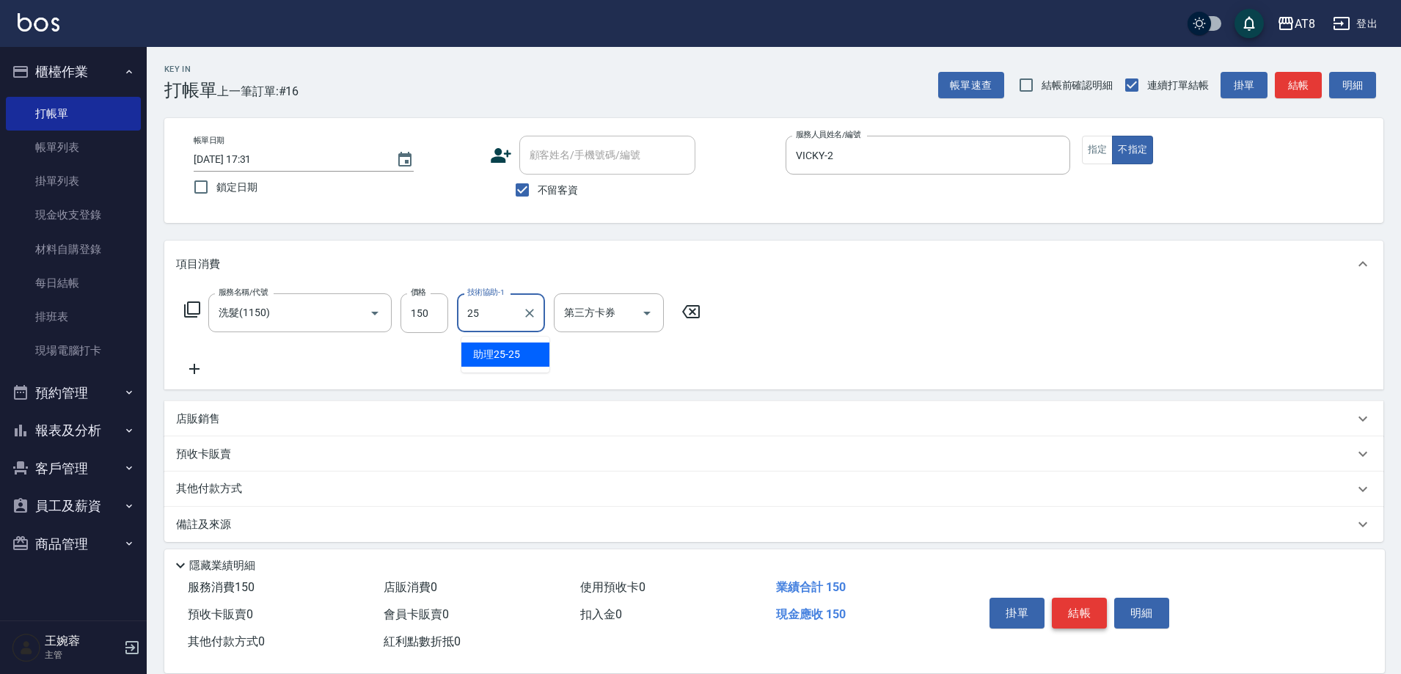
type input "助理25-25"
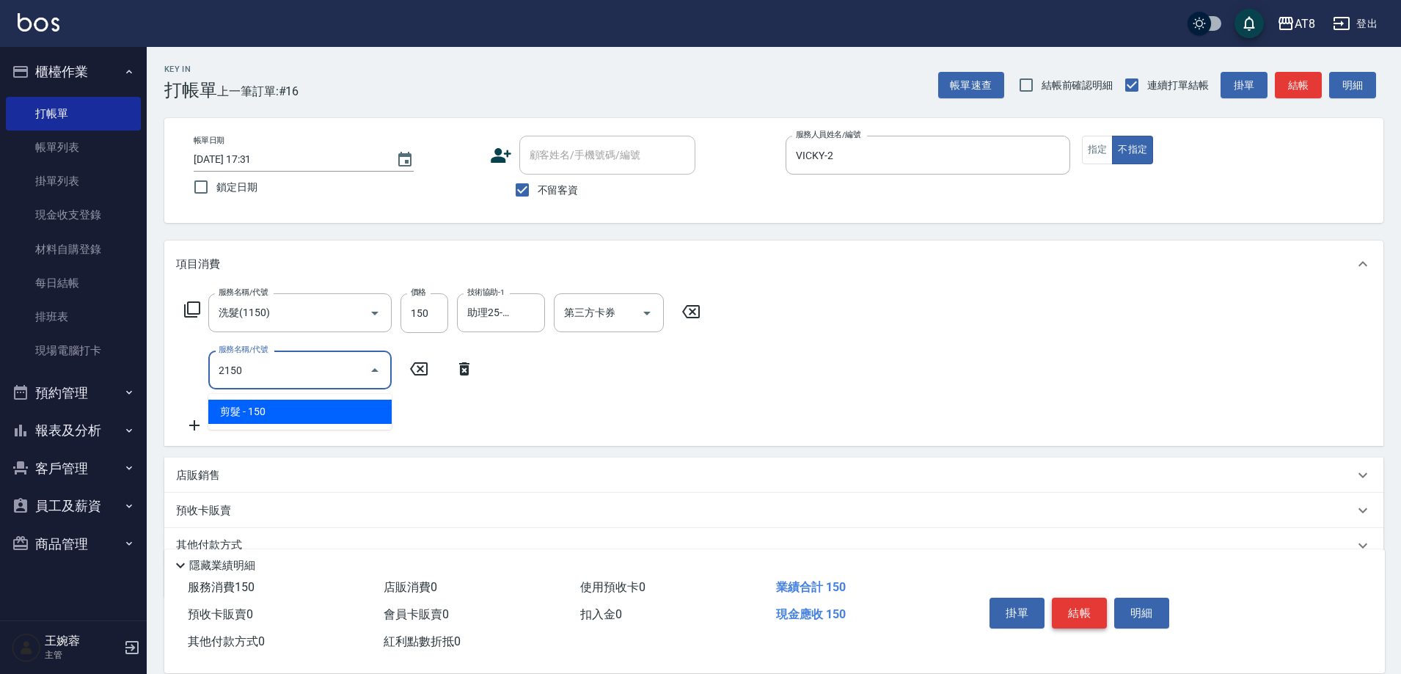
type input "剪髮(2150)"
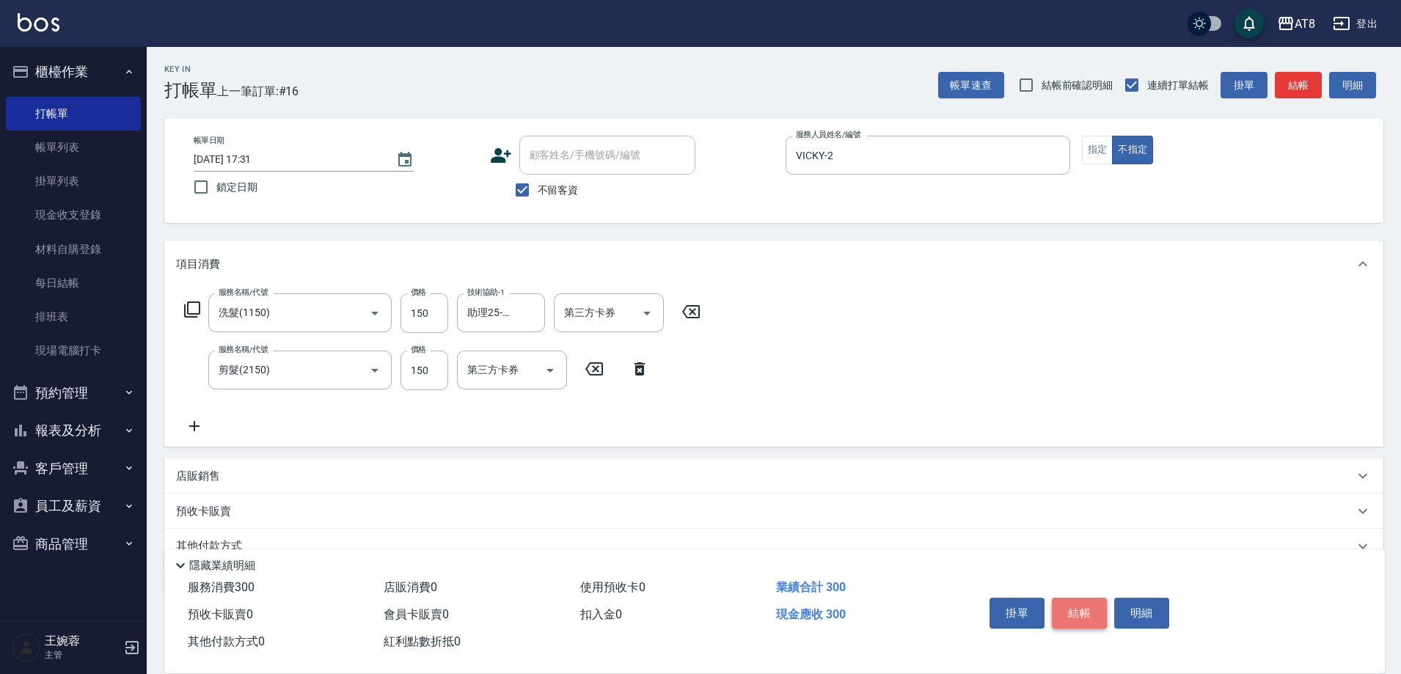
click at [1087, 606] on button "結帳" at bounding box center [1079, 613] width 55 height 31
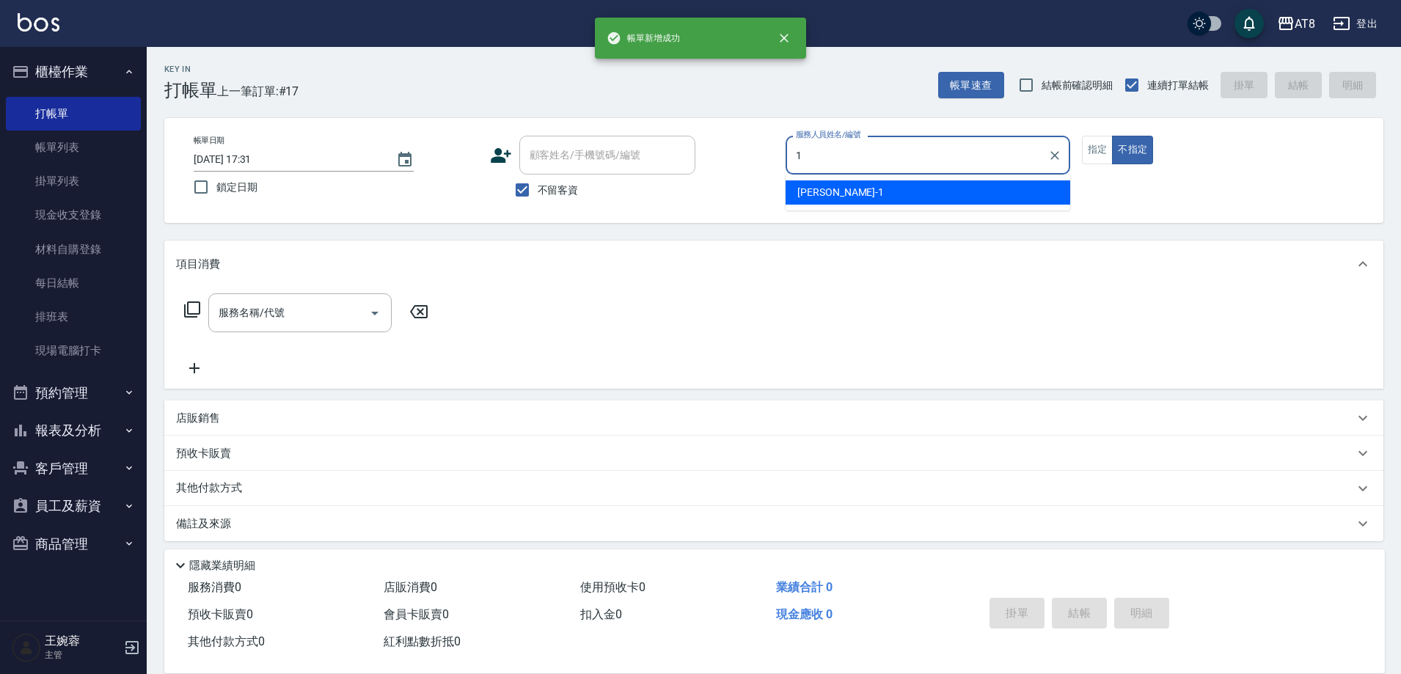
type input "YUKI-1"
type button "false"
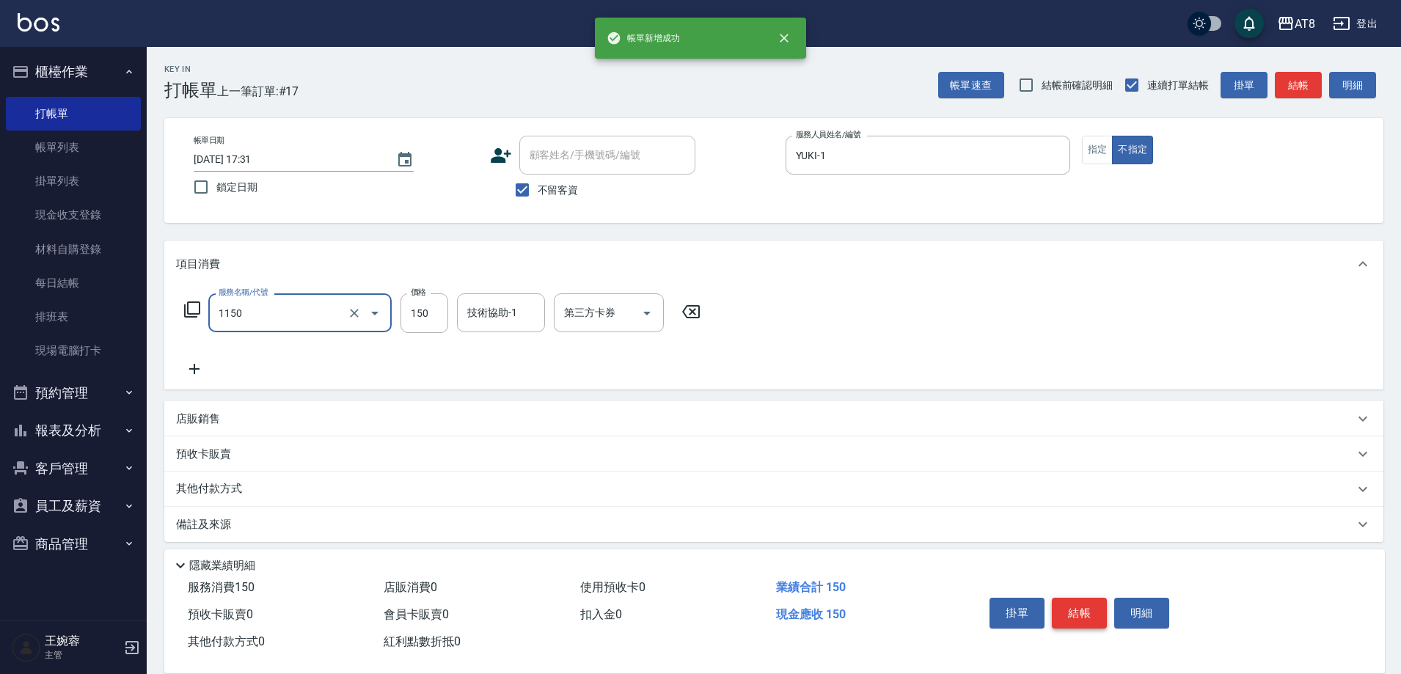
type input "洗髮(1150)"
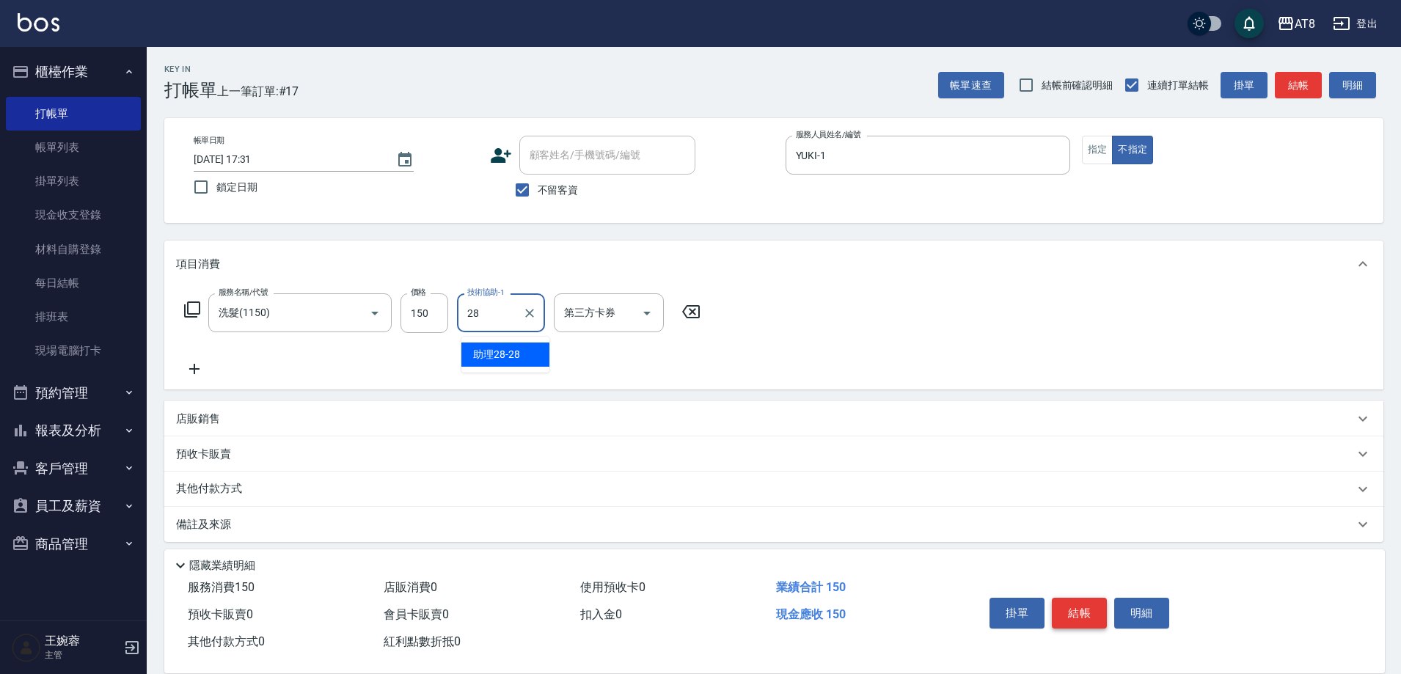
type input "助理28-28"
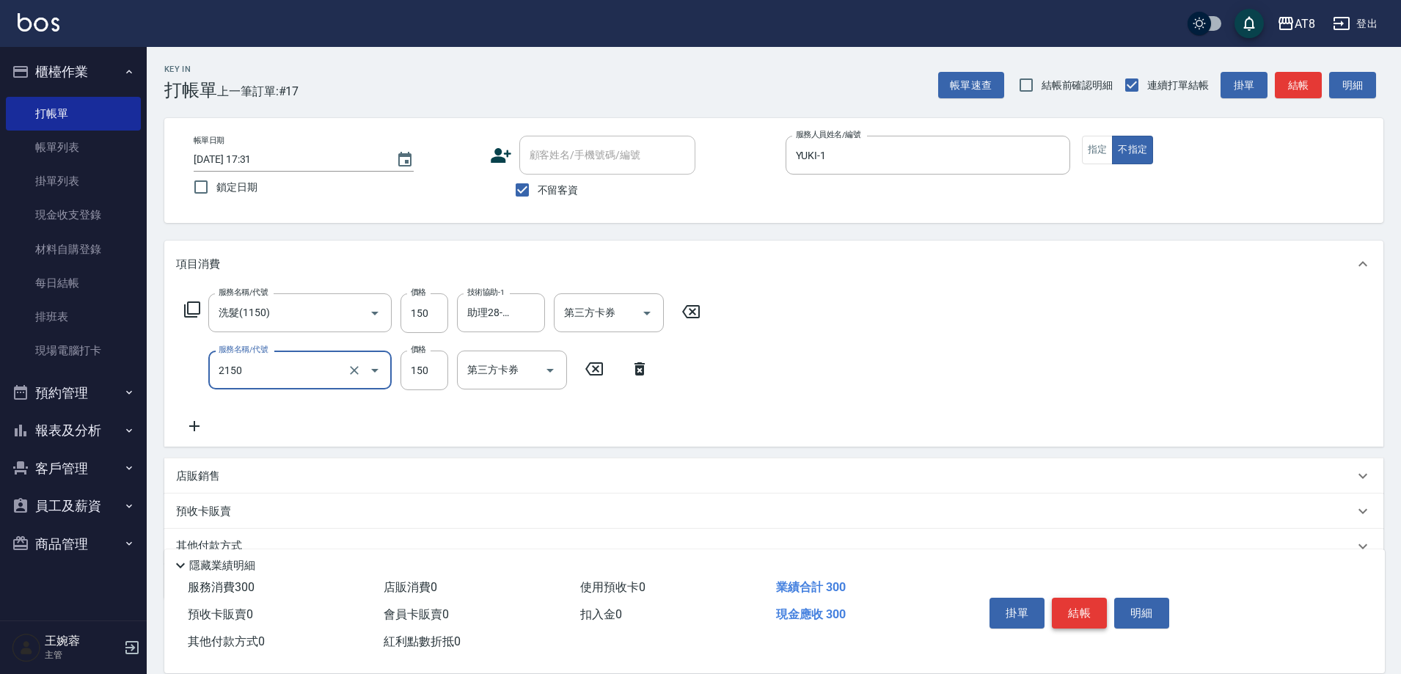
type input "剪髮(2150)"
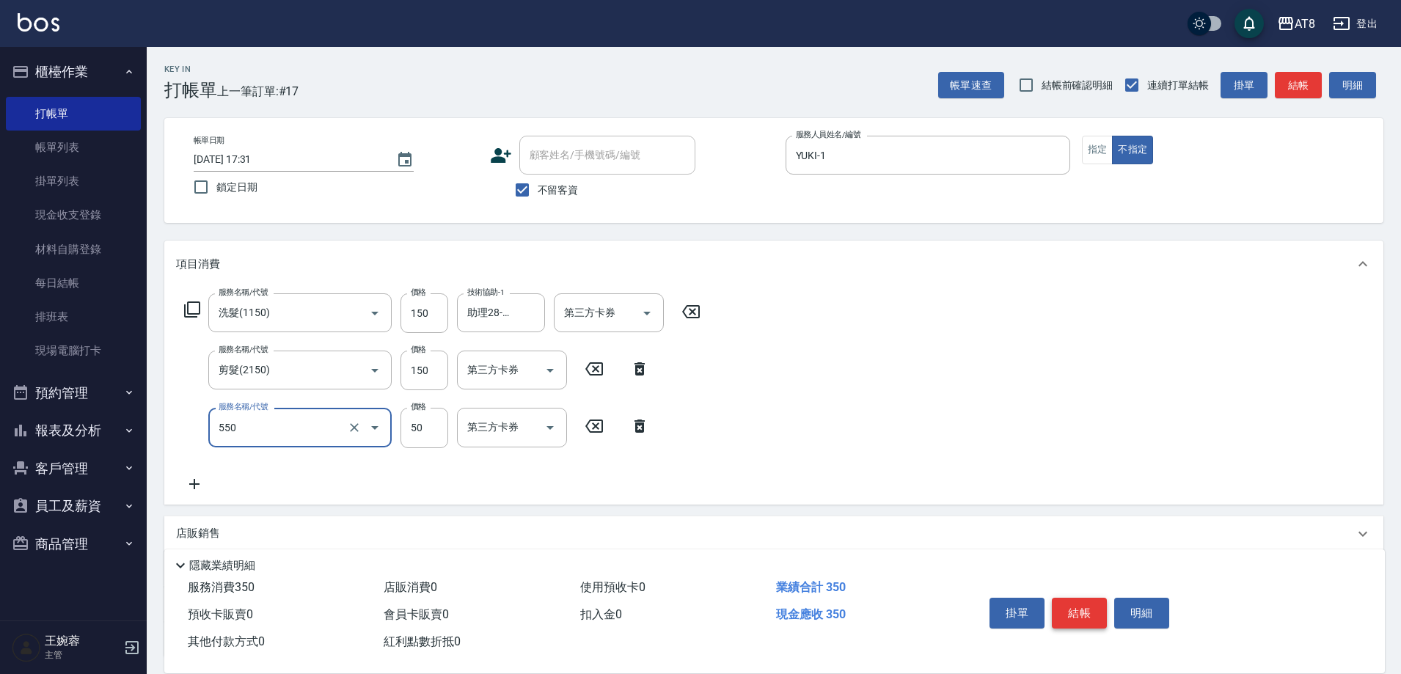
type input "精油或深層(550)"
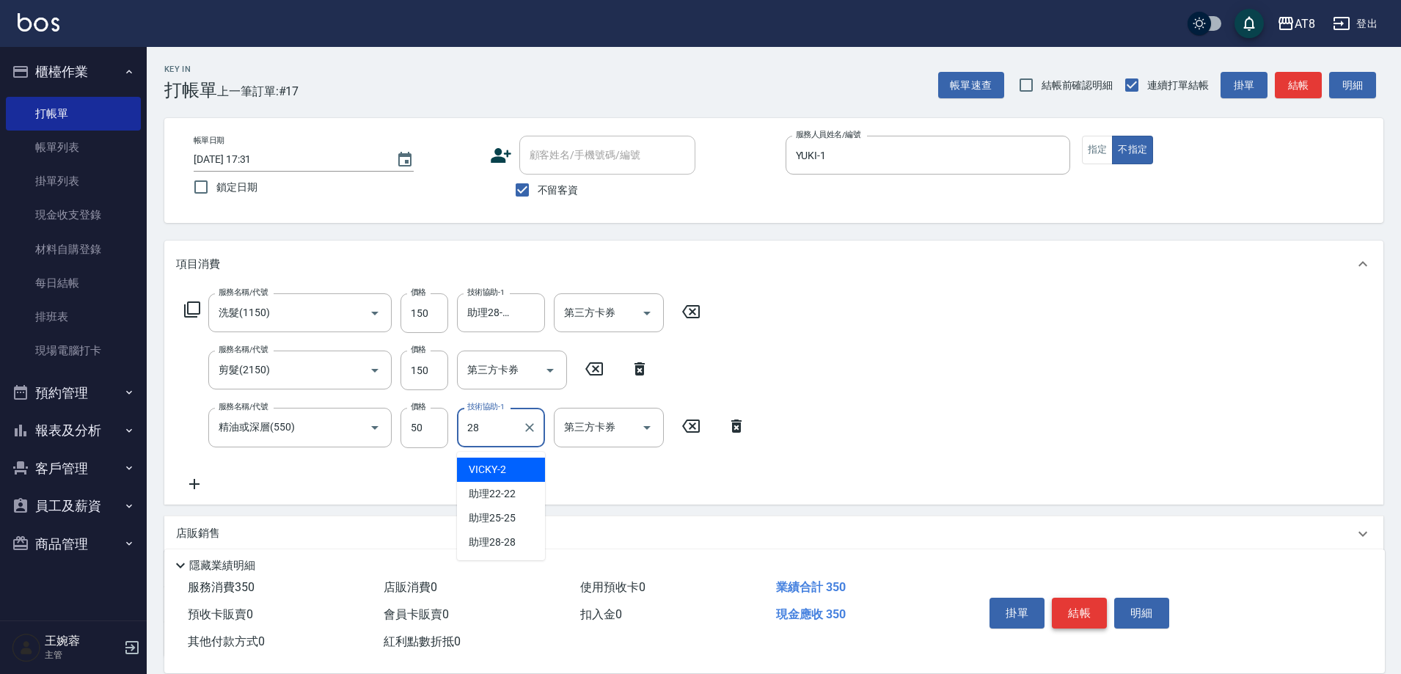
type input "助理28-28"
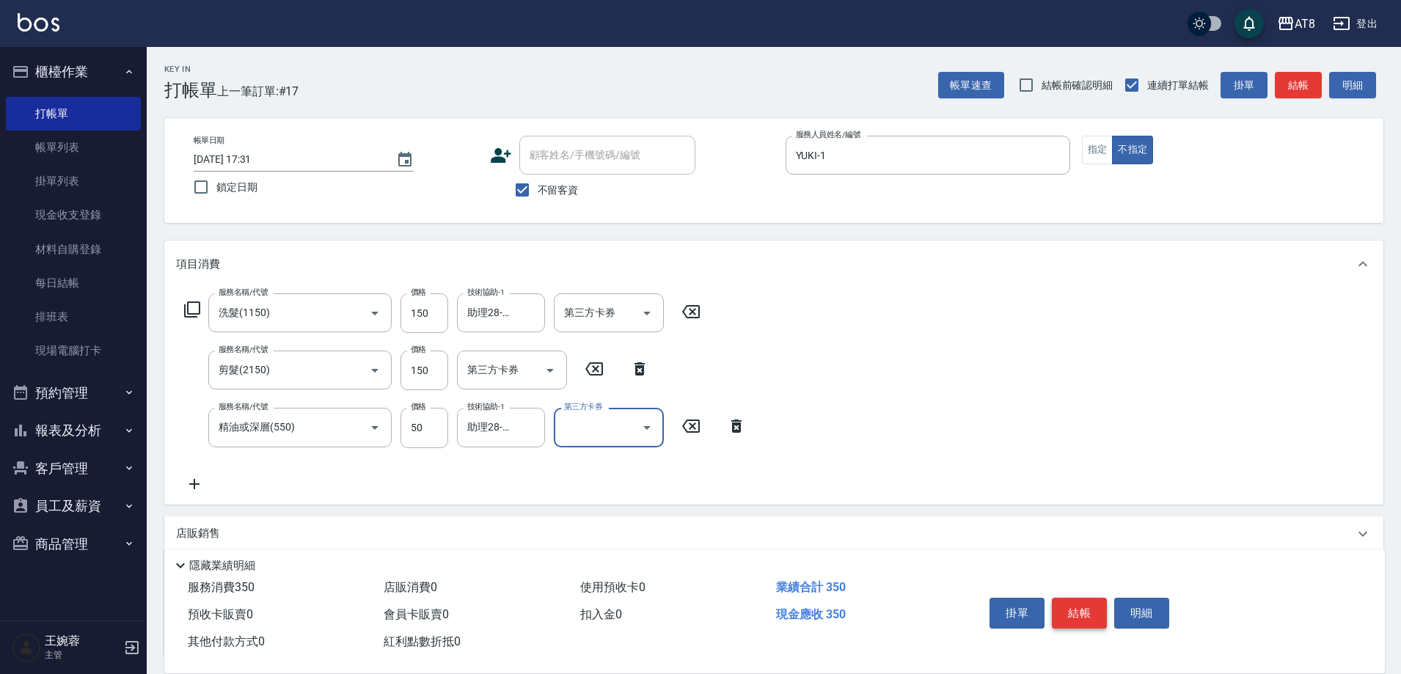
click at [1087, 606] on button "結帳" at bounding box center [1079, 613] width 55 height 31
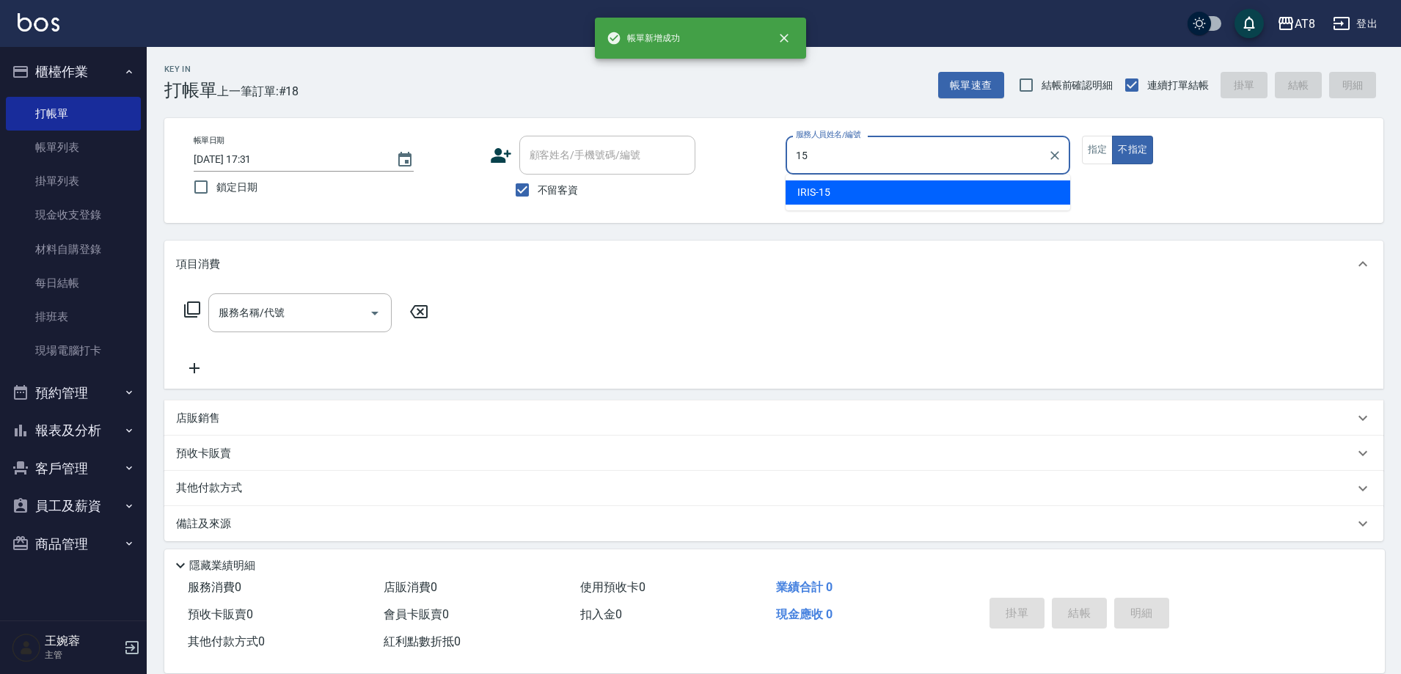
type input "IRIS-15"
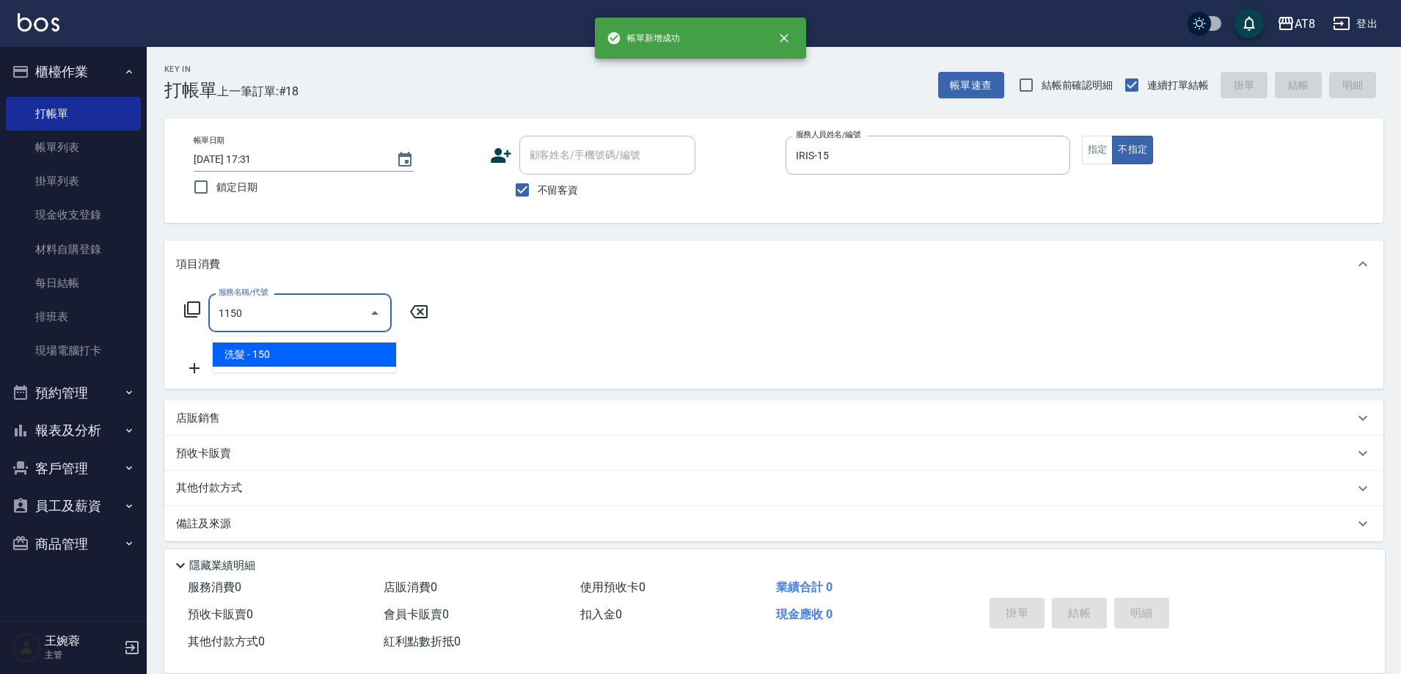
type input "洗髮(1150)"
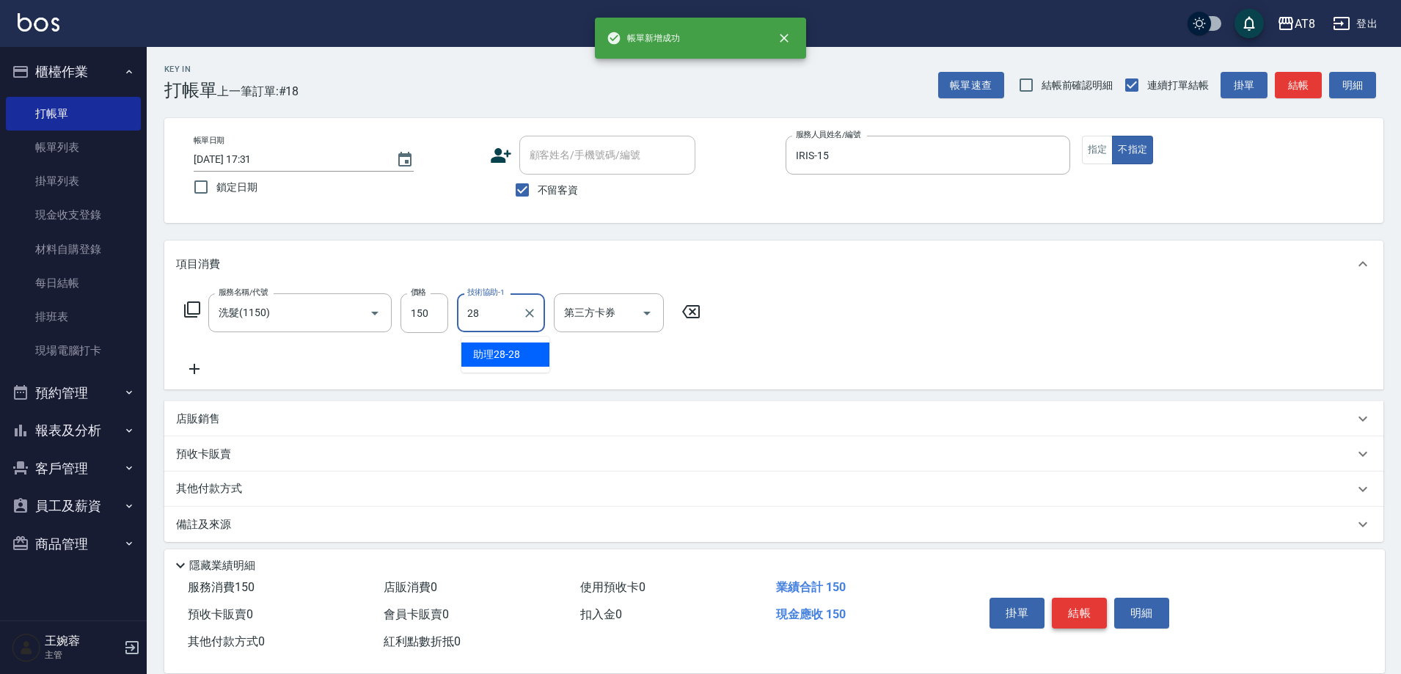
type input "助理28-28"
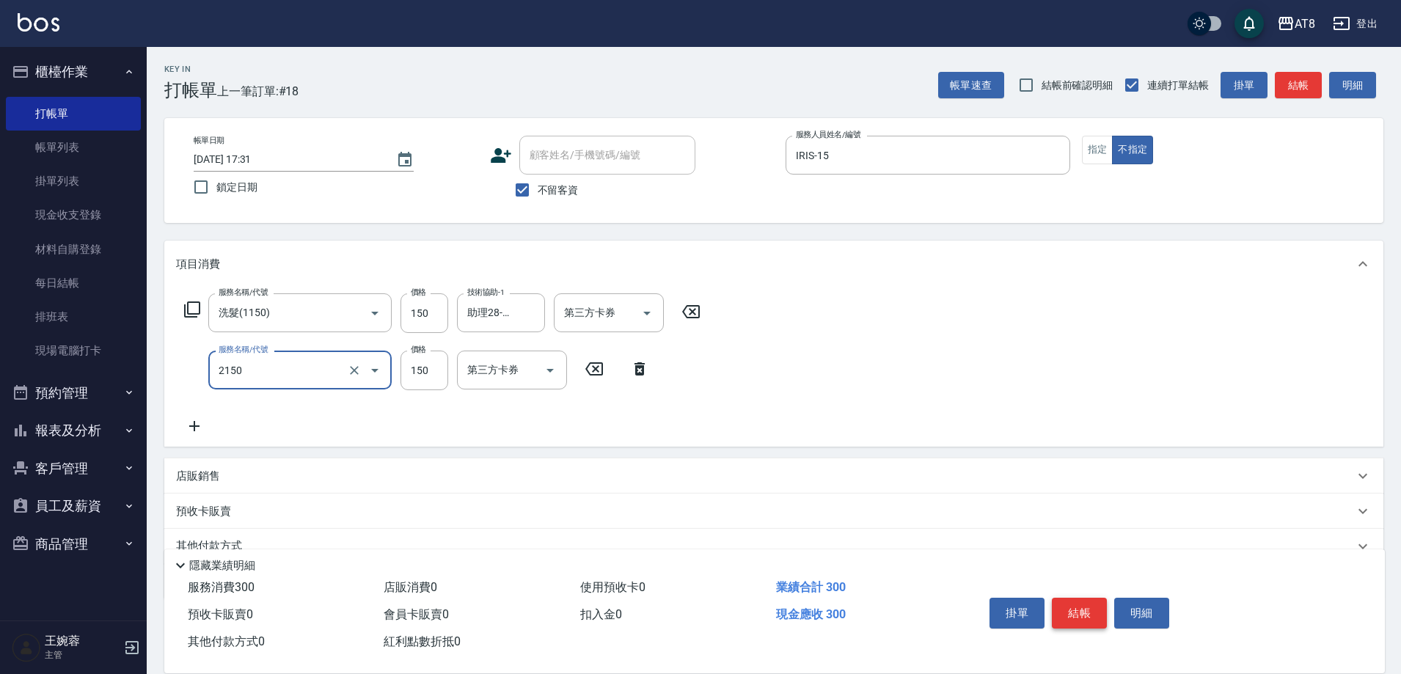
type input "剪髮(2150)"
click at [1087, 606] on button "結帳" at bounding box center [1079, 613] width 55 height 31
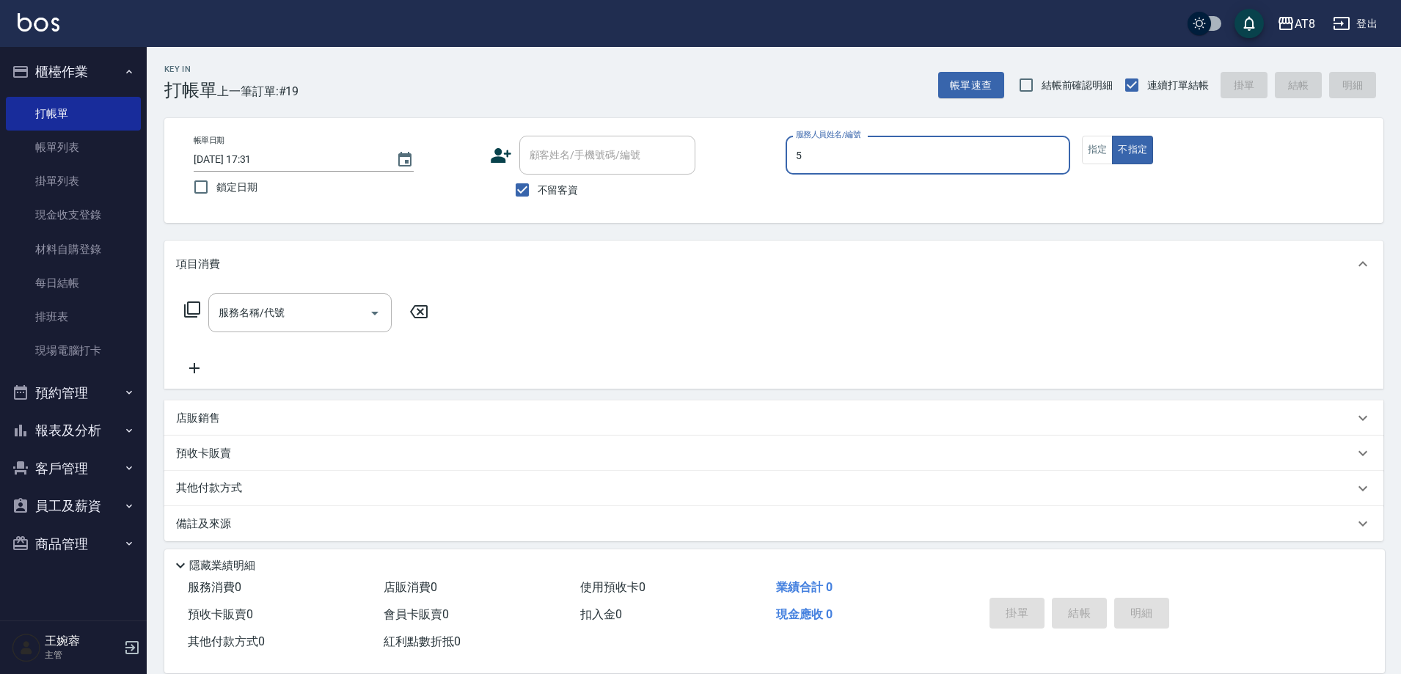
type input "HANK-5"
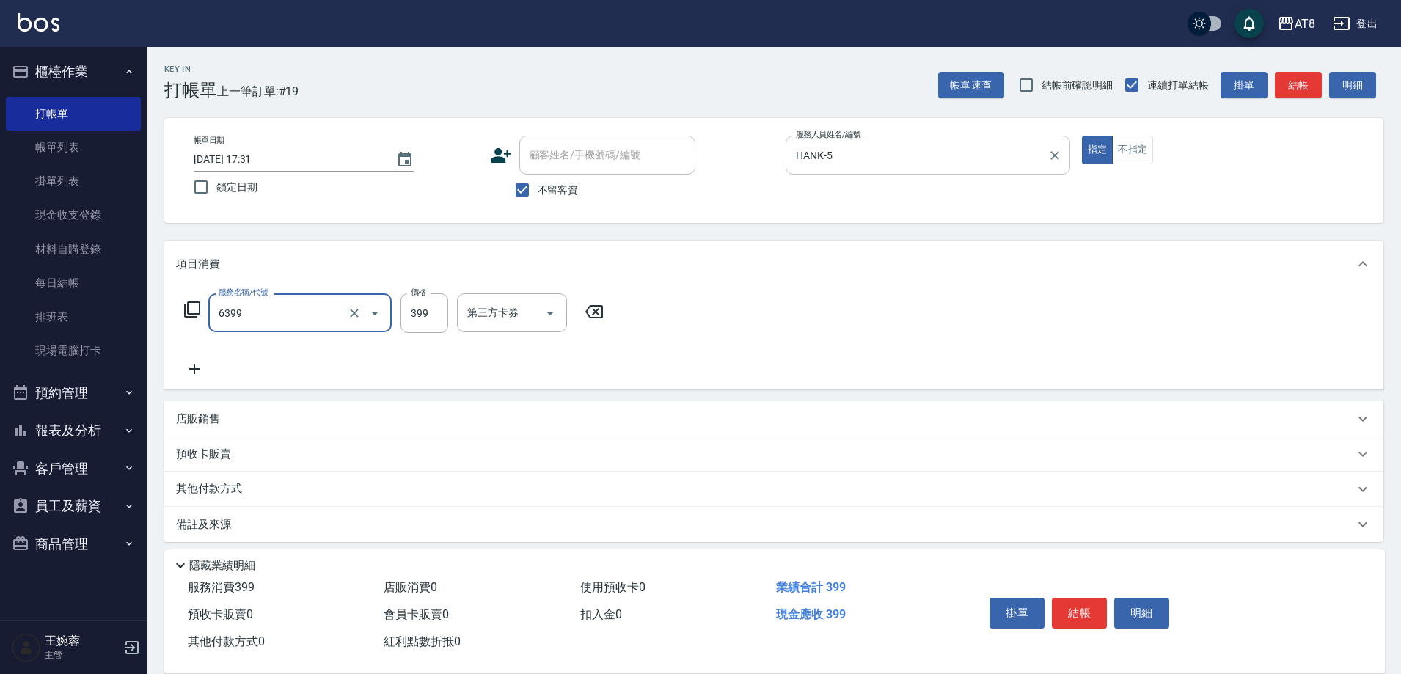
type input "SPA399(6399)"
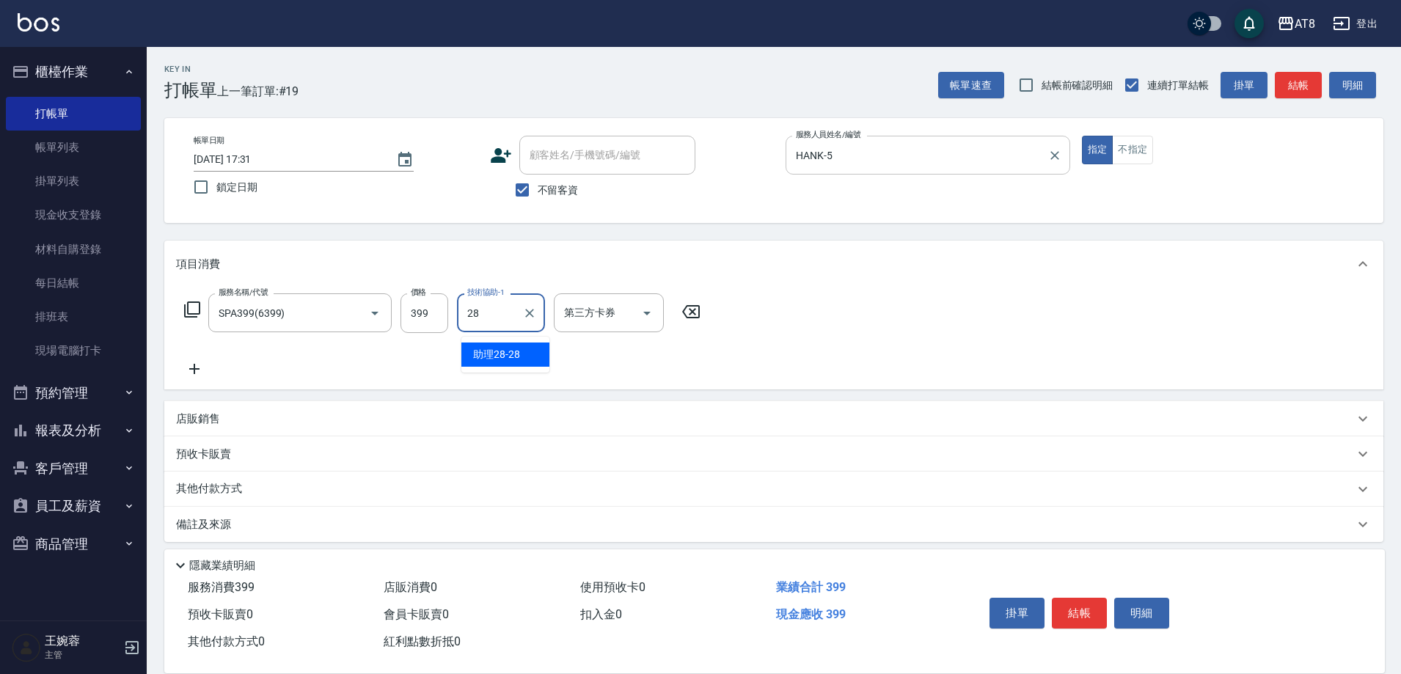
type input "助理28-28"
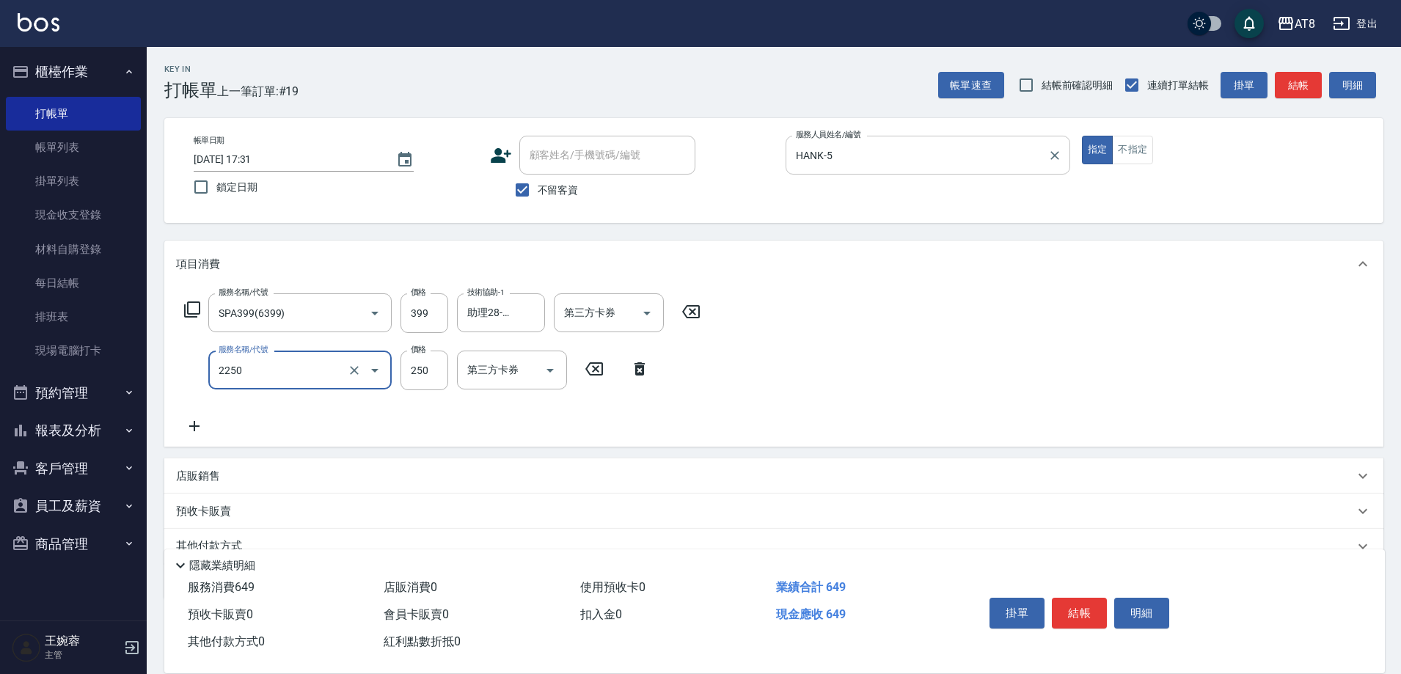
type input "剪髮(2250)"
click at [1084, 598] on button "結帳" at bounding box center [1079, 613] width 55 height 31
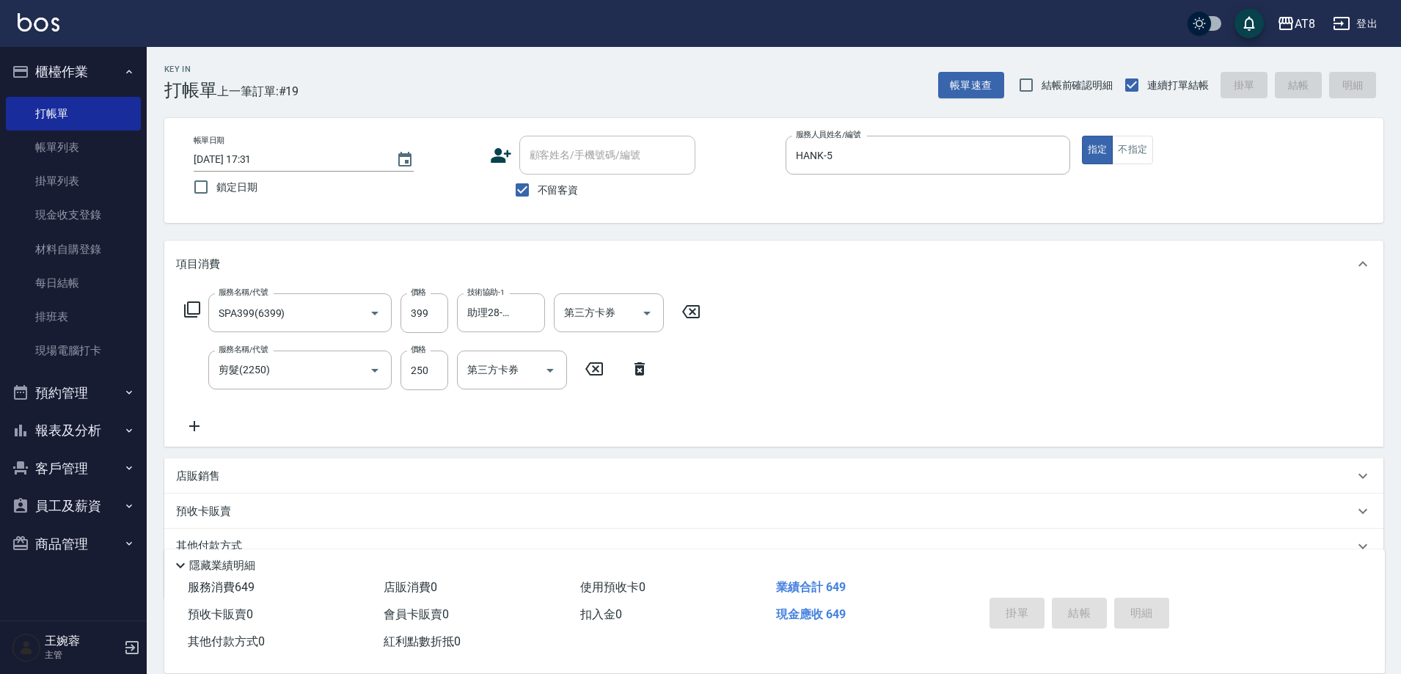
type input "[DATE] 17:40"
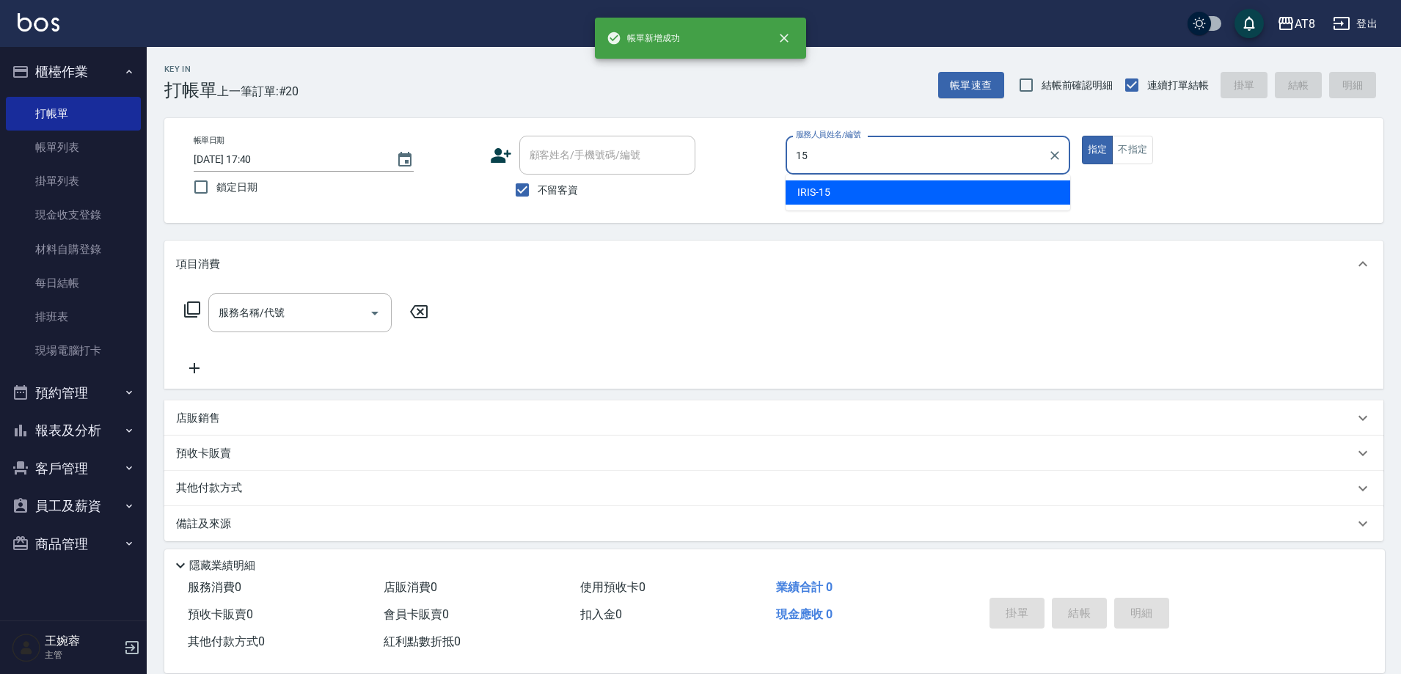
type input "IRIS-15"
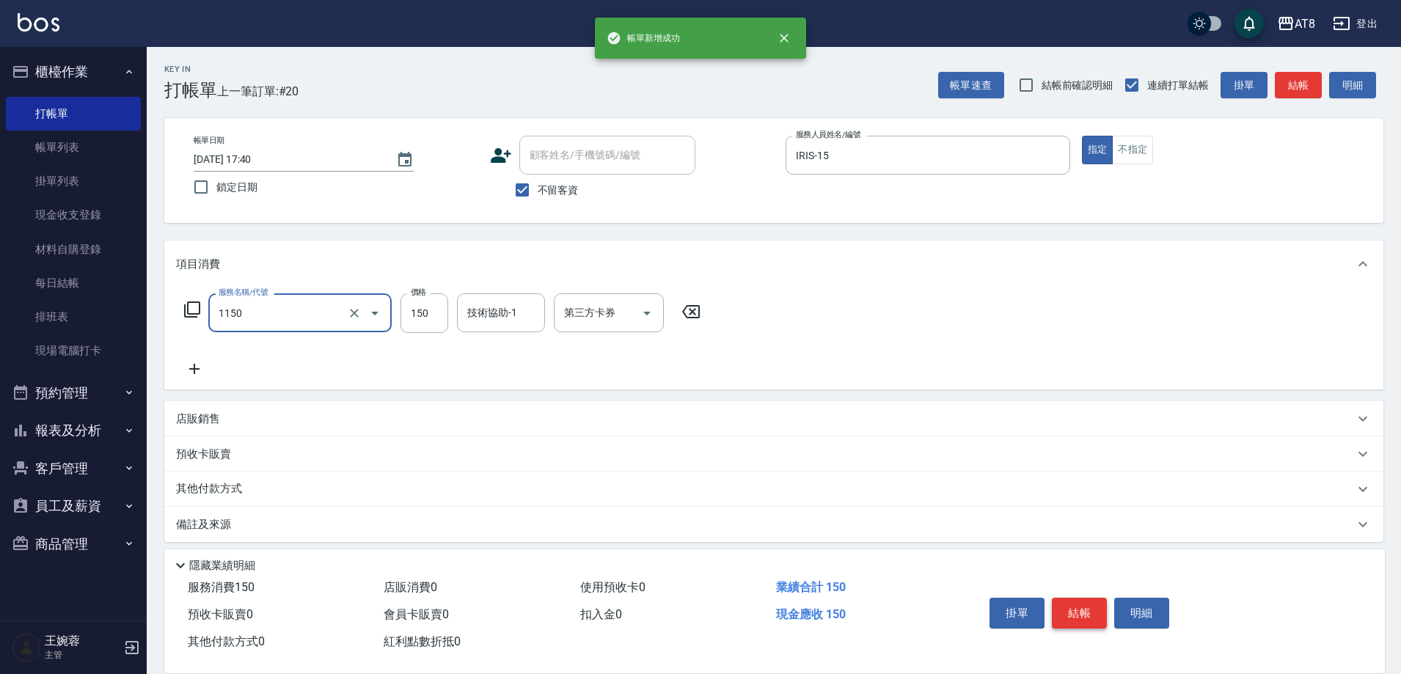
type input "洗髮(1150)"
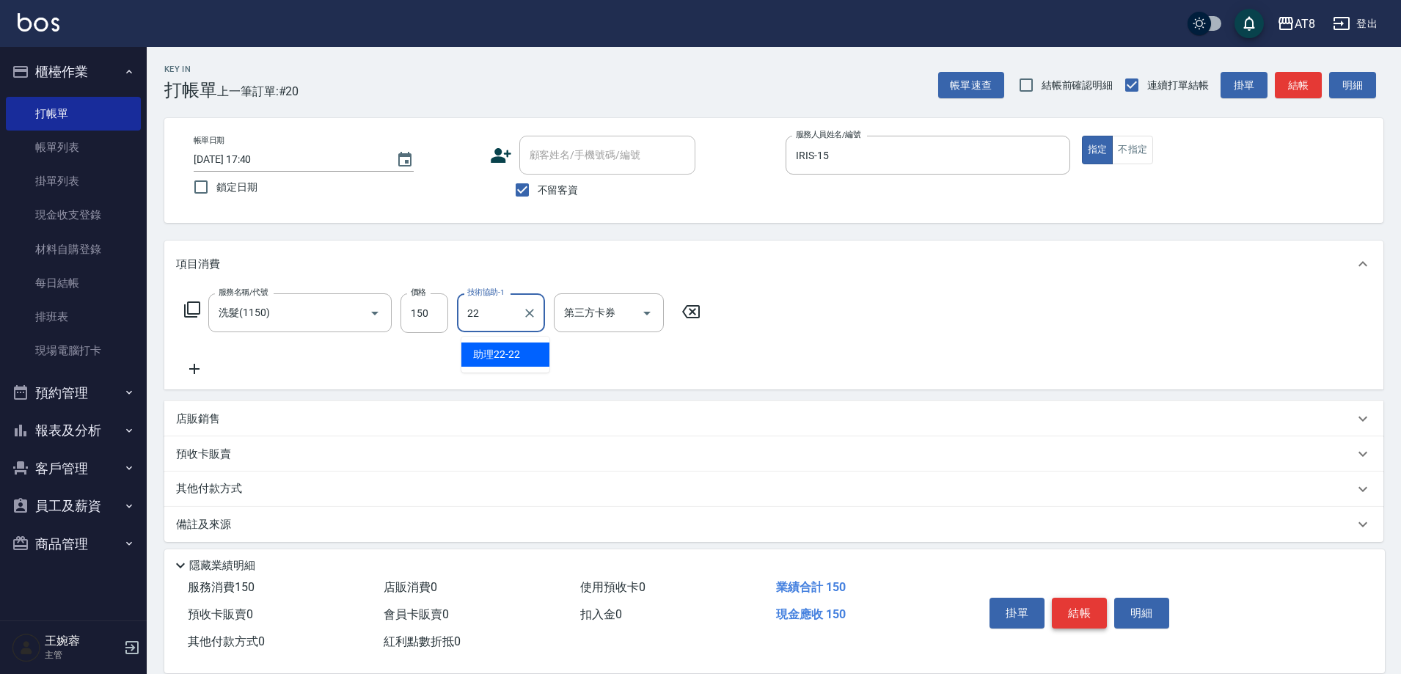
type input "助理22-22"
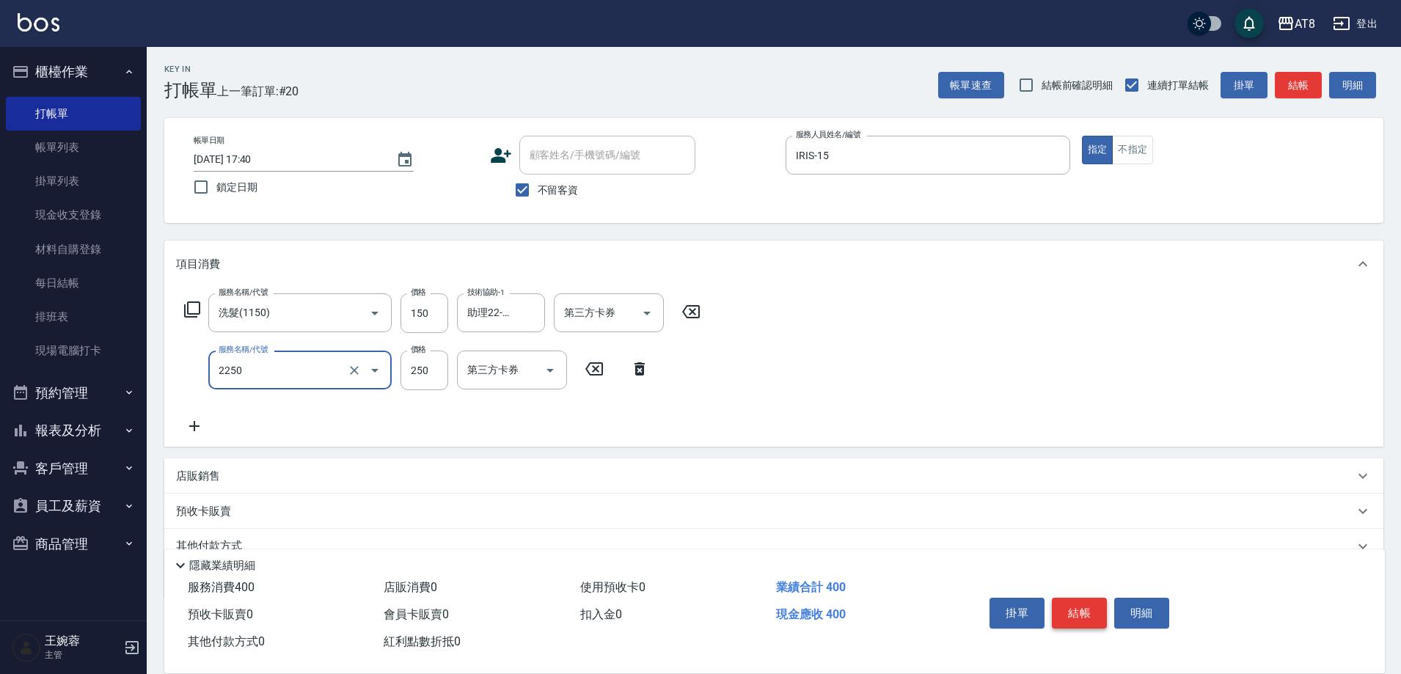
type input "剪髮(2250)"
click at [1084, 598] on button "結帳" at bounding box center [1079, 613] width 55 height 31
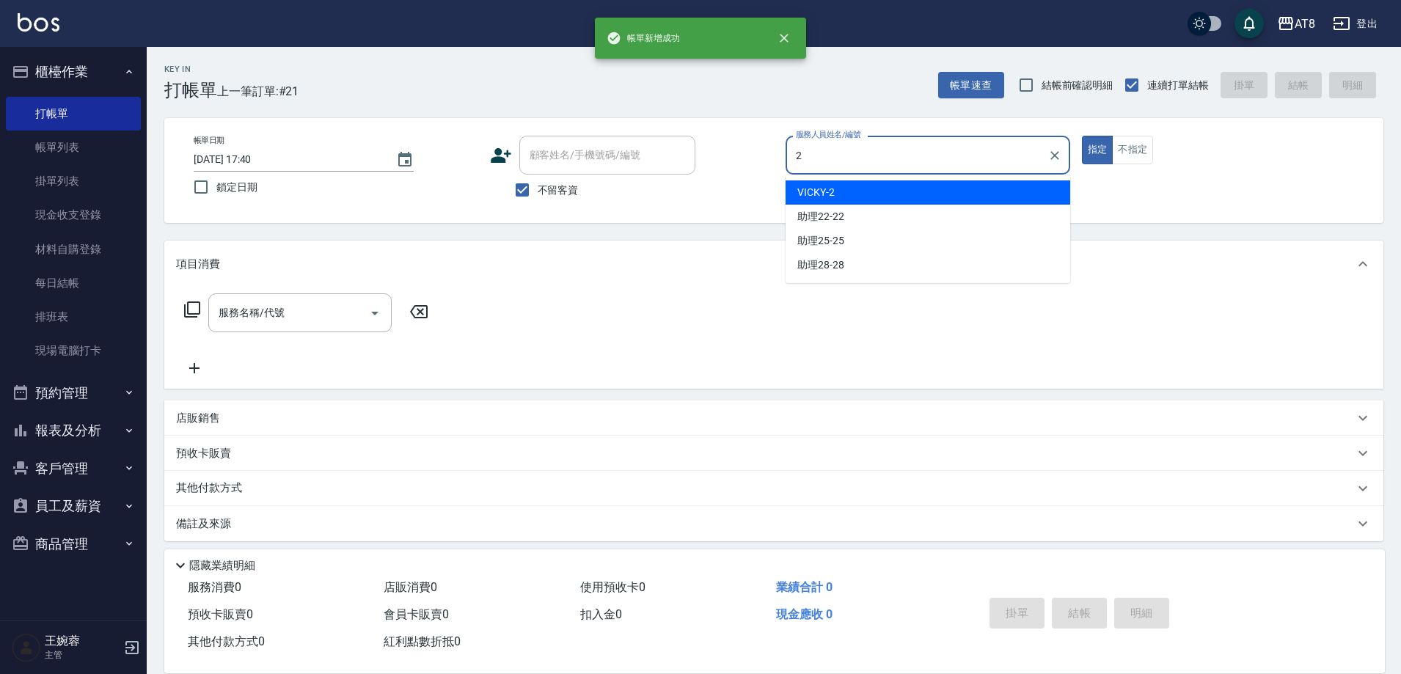
type input "VICKY-2"
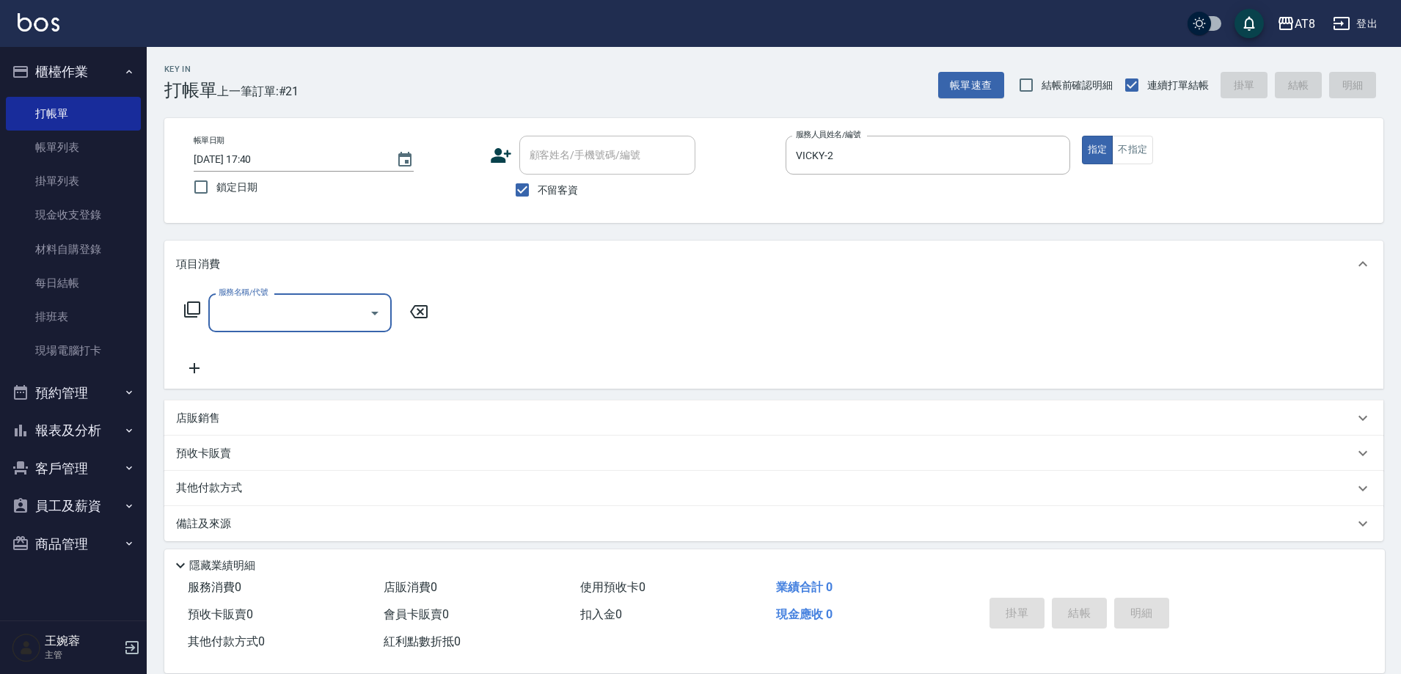
type input "2"
type input "洗髮(1150)"
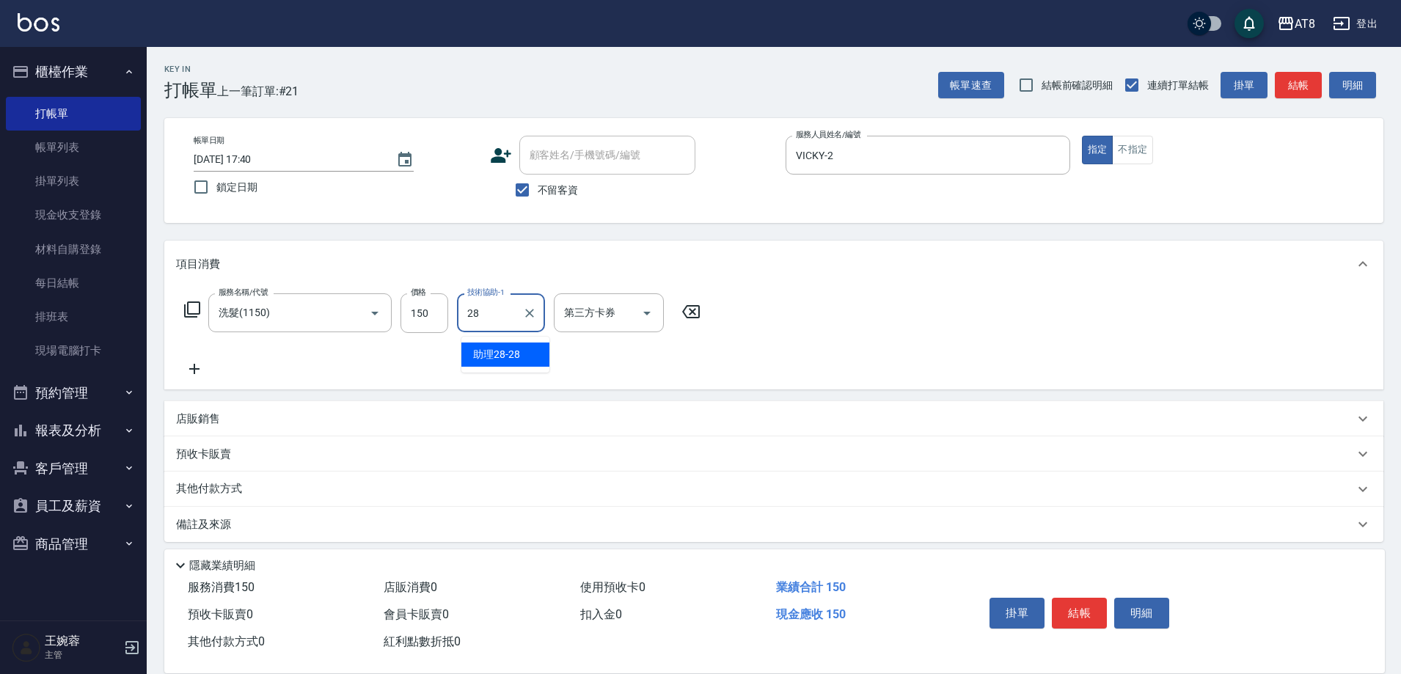
type input "助理28-28"
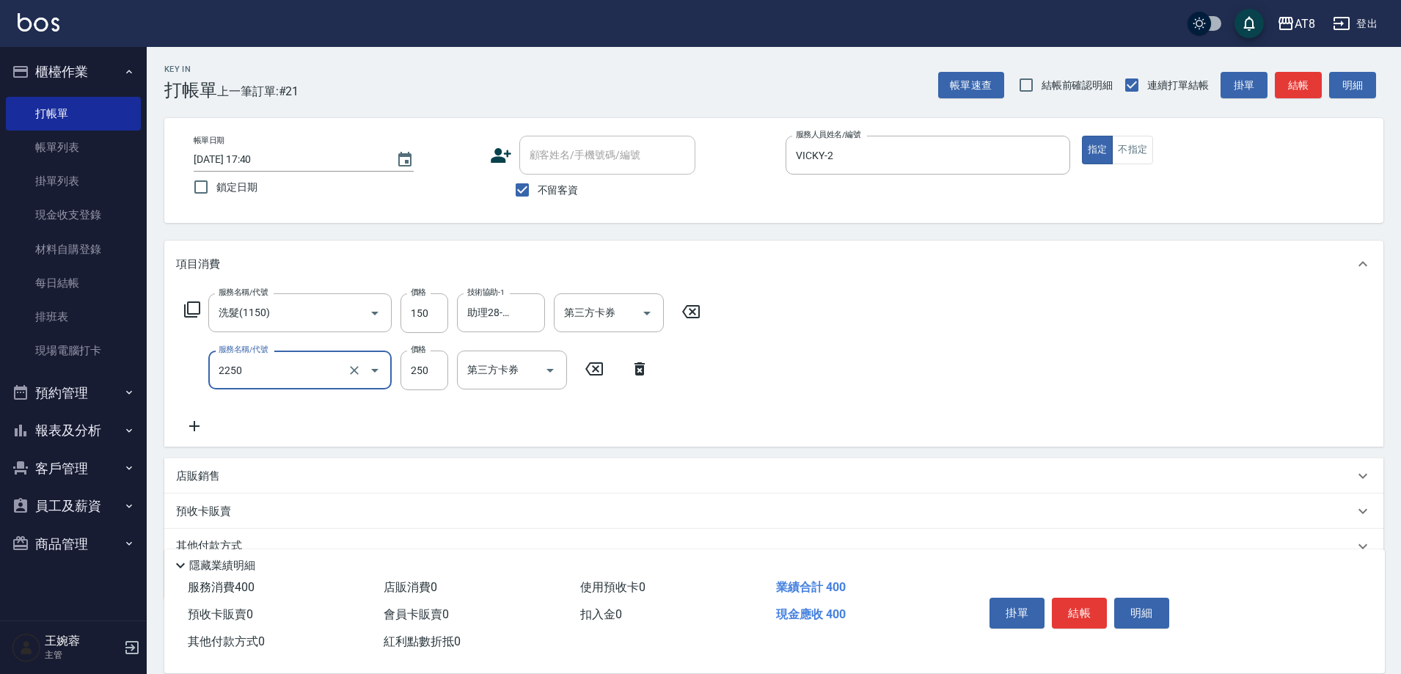
type input "剪髮(2250)"
click at [1076, 598] on button "結帳" at bounding box center [1079, 613] width 55 height 31
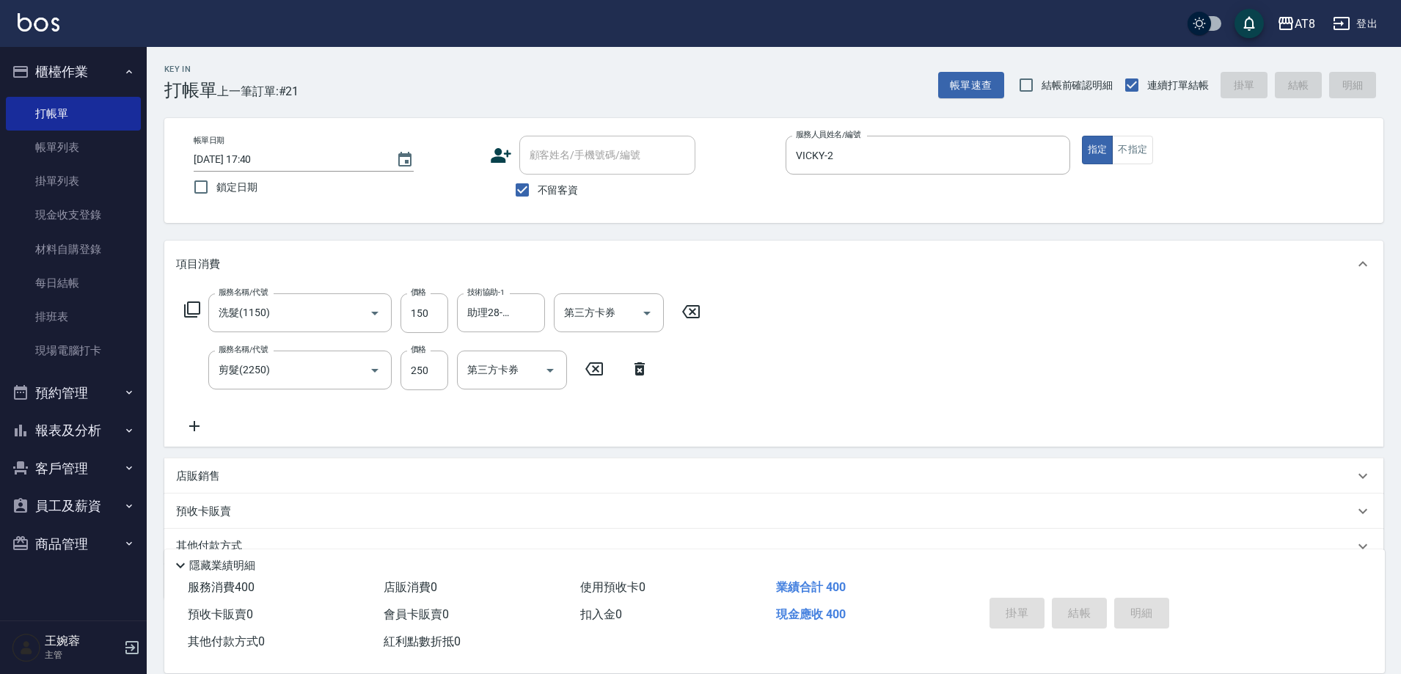
type input "[DATE] 18:14"
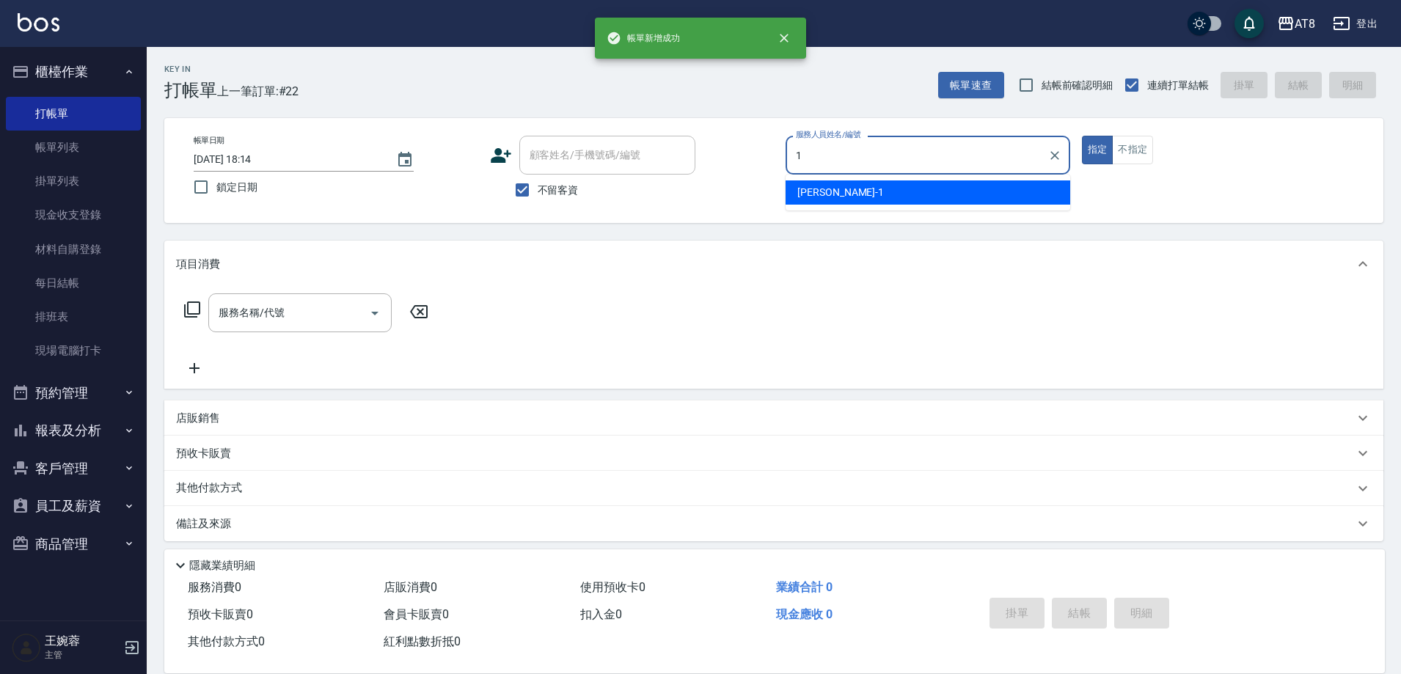
type input "YUKI-1"
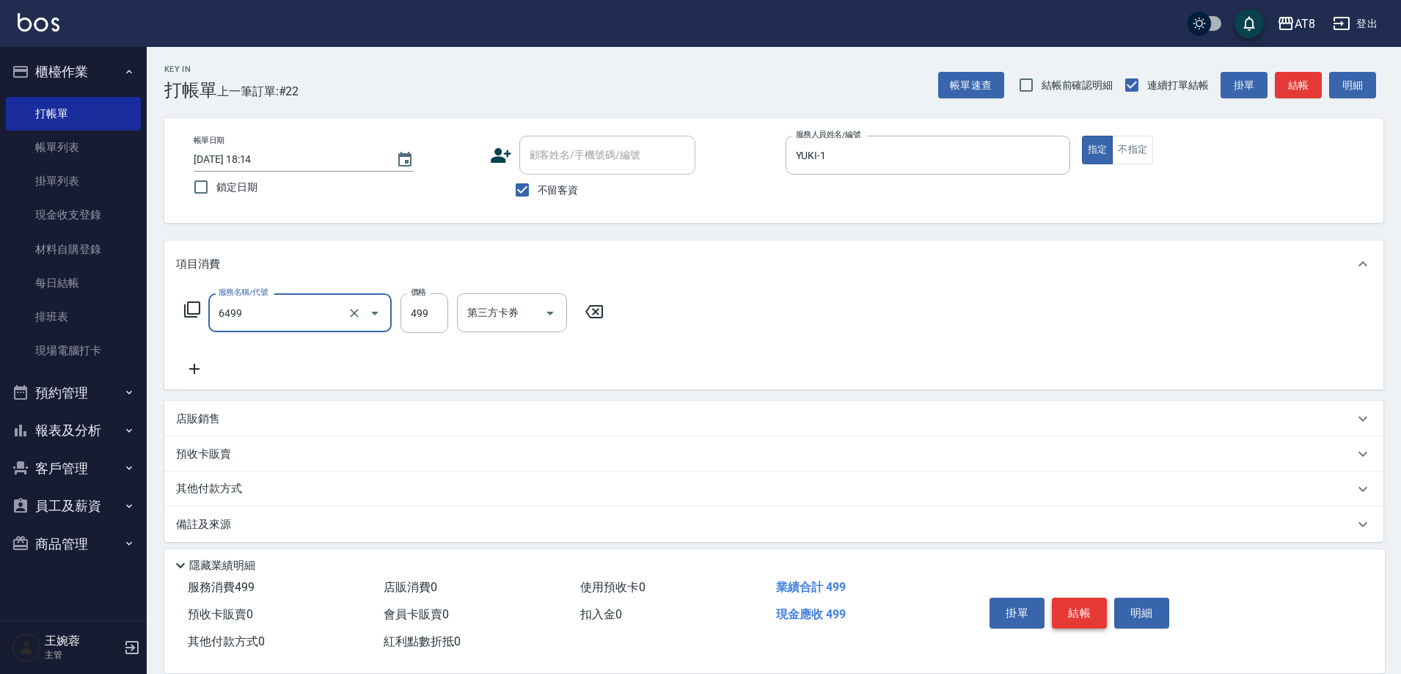
type input "SPA499(6499)"
type input "助理25-25"
click at [1076, 598] on button "結帳" at bounding box center [1079, 613] width 55 height 31
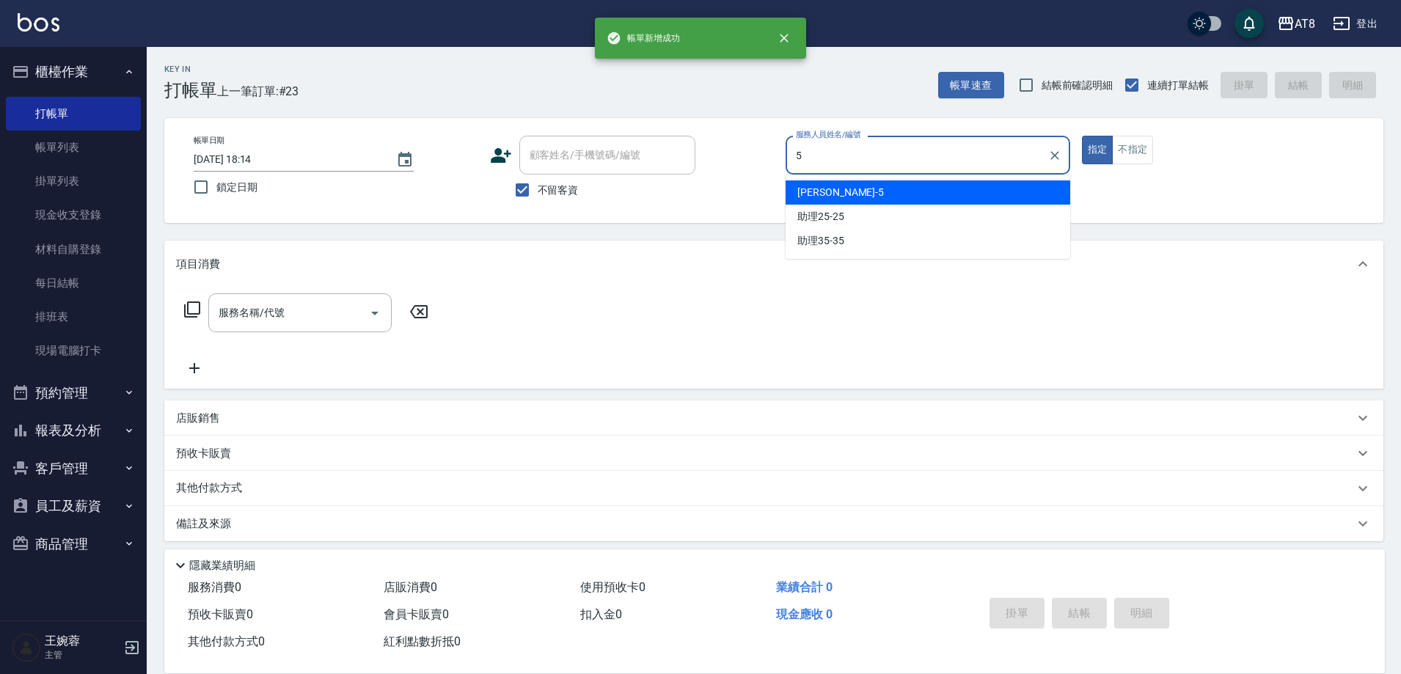
type input "HANK-5"
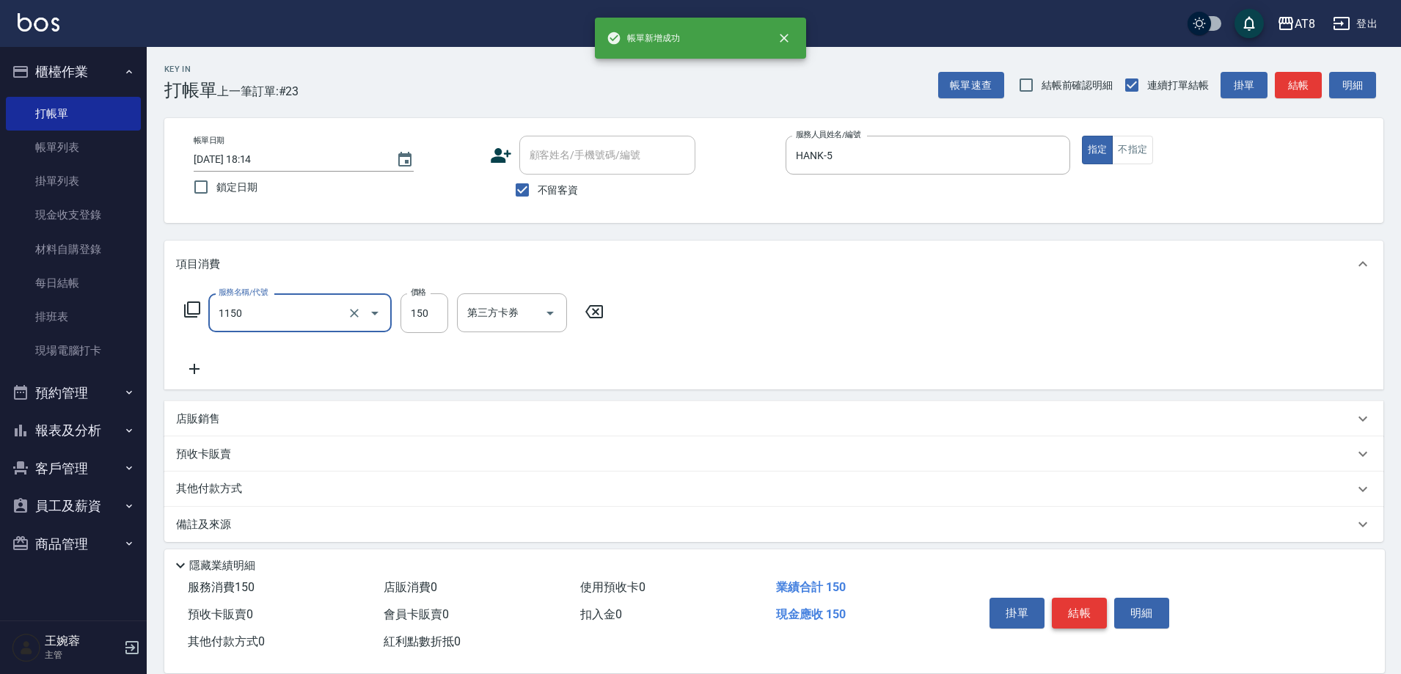
type input "洗髮(1150)"
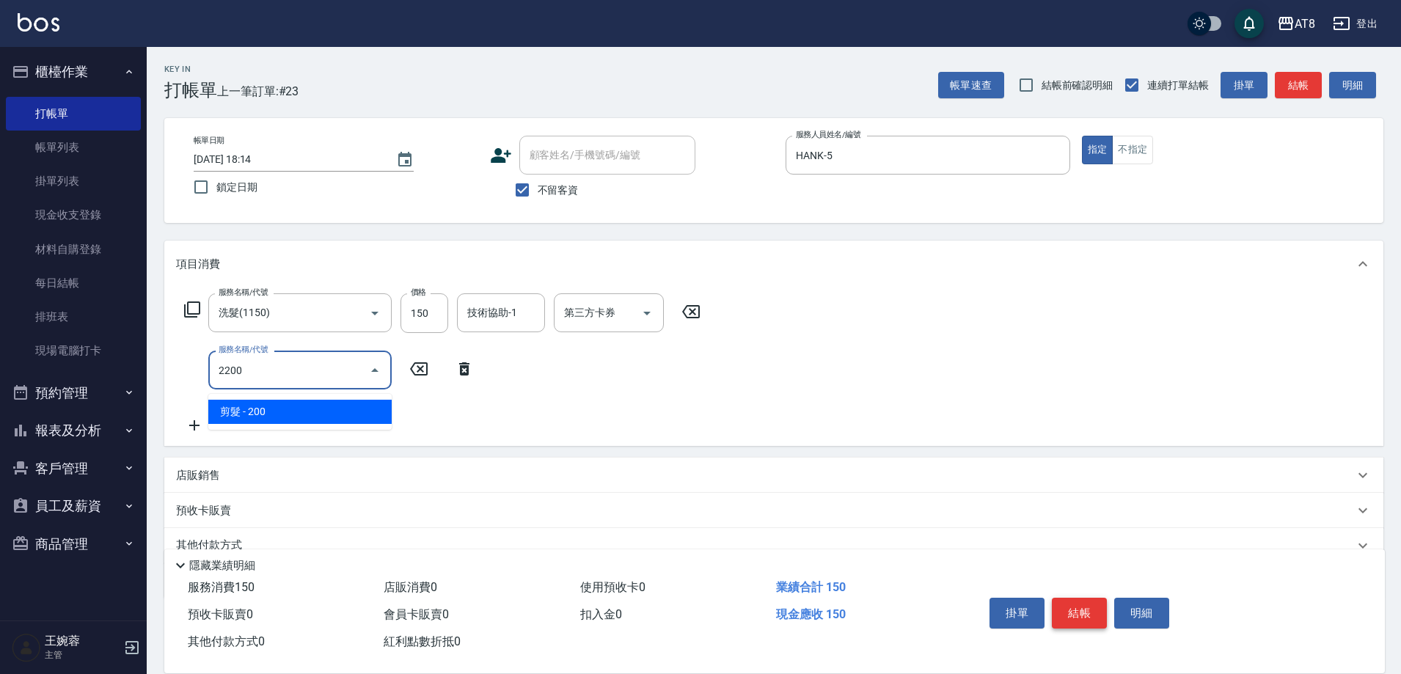
type input "剪髮(2200)"
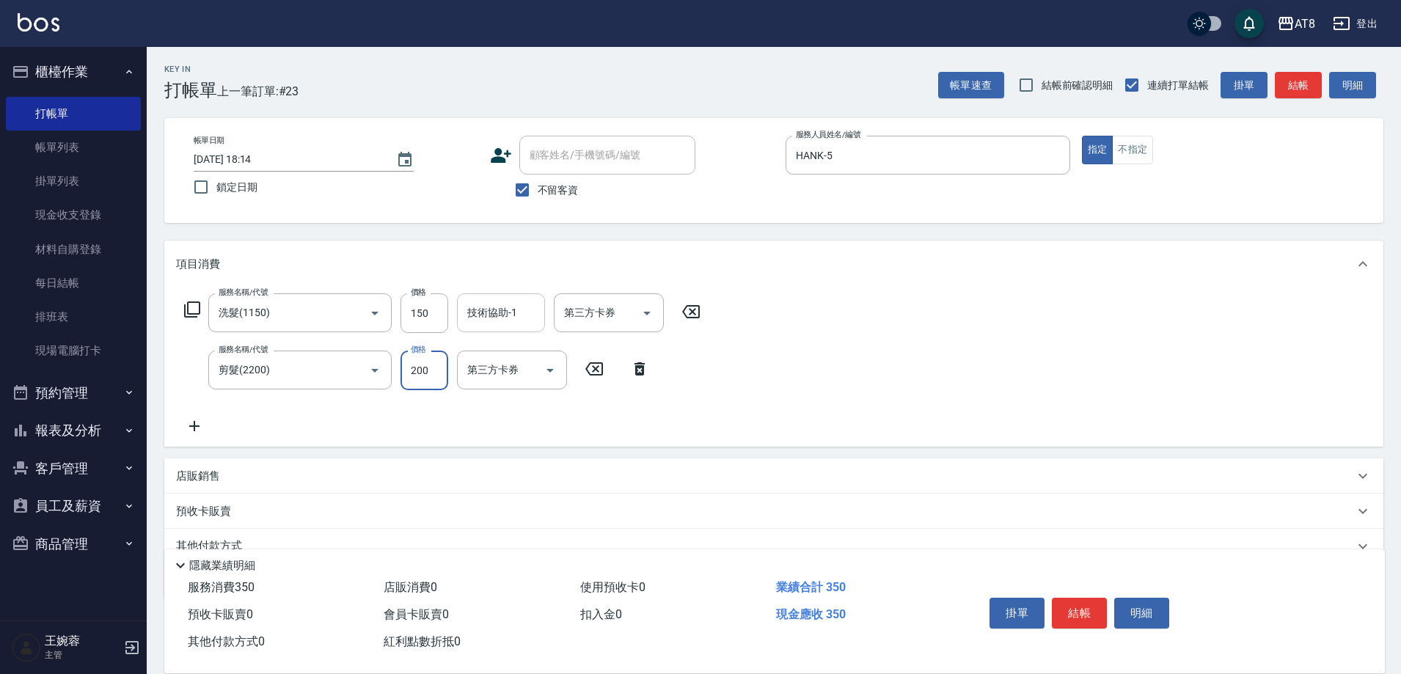
click at [500, 331] on div "技術協助-1" at bounding box center [501, 312] width 88 height 39
type input "助理25-25"
click at [1070, 603] on button "結帳" at bounding box center [1079, 613] width 55 height 31
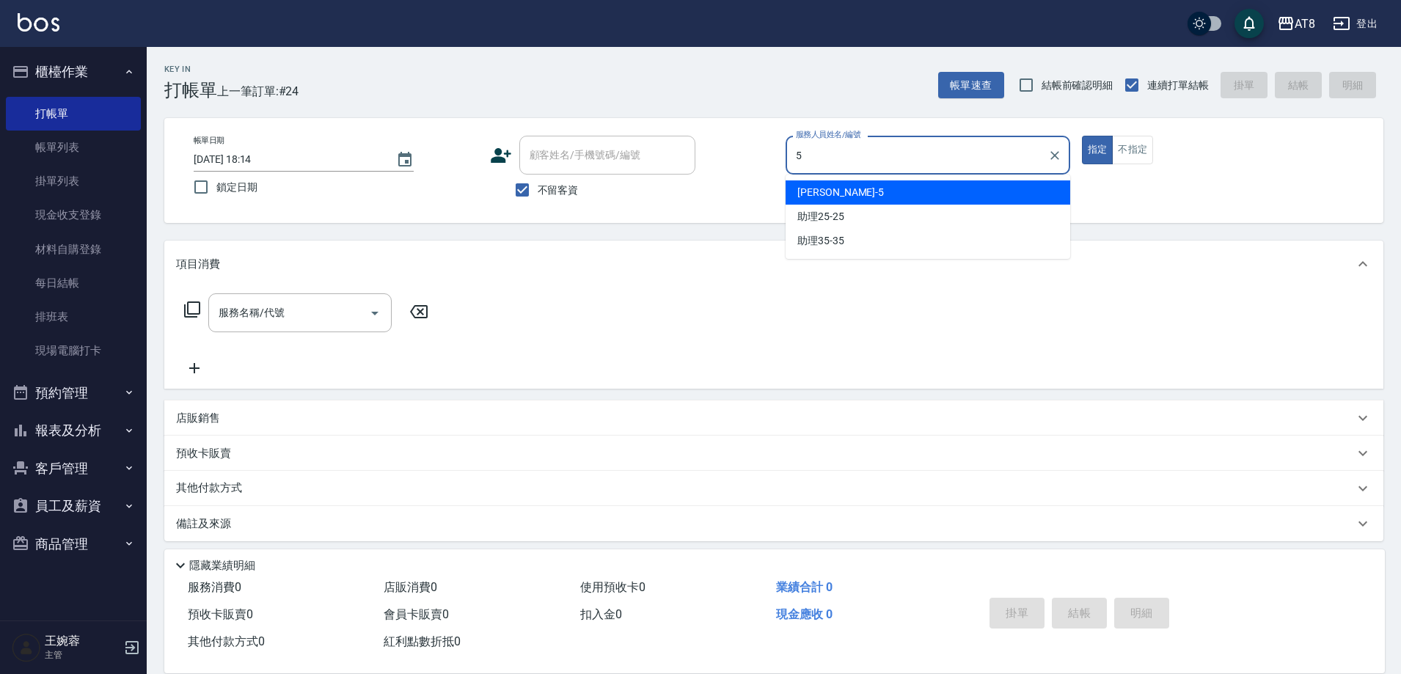
type input "HANK-5"
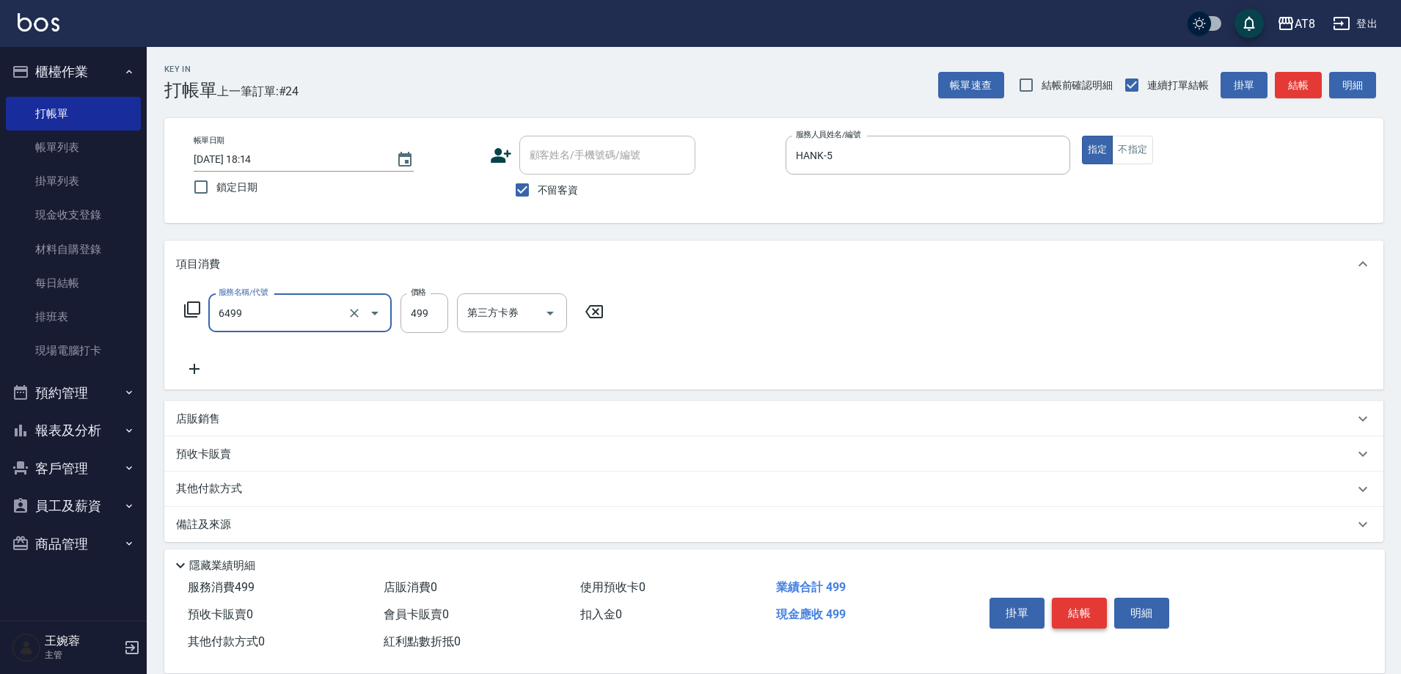
type input "SPA499(6499)"
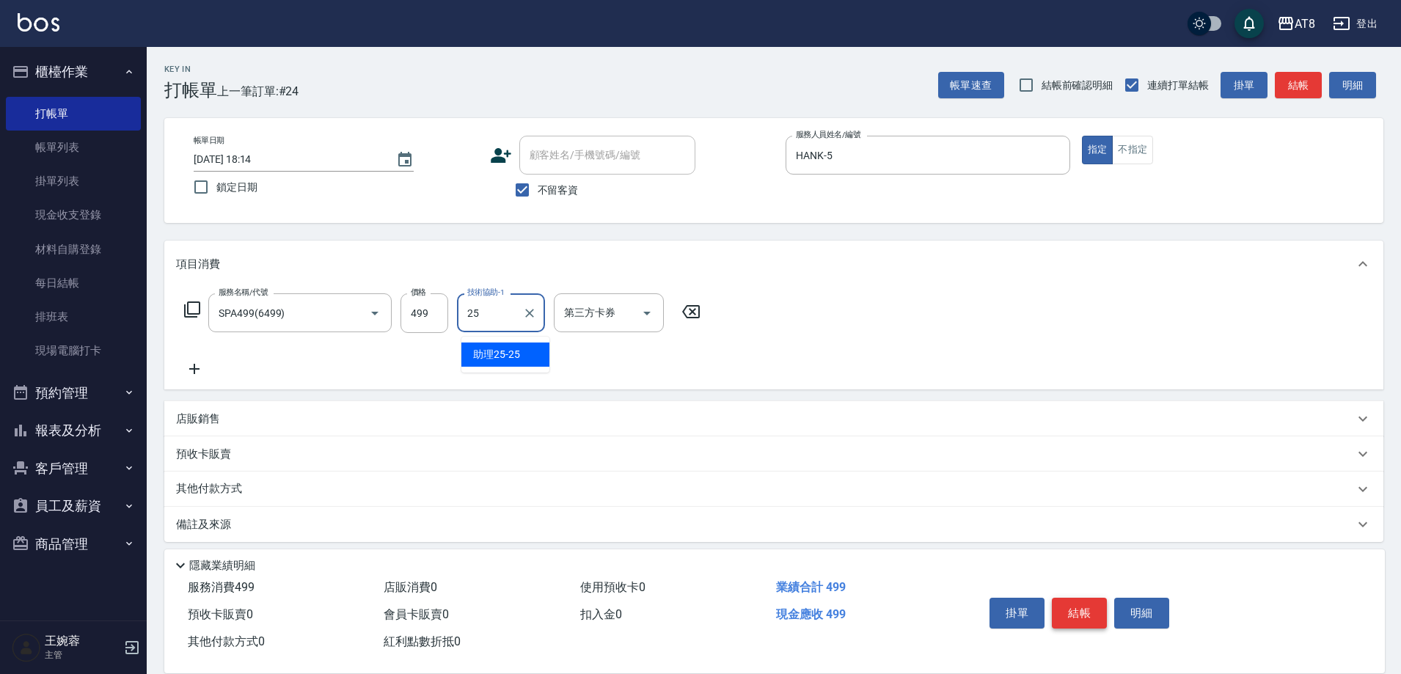
type input "助理25-25"
click at [1091, 598] on button "結帳" at bounding box center [1079, 613] width 55 height 31
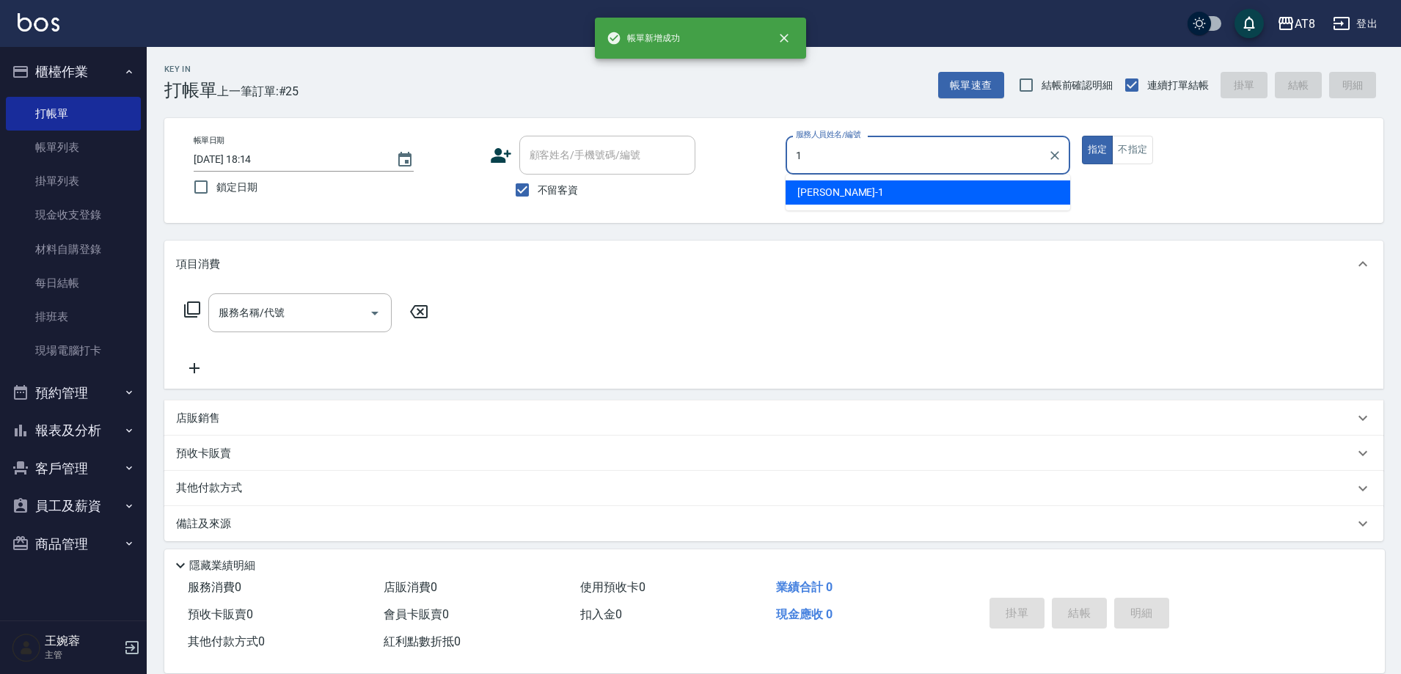
type input "YUKI-1"
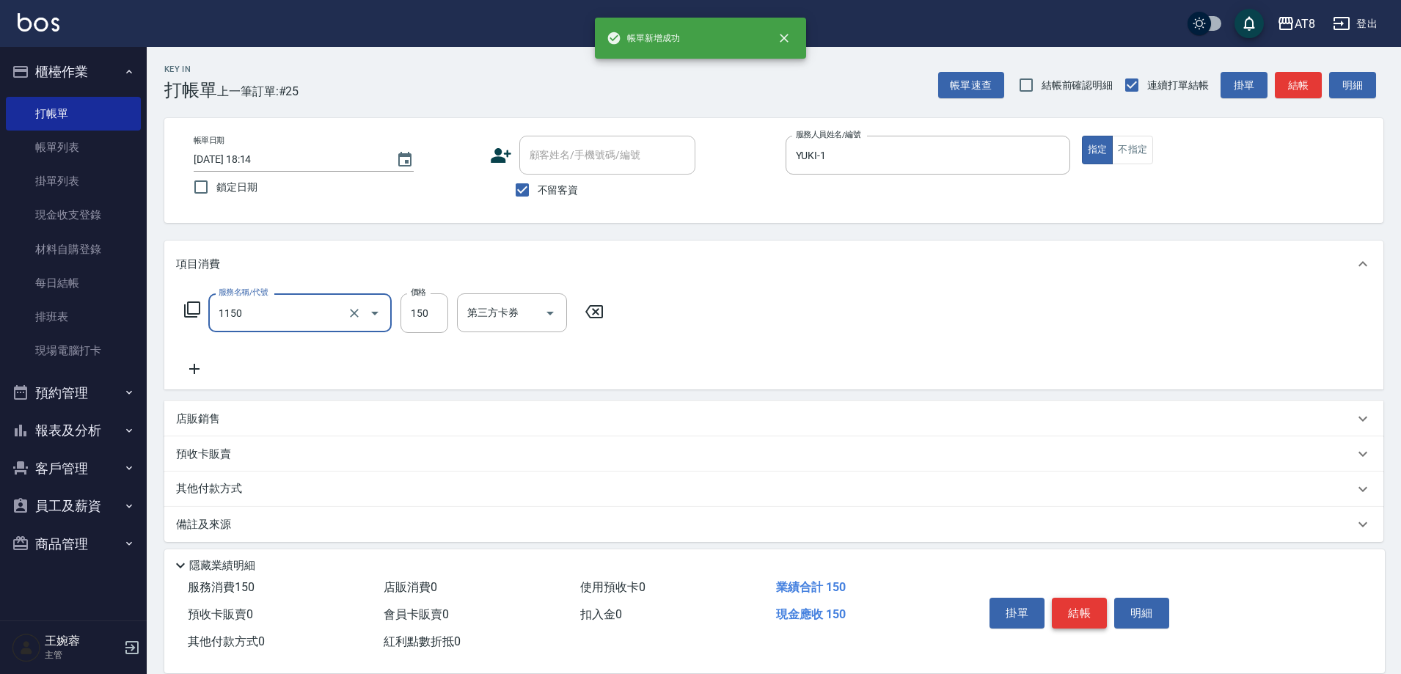
type input "洗髮(1150)"
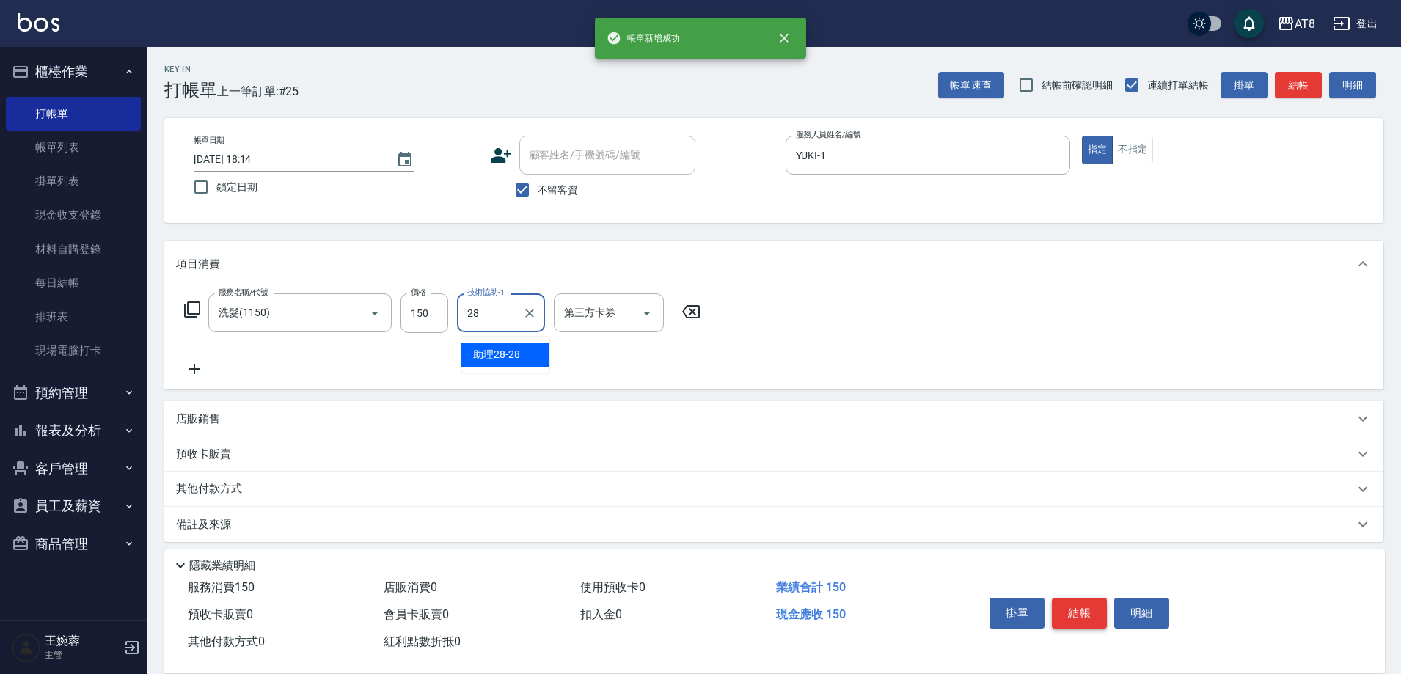
type input "助理28-28"
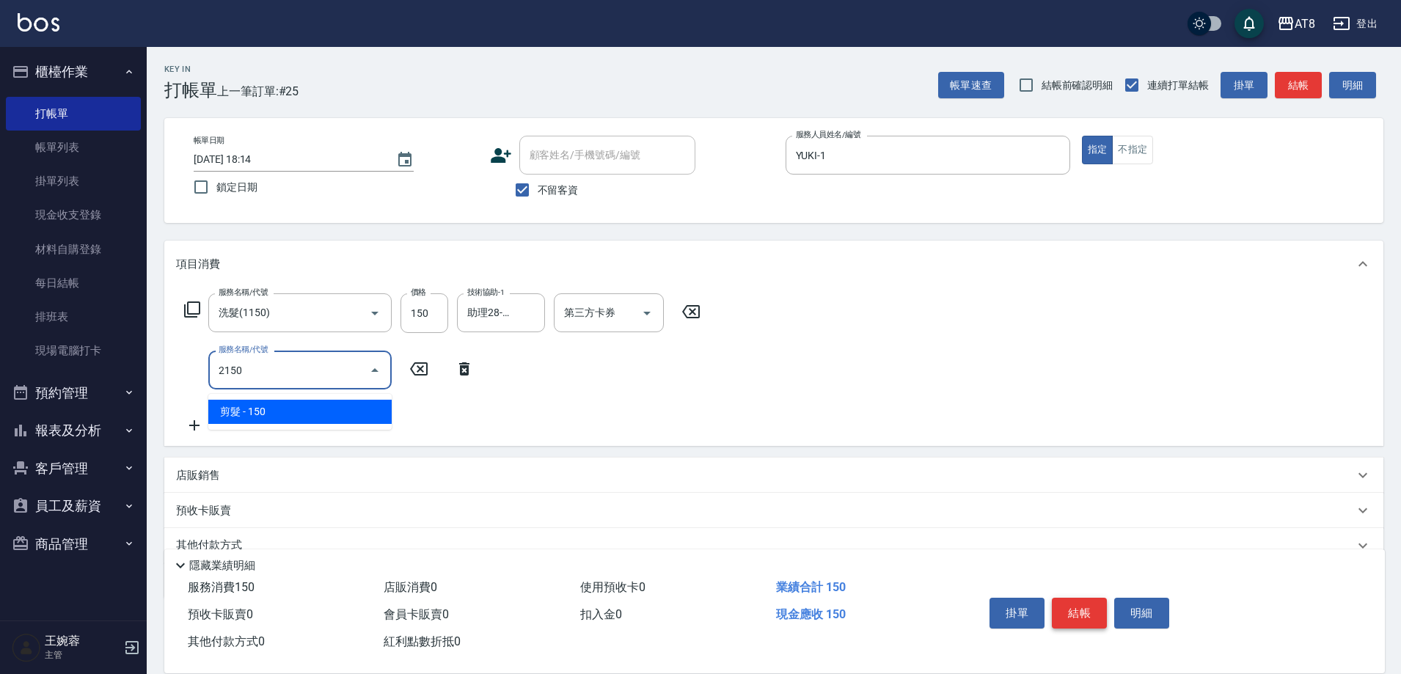
type input "剪髮(2150)"
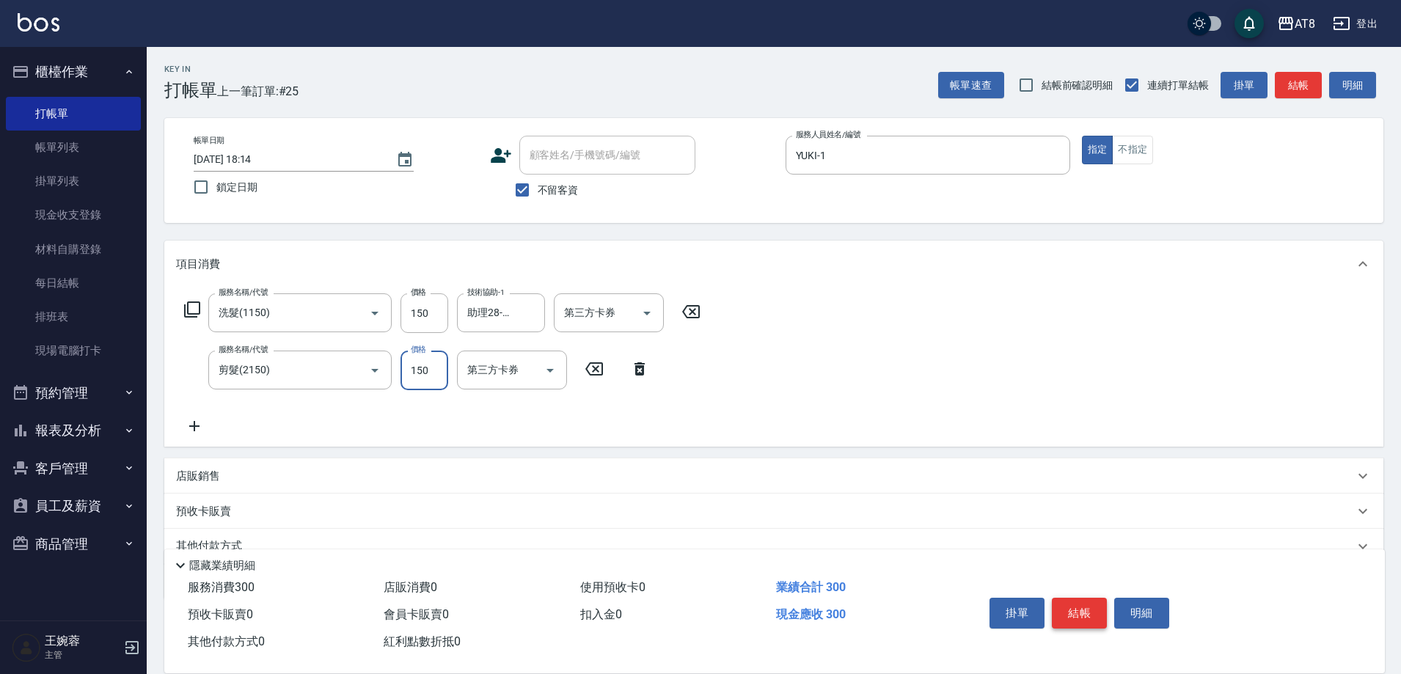
click at [1091, 598] on button "結帳" at bounding box center [1079, 613] width 55 height 31
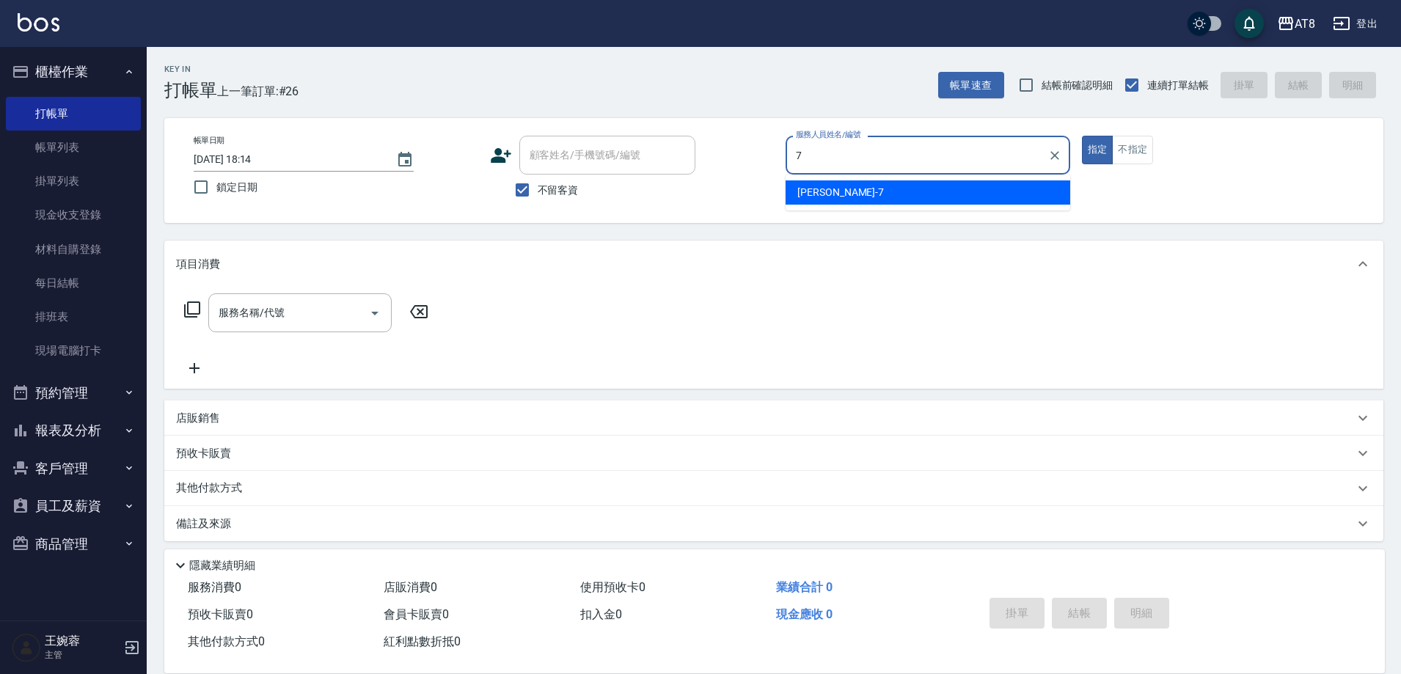
type input "[PERSON_NAME]-7"
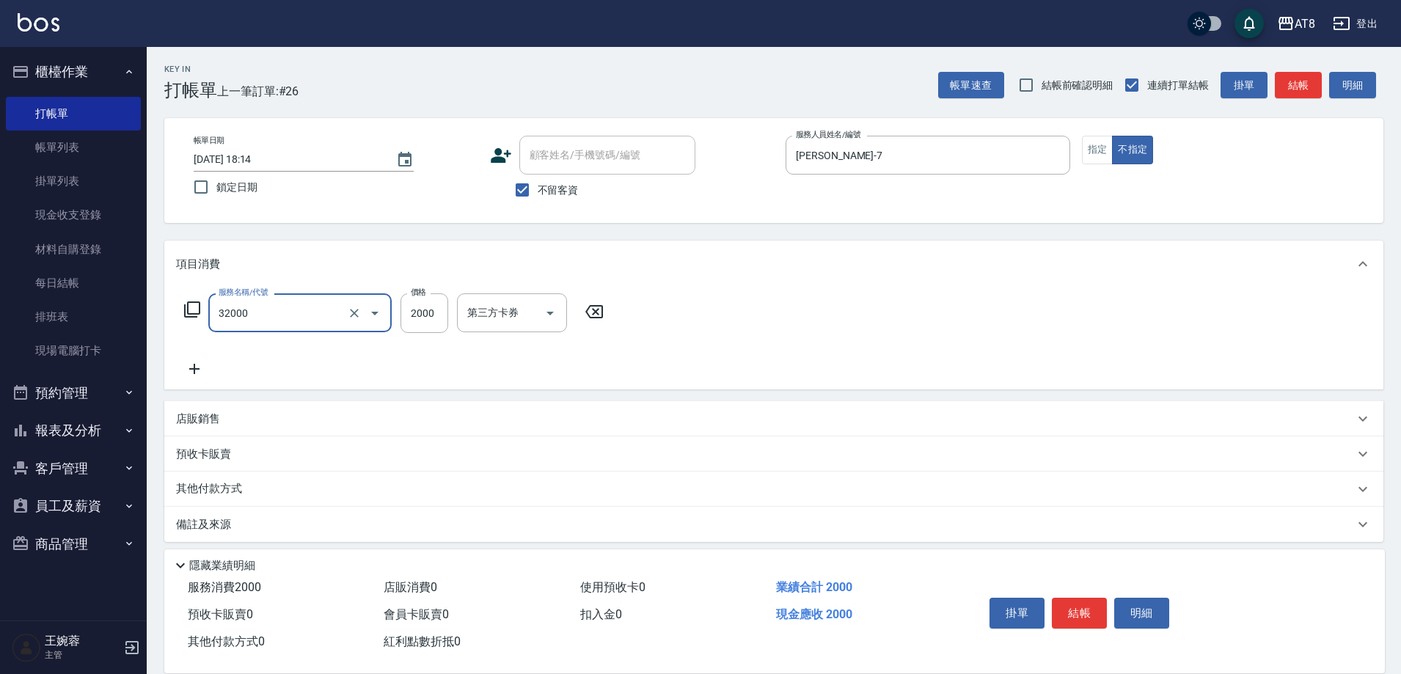
type input "燙髮(32000)"
click at [1095, 598] on button "結帳" at bounding box center [1079, 613] width 55 height 31
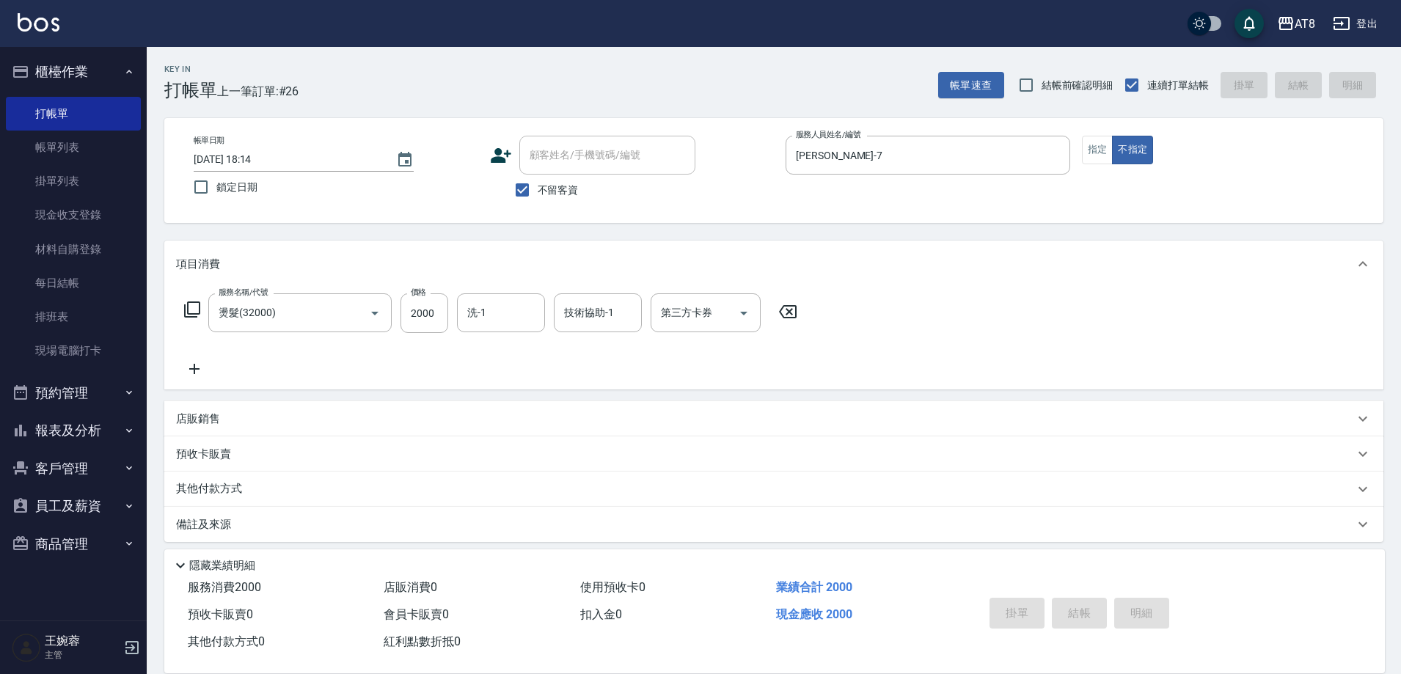
type input "[DATE] 18:29"
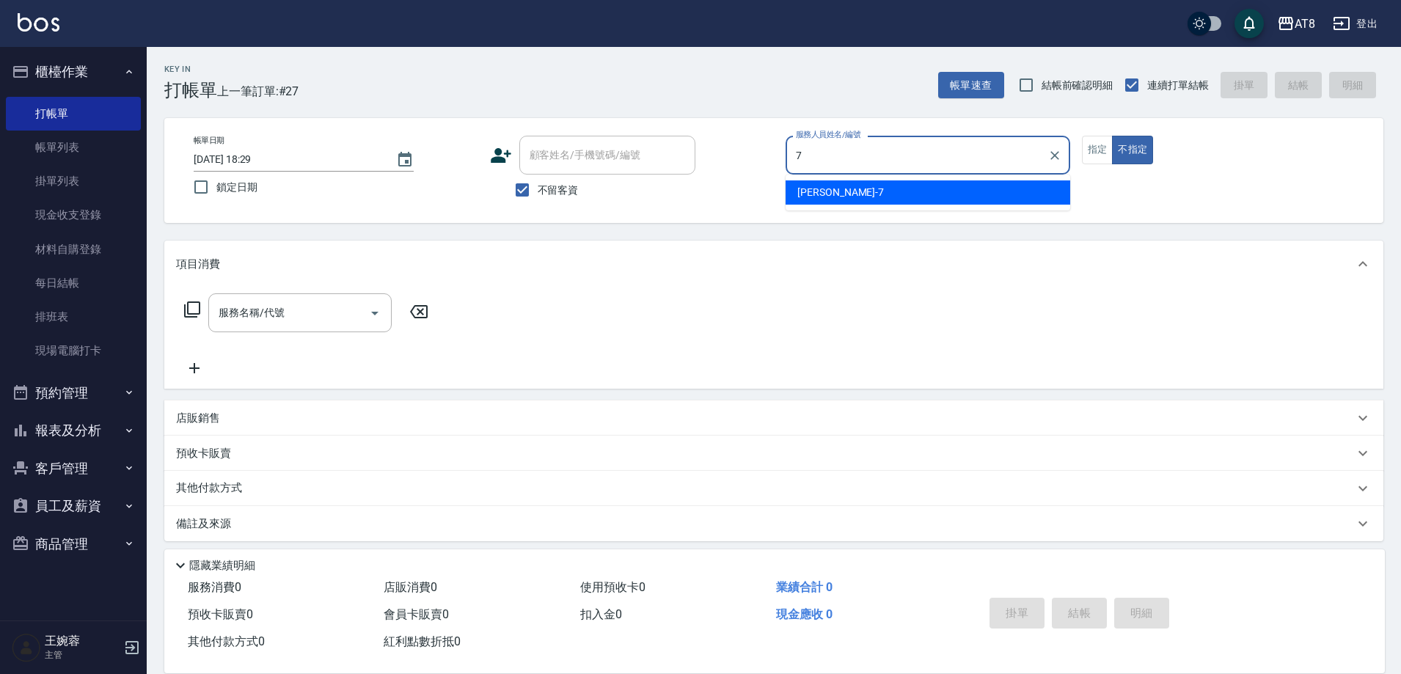
type input "[PERSON_NAME]-7"
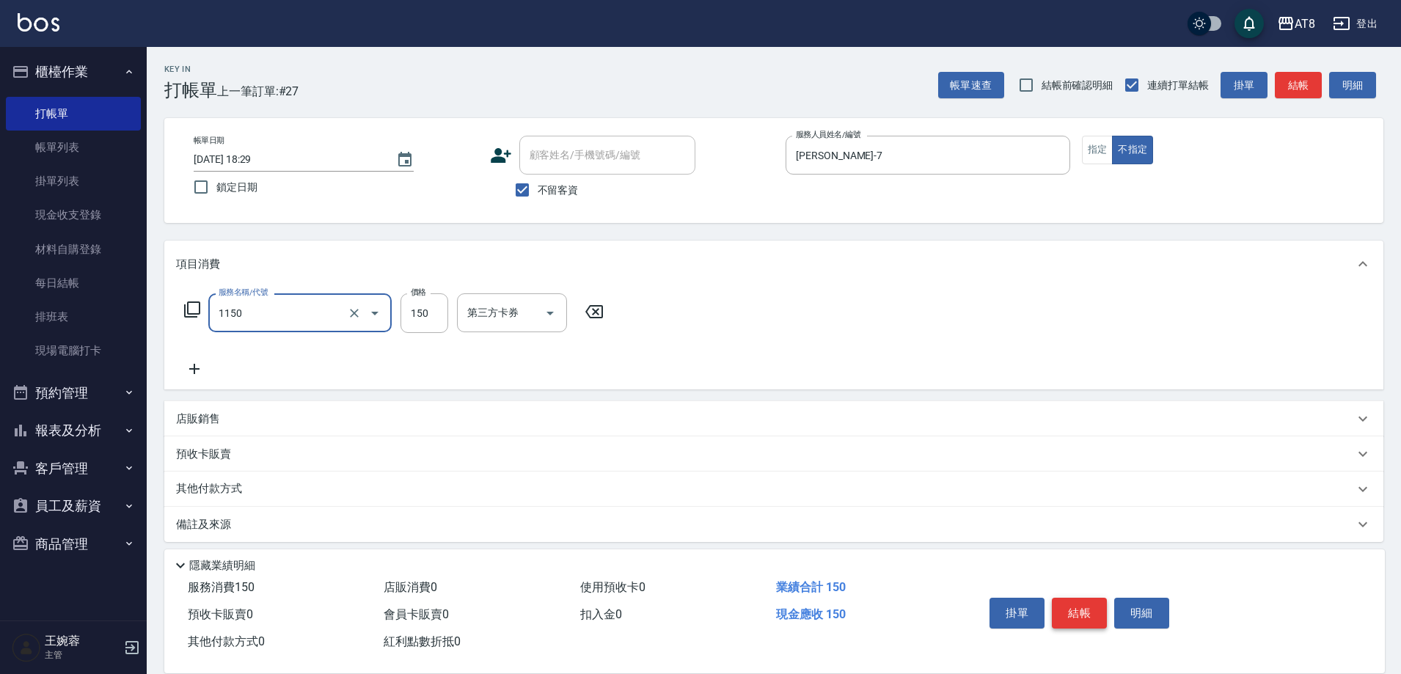
type input "洗髮(1150)"
type input "助理22-22"
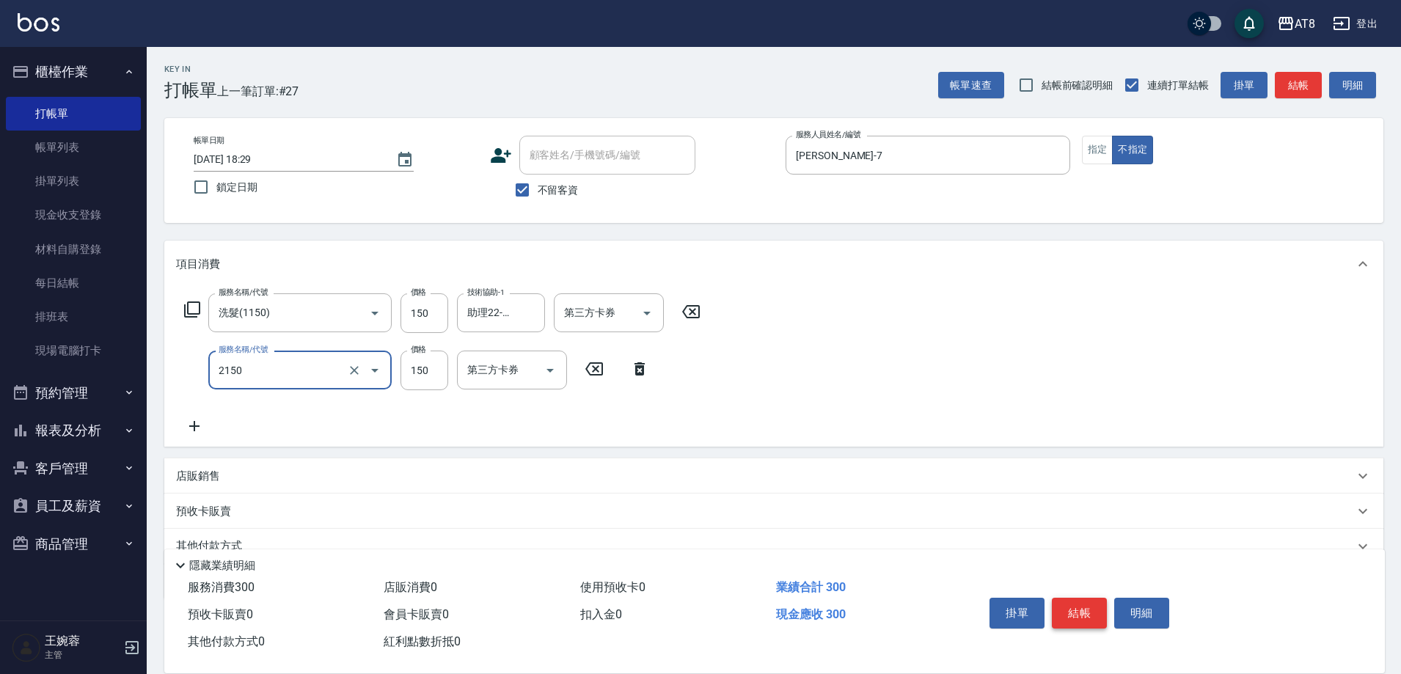
type input "剪髮(2150)"
click at [1095, 598] on button "結帳" at bounding box center [1079, 613] width 55 height 31
